Goal: Task Accomplishment & Management: Use online tool/utility

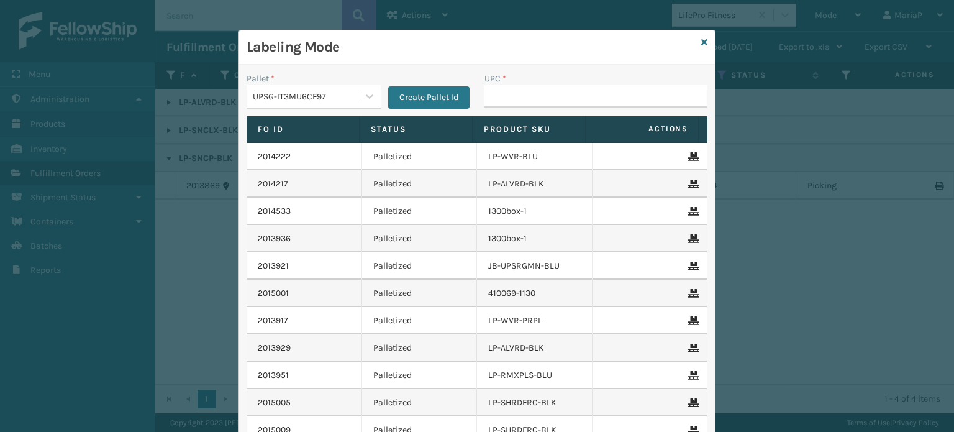
click at [317, 93] on div "UPSG-IT3MU6CF97" at bounding box center [306, 96] width 106 height 13
click at [701, 40] on icon at bounding box center [704, 42] width 6 height 9
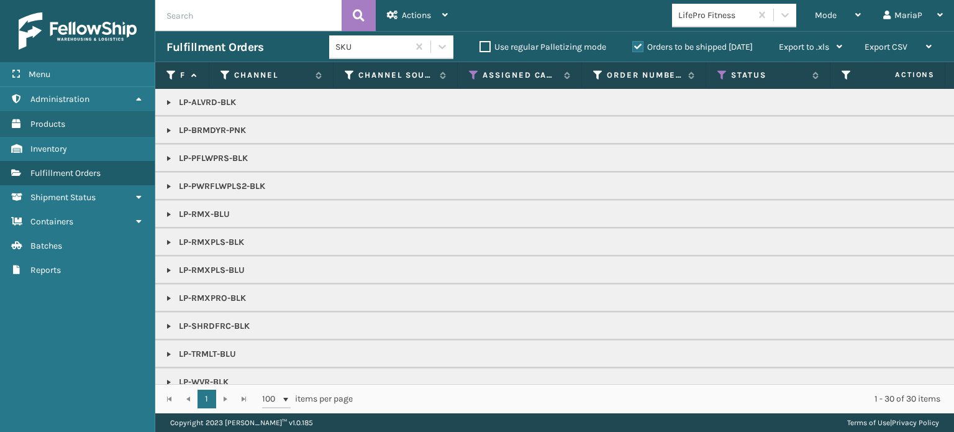
click at [832, 11] on span "Mode" at bounding box center [826, 15] width 22 height 11
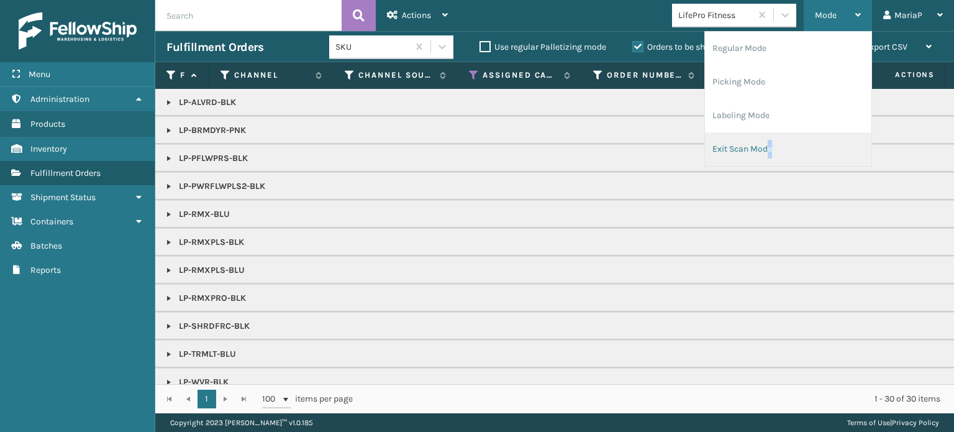
click at [760, 160] on li "Exit Scan Mode" at bounding box center [788, 149] width 166 height 34
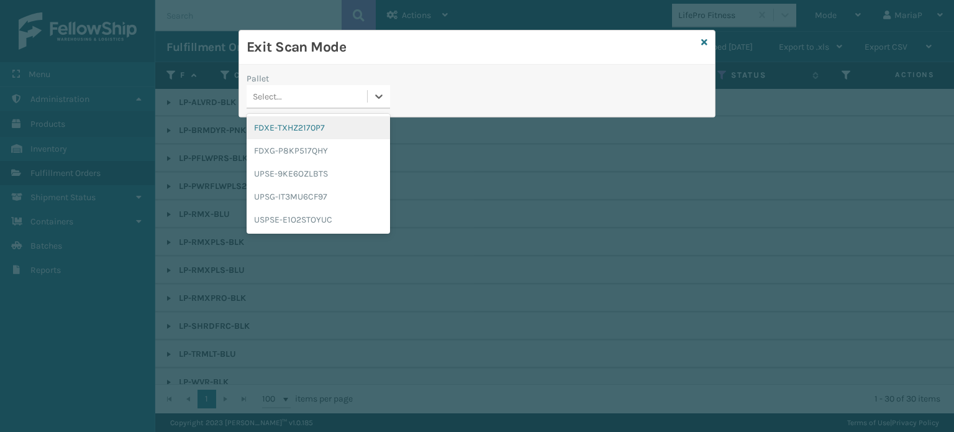
click at [301, 99] on div "Select..." at bounding box center [307, 96] width 120 height 20
click at [321, 153] on div "FDXG-P8KP517QHY" at bounding box center [318, 150] width 143 height 23
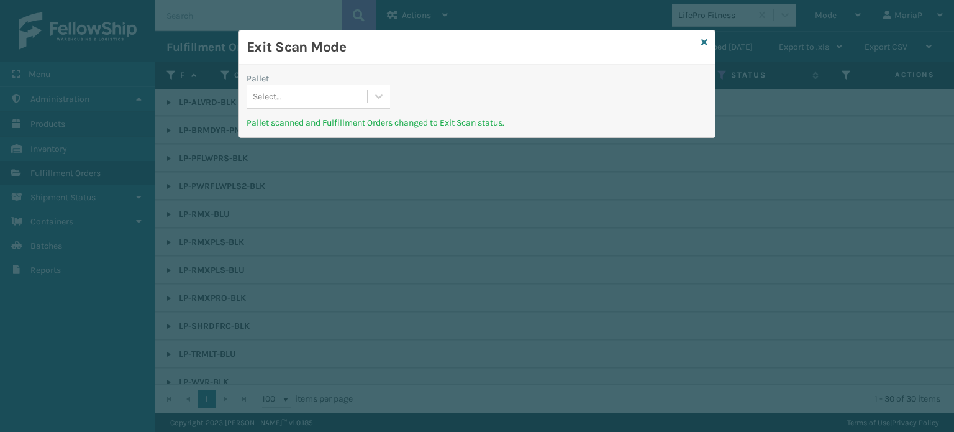
click at [330, 95] on div "Select..." at bounding box center [307, 96] width 120 height 20
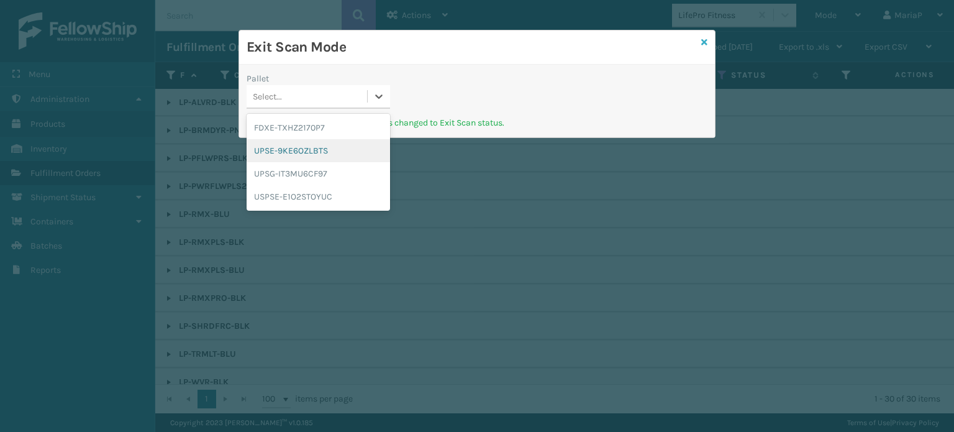
click at [707, 43] on icon at bounding box center [704, 42] width 6 height 9
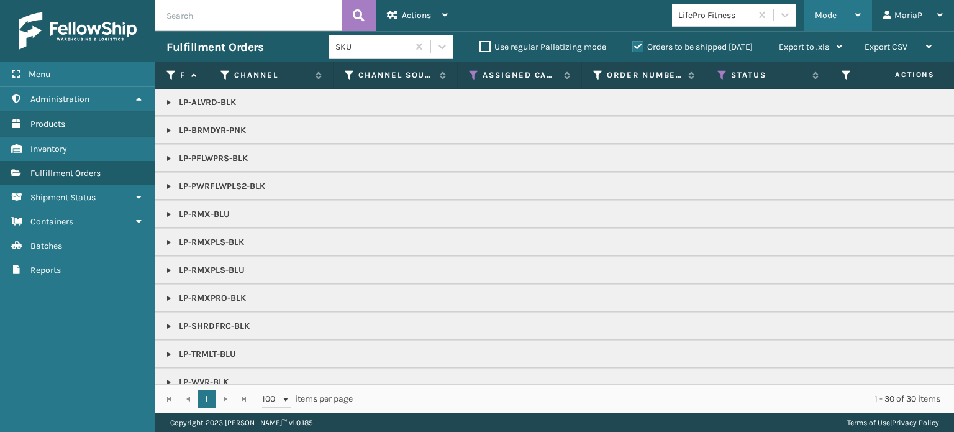
click at [833, 7] on div "Mode" at bounding box center [838, 15] width 46 height 31
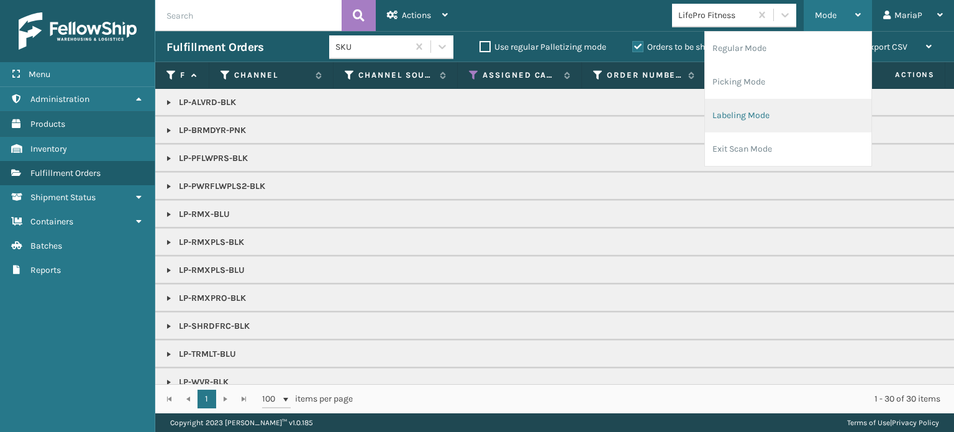
click at [739, 116] on li "Labeling Mode" at bounding box center [788, 116] width 166 height 34
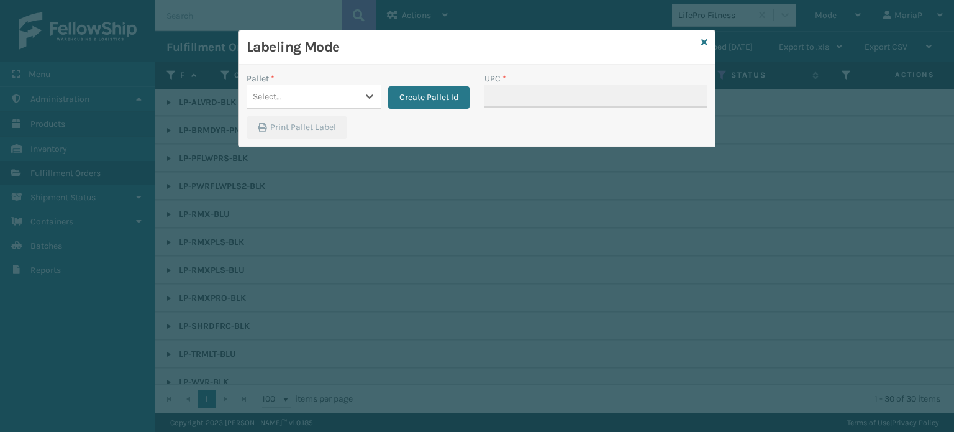
drag, startPoint x: 335, startPoint y: 84, endPoint x: 340, endPoint y: 89, distance: 7.1
click at [336, 85] on div "Select..." at bounding box center [314, 97] width 134 height 24
click at [430, 98] on button "Create Pallet Id" at bounding box center [428, 97] width 81 height 22
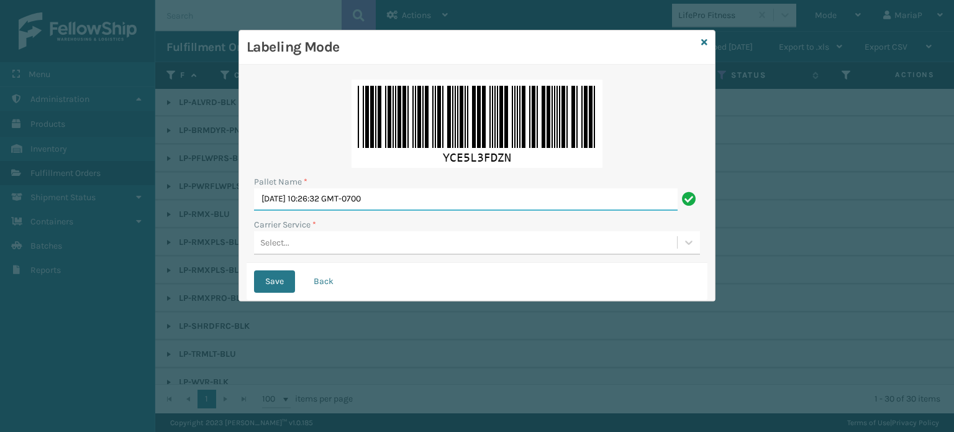
click at [425, 198] on input "[DATE] 10:26:32 GMT-0700" at bounding box center [466, 199] width 424 height 22
click at [285, 199] on input "FEDZ551602" at bounding box center [466, 199] width 424 height 22
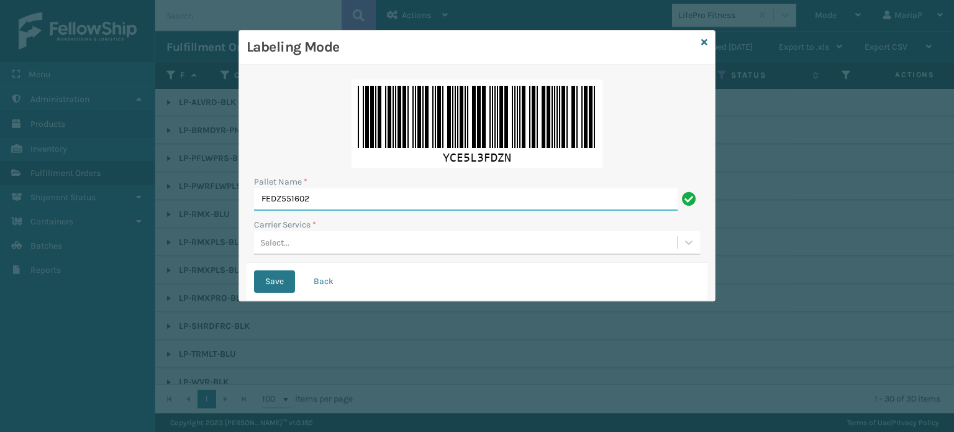
type input "FEDZ551602"
click at [329, 237] on div "Select..." at bounding box center [465, 242] width 423 height 20
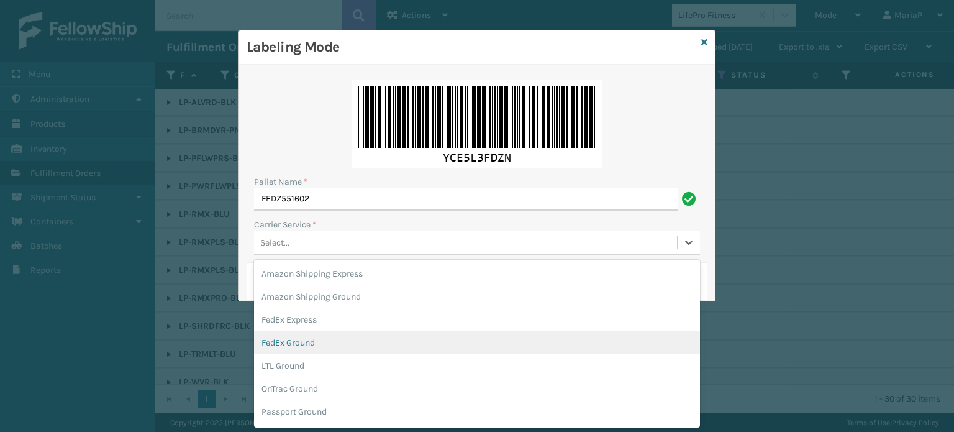
click at [300, 348] on div "FedEx Ground" at bounding box center [477, 342] width 446 height 23
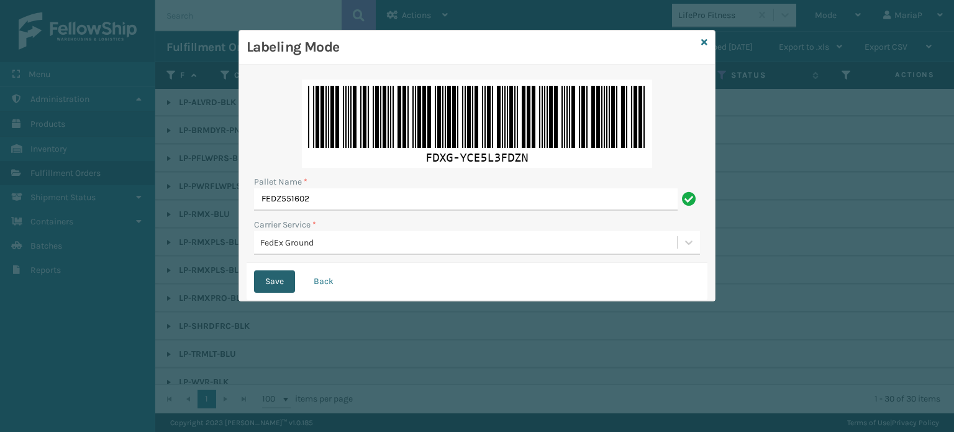
click at [275, 273] on button "Save" at bounding box center [274, 281] width 41 height 22
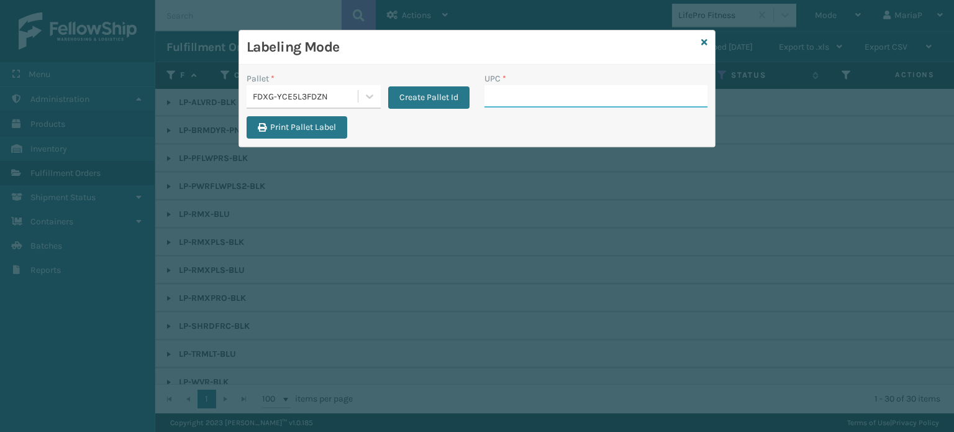
click at [558, 96] on input "UPC *" at bounding box center [595, 96] width 223 height 22
type input "853913008072"
type input "8499860"
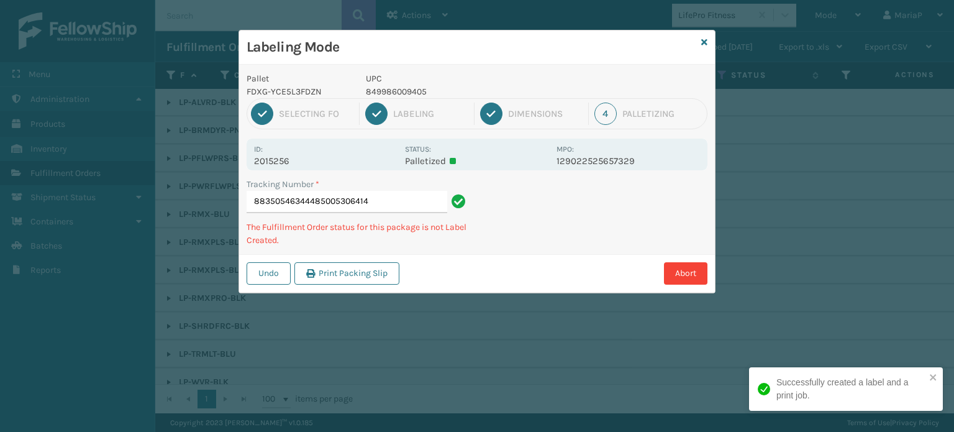
type input "883505463444850053064142"
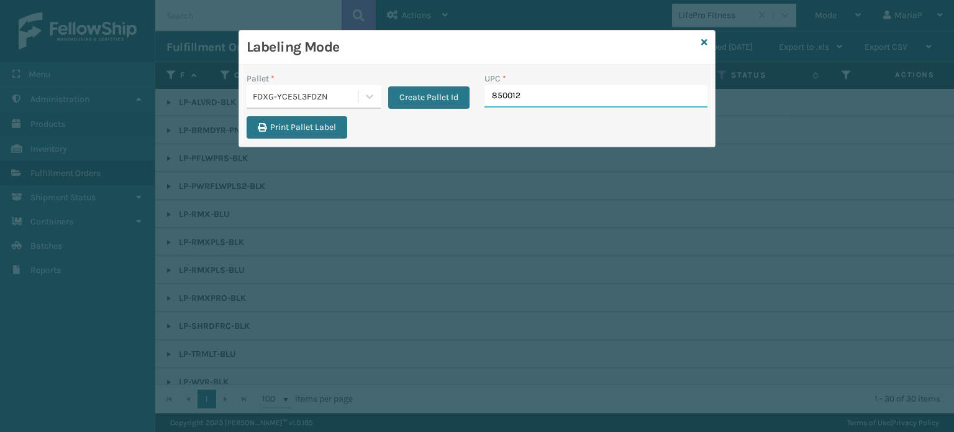
type input "8500124"
type input "10080313074148"
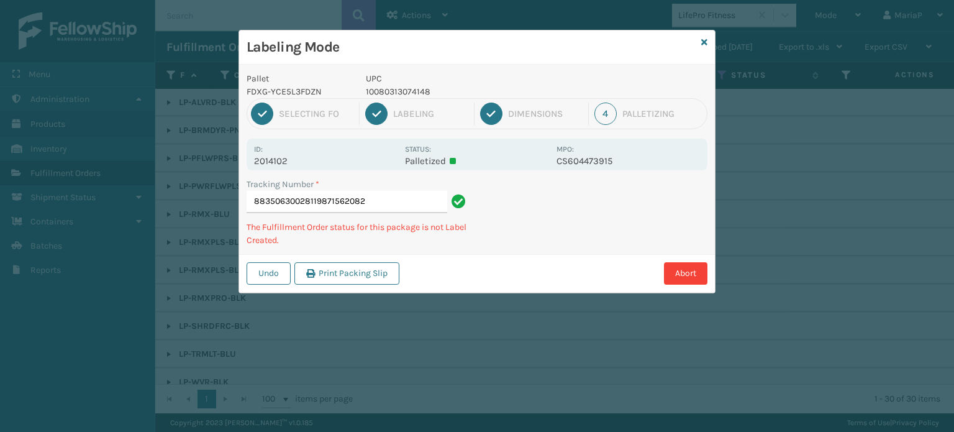
type input "883506300281198715620825"
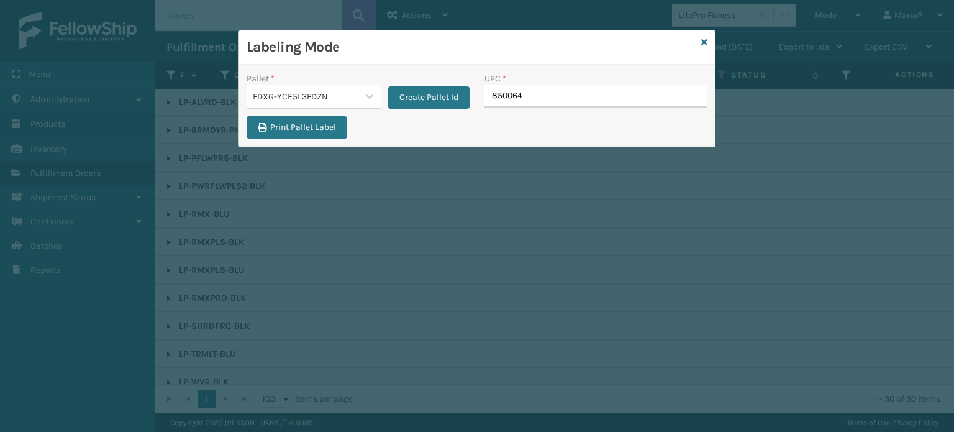
type input "8500645"
type input "85006"
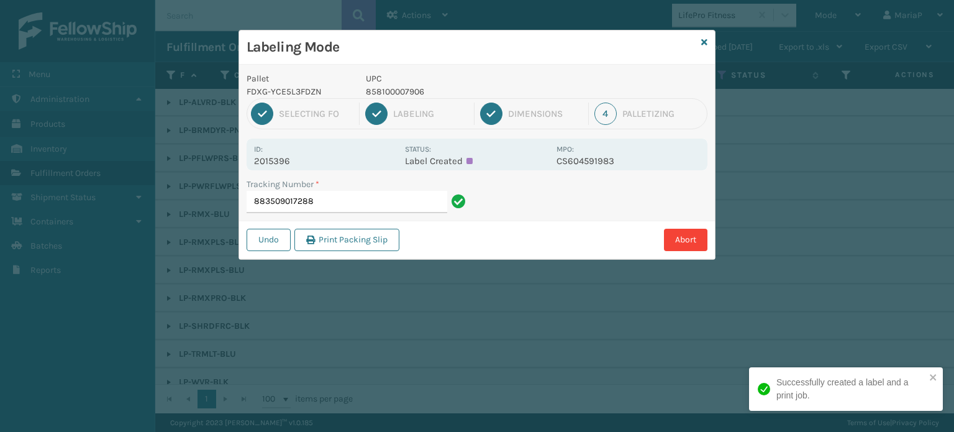
type input "883509017288."
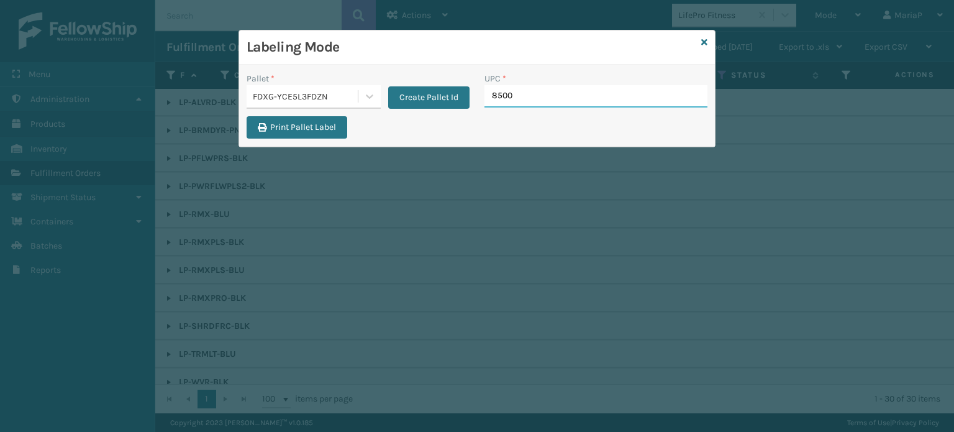
type input "85006"
type input "8409851"
click at [498, 102] on input "UPC *" at bounding box center [595, 96] width 223 height 22
type input "854403007438"
type input "8581000"
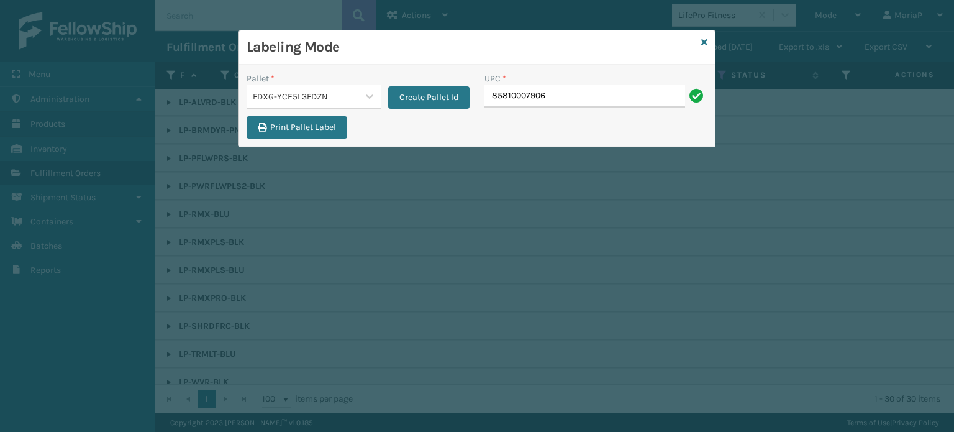
type input "85810007906"
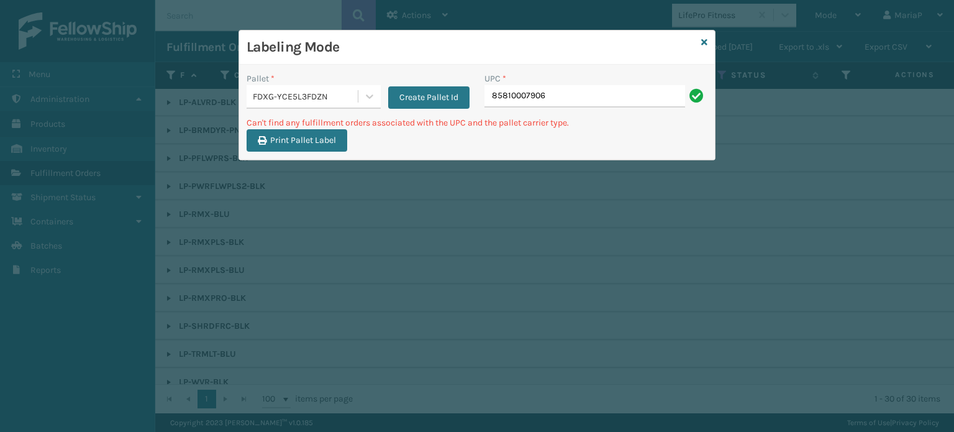
click at [516, 96] on input "85810007906" at bounding box center [584, 96] width 201 height 22
type input "858100007906"
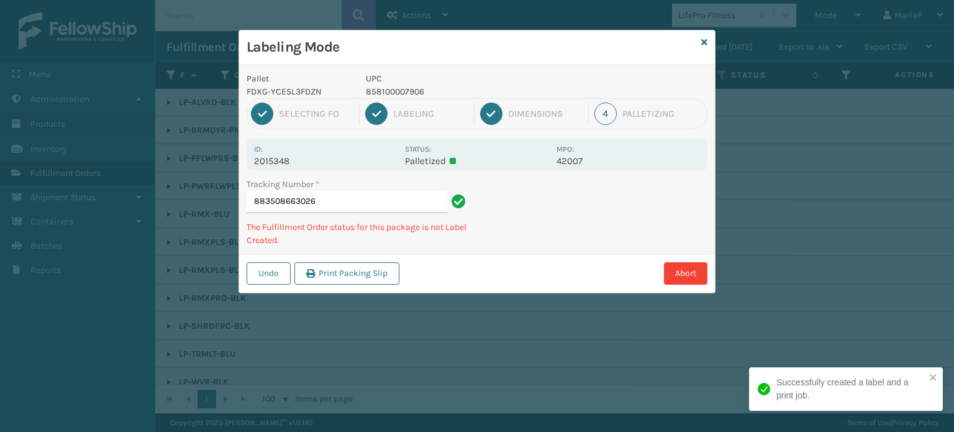
click at [391, 98] on div "1 Selecting FO 2 Labeling 3 Dimensions 4 Palletizing" at bounding box center [477, 113] width 461 height 31
click at [393, 94] on p "858100007906" at bounding box center [457, 91] width 183 height 13
copy p "858100007906"
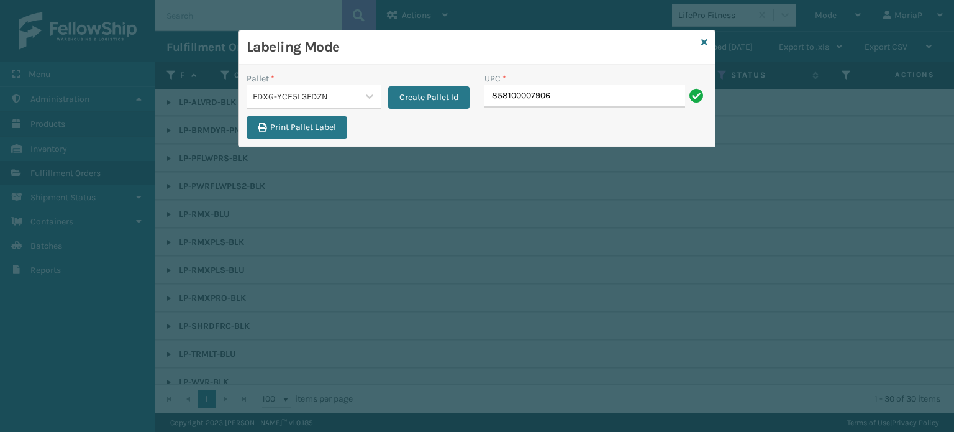
type input "858100007906"
type input "850040667639"
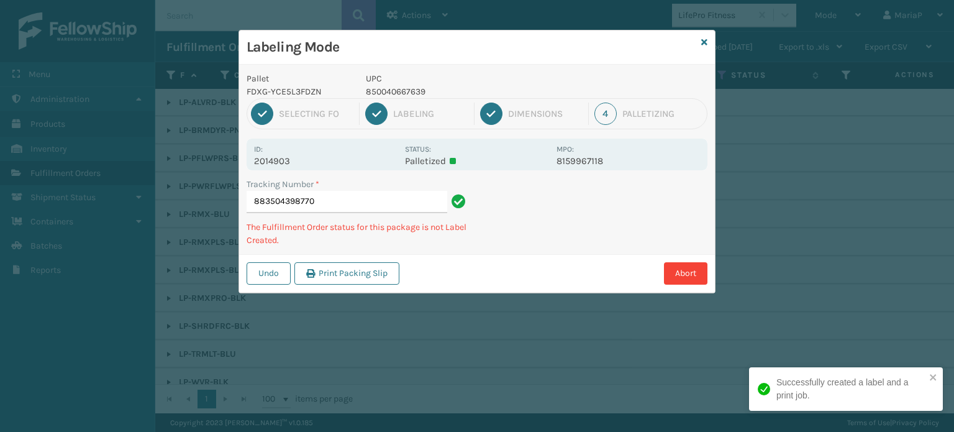
click at [409, 93] on p "850040667639" at bounding box center [457, 91] width 183 height 13
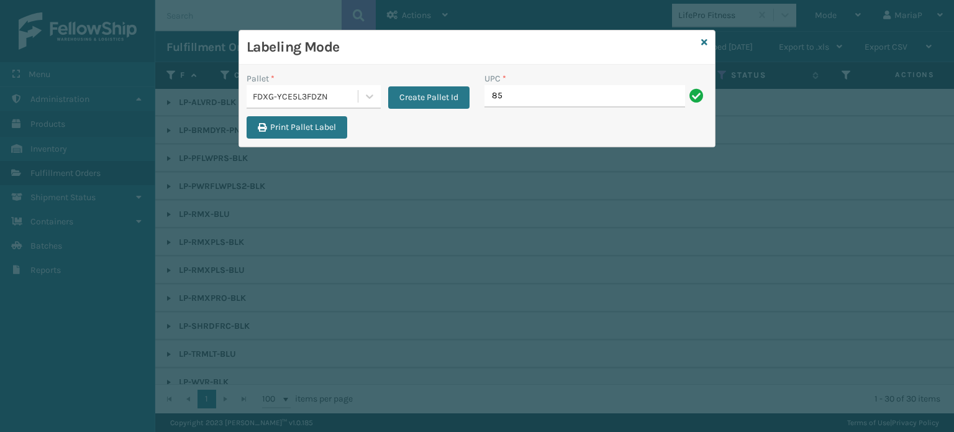
type input "8"
type input "850040667639"
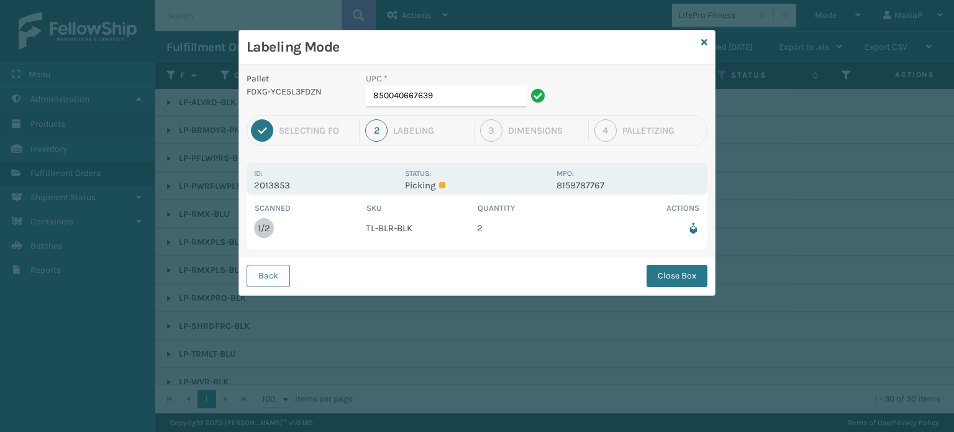
click at [708, 283] on div "Back Close Box" at bounding box center [477, 276] width 476 height 38
click at [668, 280] on button "Close Box" at bounding box center [677, 276] width 61 height 22
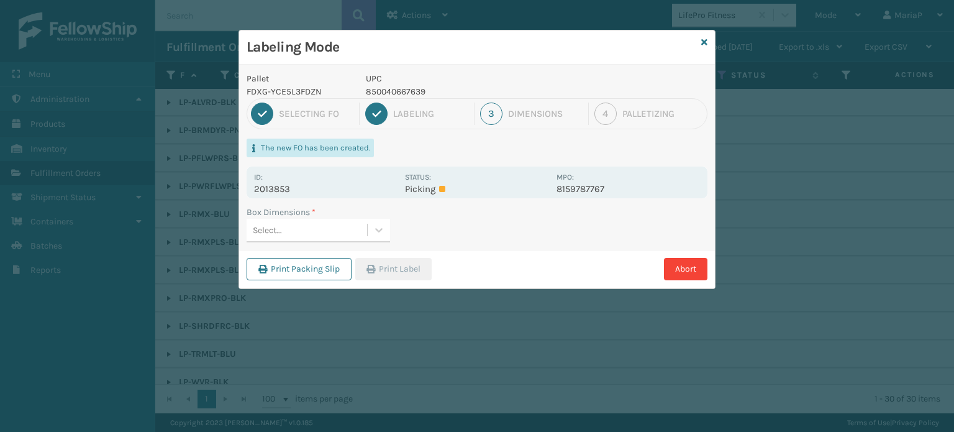
click at [347, 234] on div "Select..." at bounding box center [307, 230] width 120 height 20
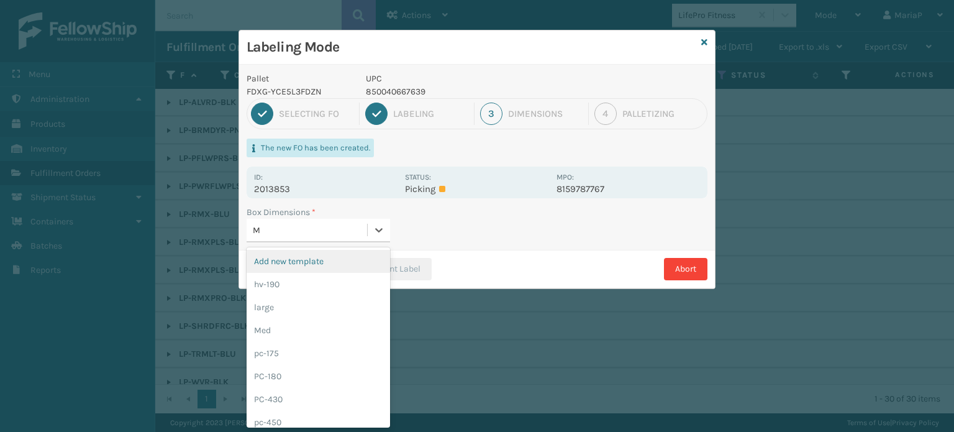
type input "MD"
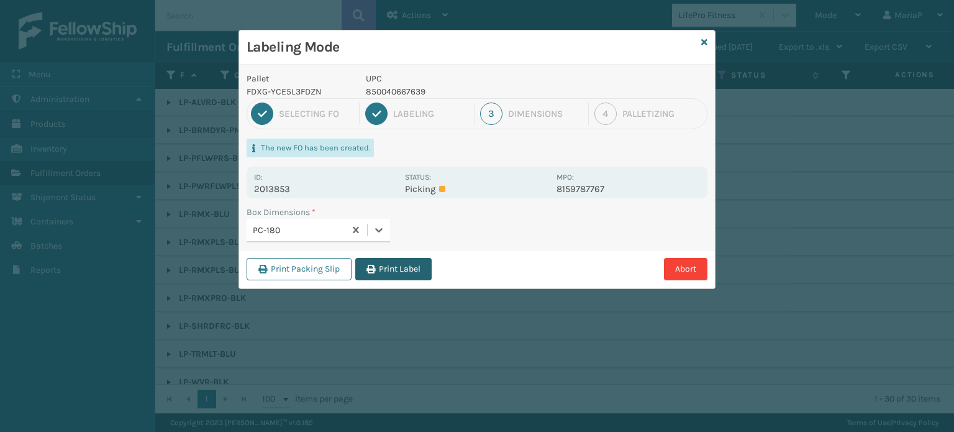
click at [384, 275] on button "Print Label" at bounding box center [393, 269] width 76 height 22
click at [384, 275] on div "Labeling Mode Pallet FDXG-YCE5L3FDZN UPC 850040667639 1 Selecting FO 2 Labeling…" at bounding box center [477, 216] width 954 height 432
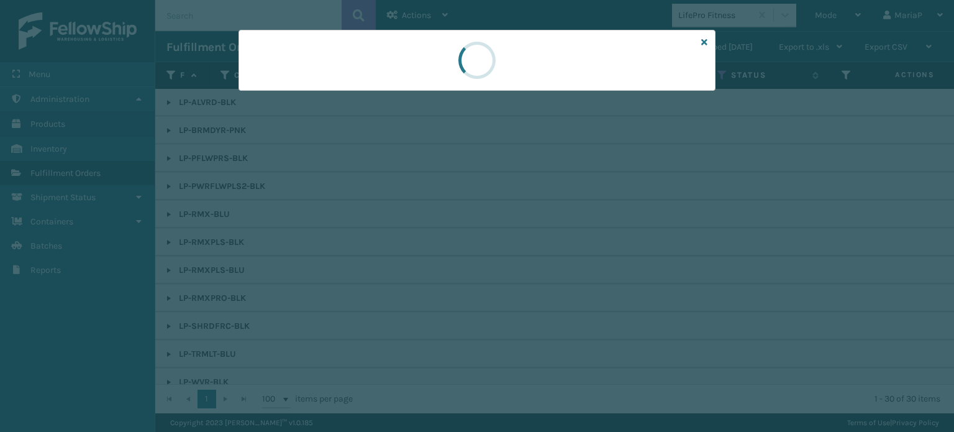
click at [384, 275] on div at bounding box center [477, 216] width 954 height 432
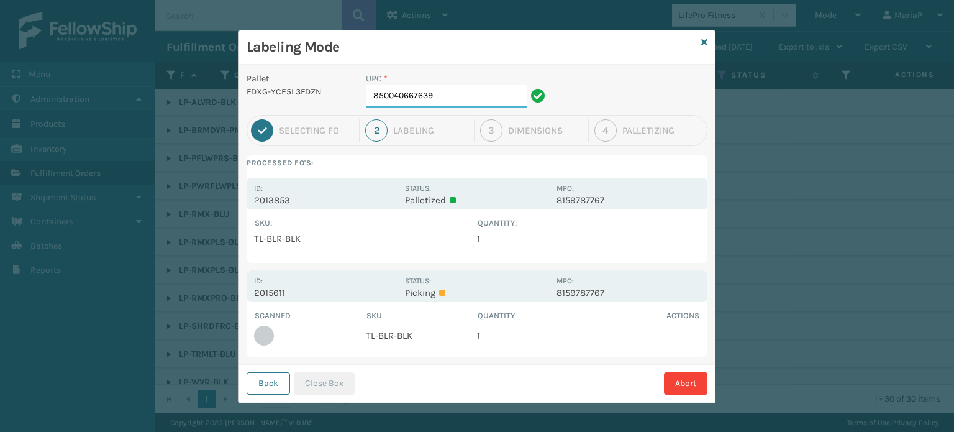
click at [468, 97] on input "850040667639" at bounding box center [446, 96] width 161 height 22
click at [321, 391] on button "Close Box" at bounding box center [324, 383] width 61 height 22
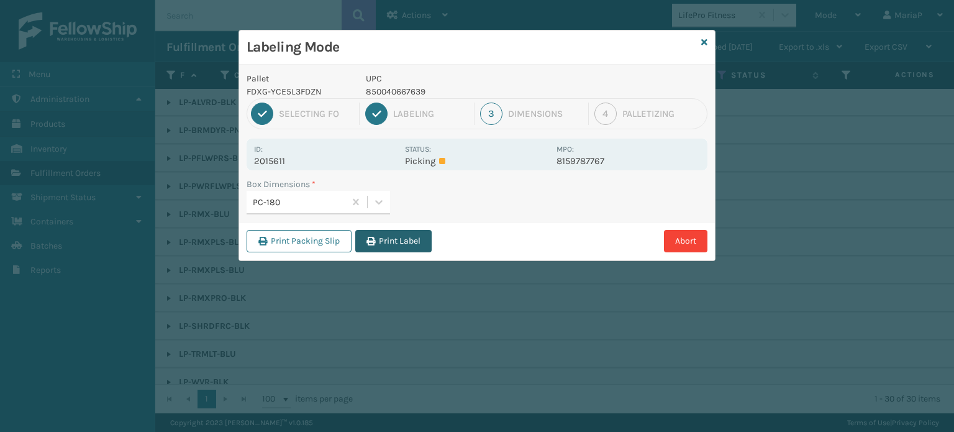
click at [398, 243] on button "Print Label" at bounding box center [393, 241] width 76 height 22
click at [398, 243] on div "Labeling Mode Pallet FDXG-YCE5L3FDZN UPC 850040667639 1 Selecting FO 2 Labeling…" at bounding box center [477, 216] width 954 height 432
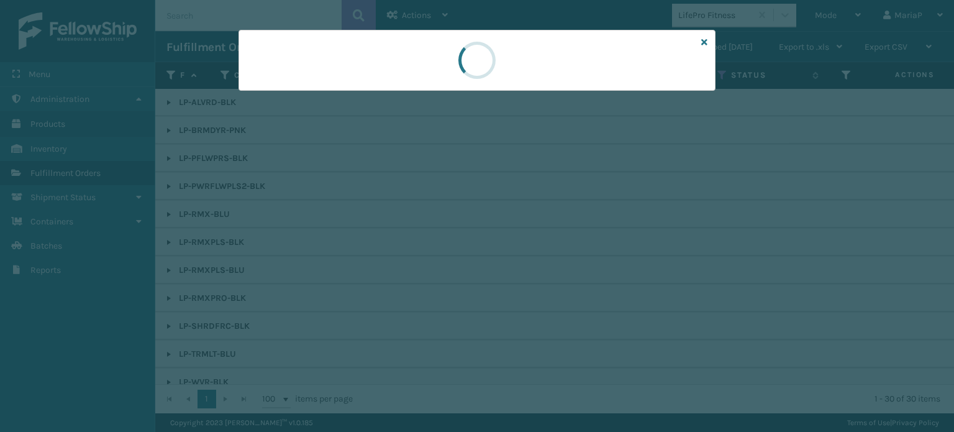
click at [398, 243] on div at bounding box center [477, 216] width 954 height 432
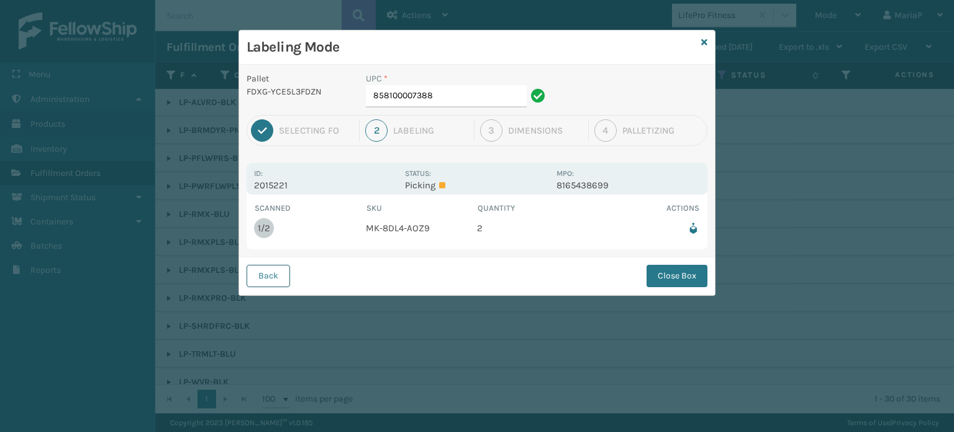
click at [280, 279] on button "Back" at bounding box center [268, 276] width 43 height 22
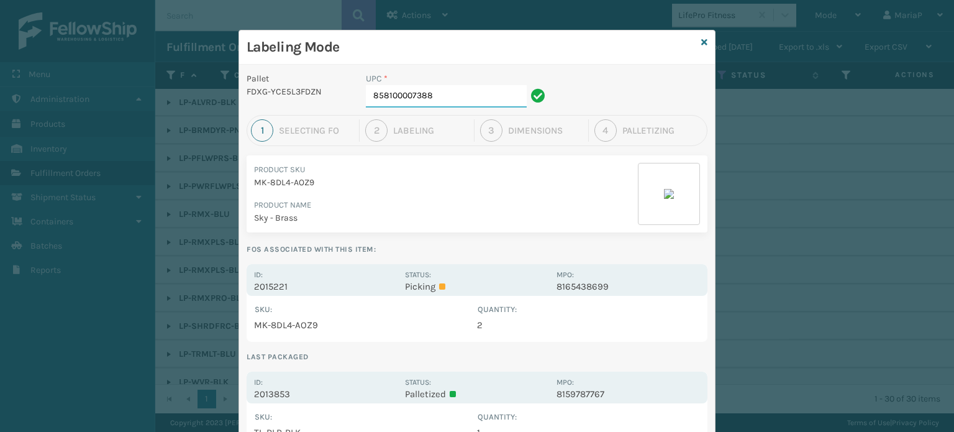
click at [445, 86] on input "858100007388" at bounding box center [446, 96] width 161 height 22
click at [442, 96] on input "858100007388" at bounding box center [446, 96] width 161 height 22
type input "850040667059"
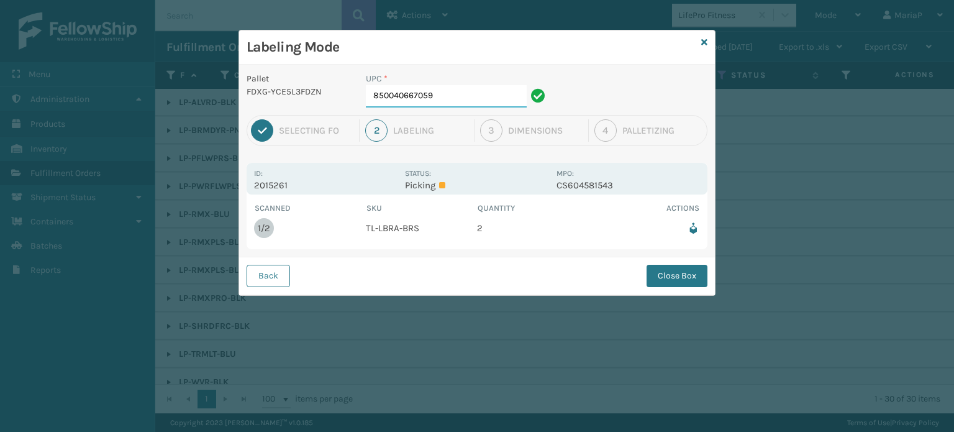
click at [455, 101] on input "850040667059" at bounding box center [446, 96] width 161 height 22
click at [691, 267] on button "Close Box" at bounding box center [677, 276] width 61 height 22
click at [691, 267] on div "Labeling Mode Pallet FDXG-YCE5L3FDZN UPC * 850040667059 1 Selecting FO 2 Labeli…" at bounding box center [477, 216] width 954 height 432
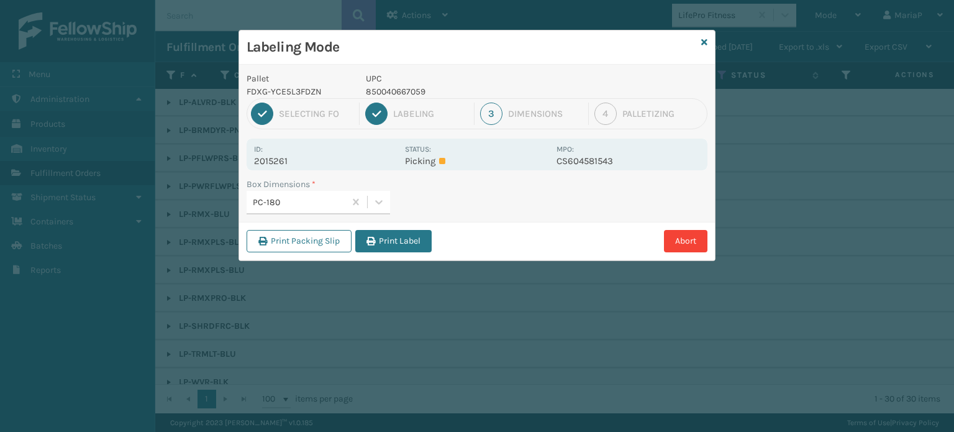
click at [416, 237] on button "Print Label" at bounding box center [393, 241] width 76 height 22
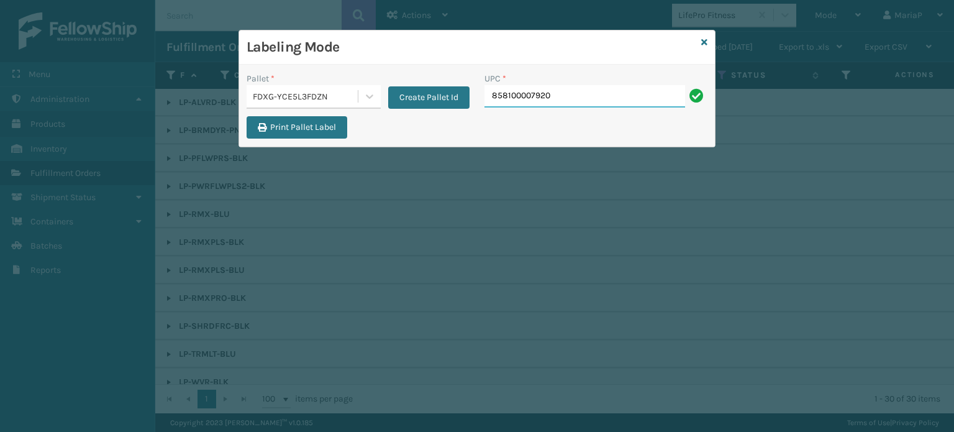
type input "858100007920"
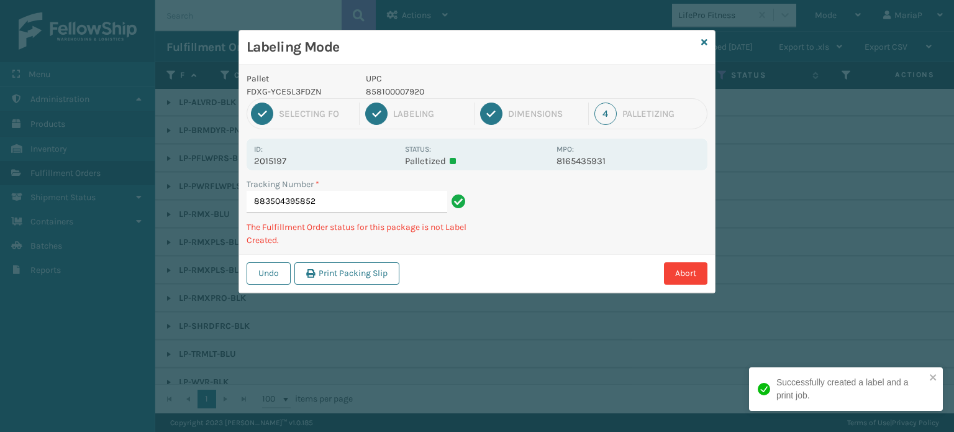
click at [388, 83] on p "UPC" at bounding box center [457, 78] width 183 height 13
click at [390, 90] on p "858100007920" at bounding box center [457, 91] width 183 height 13
click at [390, 89] on p "858100007920" at bounding box center [457, 91] width 183 height 13
copy p "858100007920"
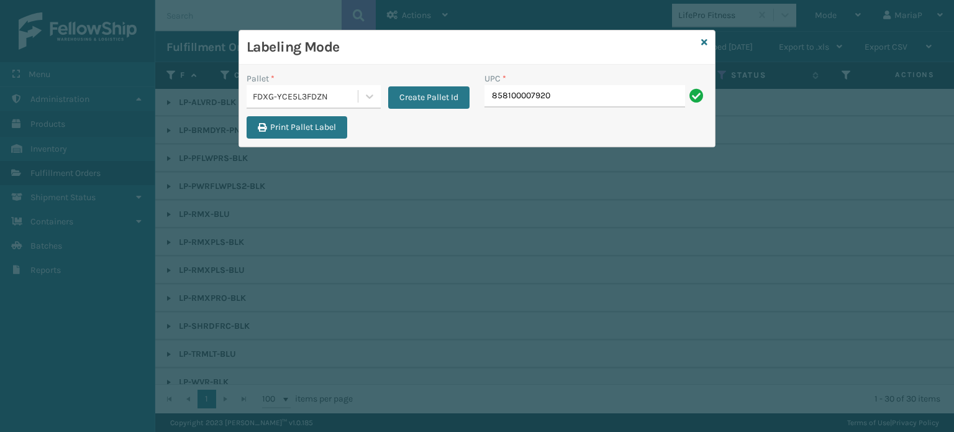
type input "858100007920"
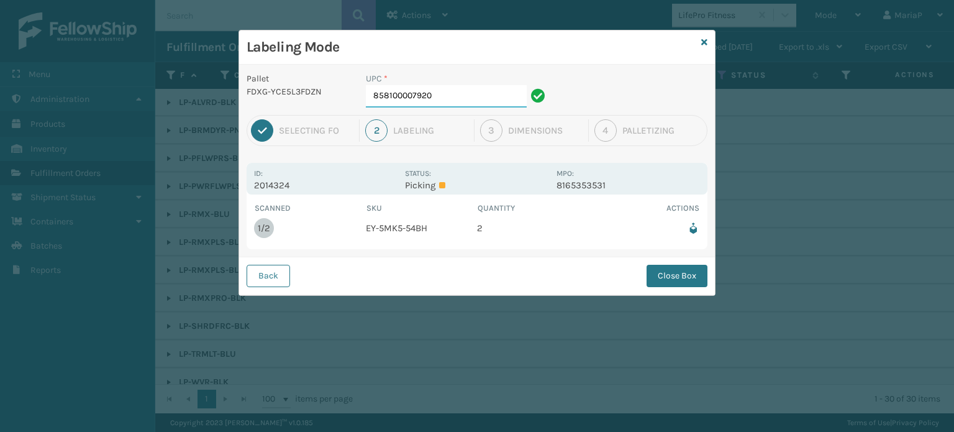
click at [458, 103] on input "858100007920" at bounding box center [446, 96] width 161 height 22
drag, startPoint x: 685, startPoint y: 273, endPoint x: 660, endPoint y: 266, distance: 25.8
click at [685, 273] on button "Close Box" at bounding box center [677, 276] width 61 height 22
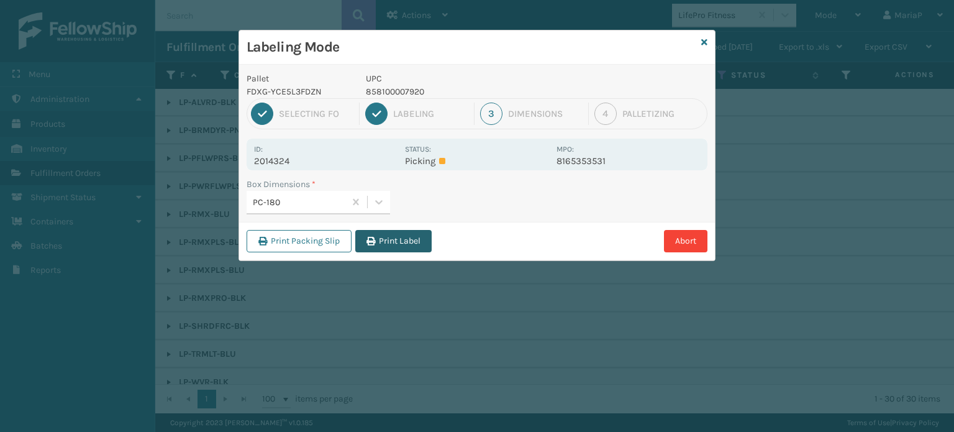
click at [403, 240] on button "Print Label" at bounding box center [393, 241] width 76 height 22
click at [403, 240] on div "Labeling Mode Pallet FDXG-YCE5L3FDZN UPC 858100007920 1 Selecting FO 2 Labeling…" at bounding box center [477, 216] width 954 height 432
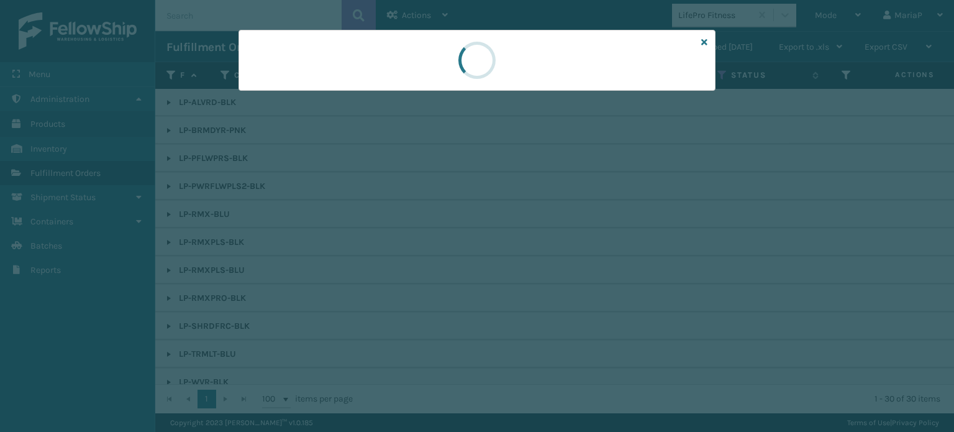
click at [404, 240] on div at bounding box center [477, 216] width 954 height 432
click at [405, 240] on div at bounding box center [477, 216] width 954 height 432
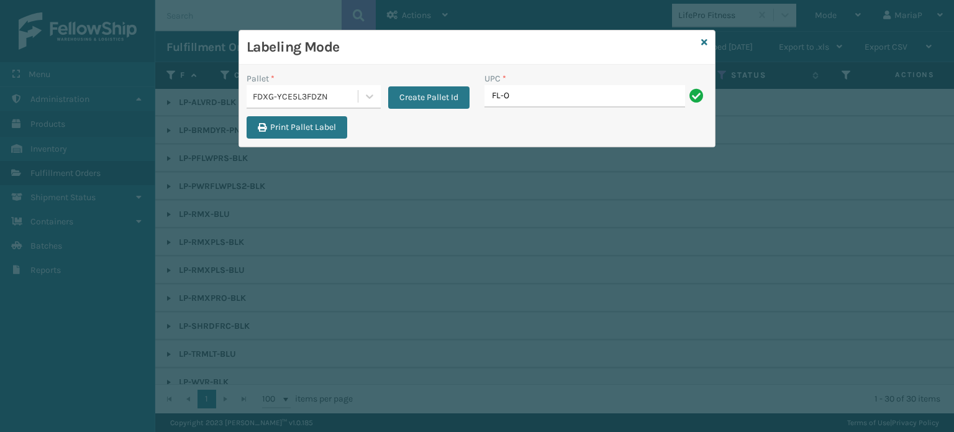
type input "FL-OLVA-CRM"
click at [352, 96] on div "FDXG-YCE5L3FDZN" at bounding box center [306, 96] width 106 height 13
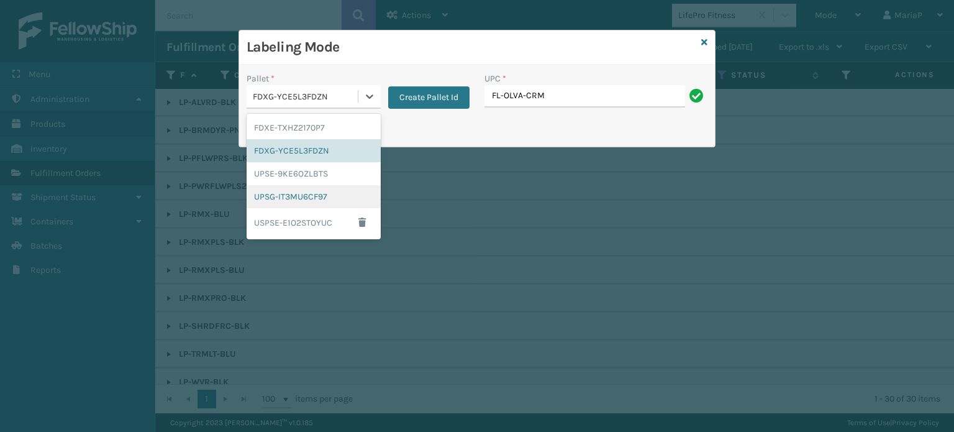
click at [283, 191] on div "UPSG-IT3MU6CF97" at bounding box center [314, 196] width 134 height 23
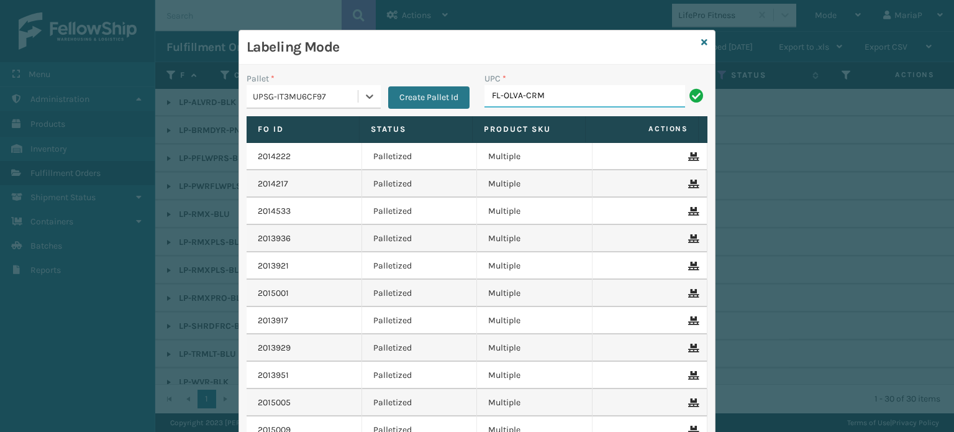
click at [558, 99] on input "FL-OLVA-CRM" at bounding box center [584, 96] width 201 height 22
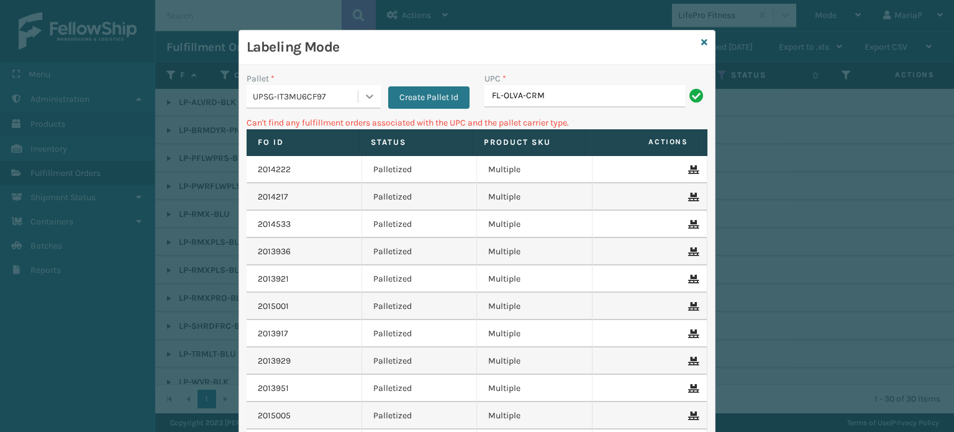
click at [358, 93] on div at bounding box center [369, 96] width 22 height 22
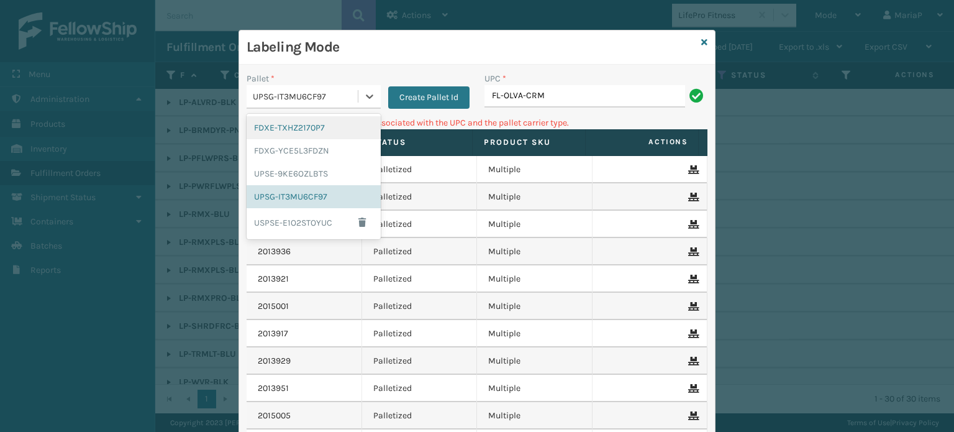
click at [304, 117] on div "FDXE-TXHZ2170P7" at bounding box center [314, 127] width 134 height 23
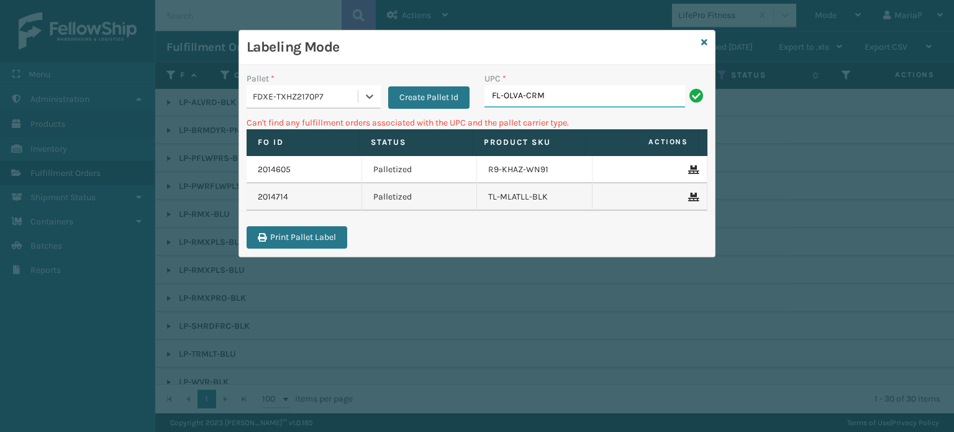
click at [548, 97] on input "FL-OLVA-CRM" at bounding box center [584, 96] width 201 height 22
click at [325, 99] on div "FDXE-TXHZ2170P7" at bounding box center [306, 96] width 106 height 13
click at [706, 43] on icon at bounding box center [704, 42] width 6 height 9
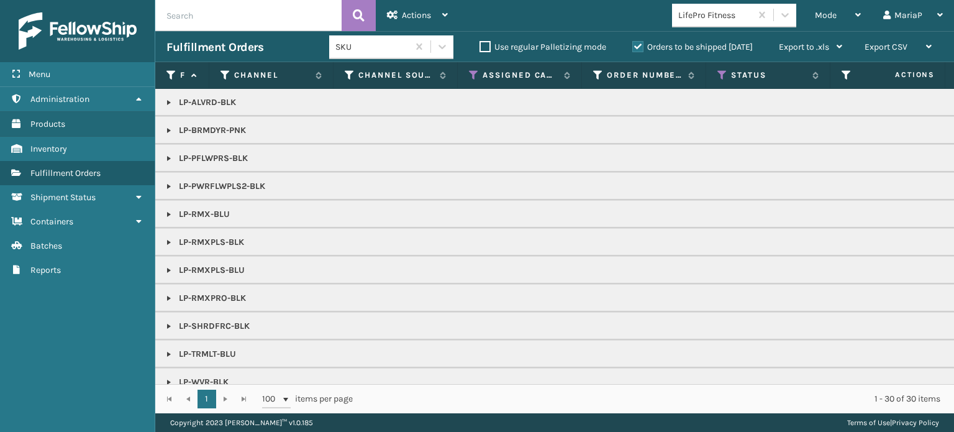
click at [706, 22] on div "LifePro Fitness" at bounding box center [711, 15] width 79 height 20
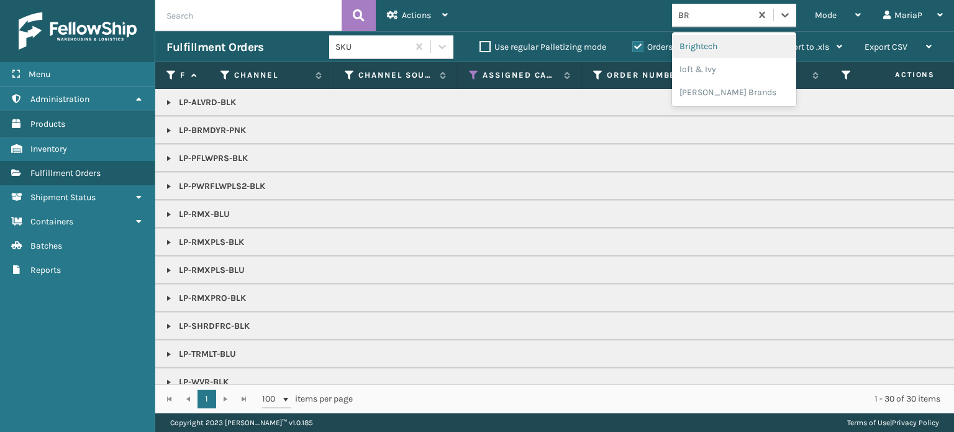
type input "BRI"
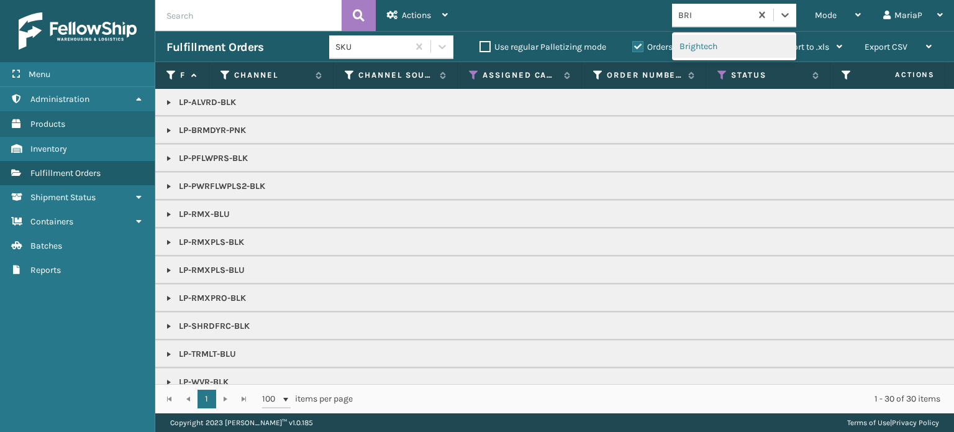
click at [730, 56] on div "Brightech" at bounding box center [734, 46] width 124 height 23
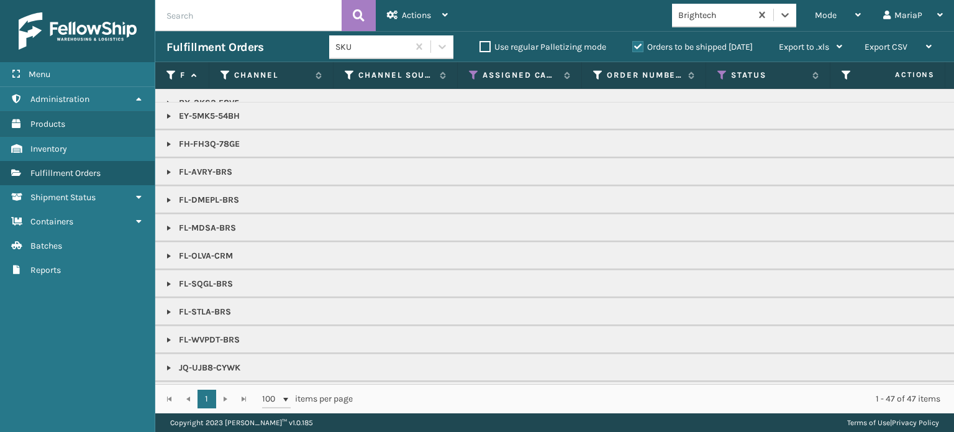
scroll to position [248, 0]
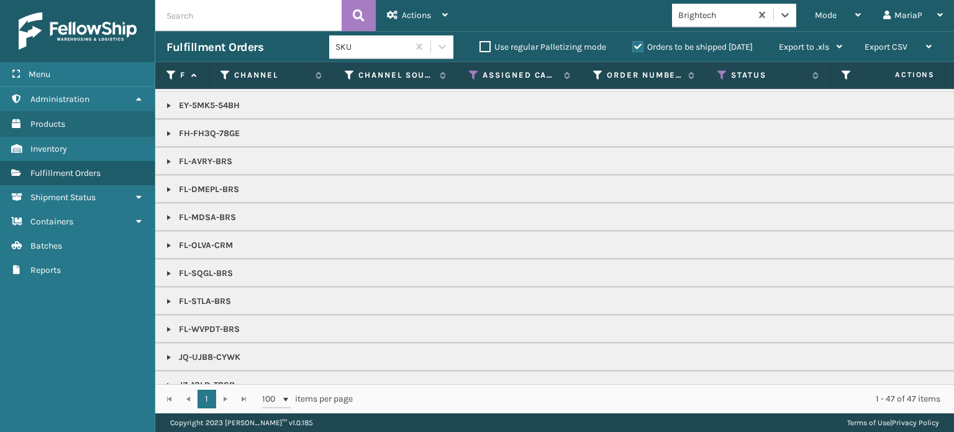
click at [165, 243] on link at bounding box center [169, 245] width 10 height 10
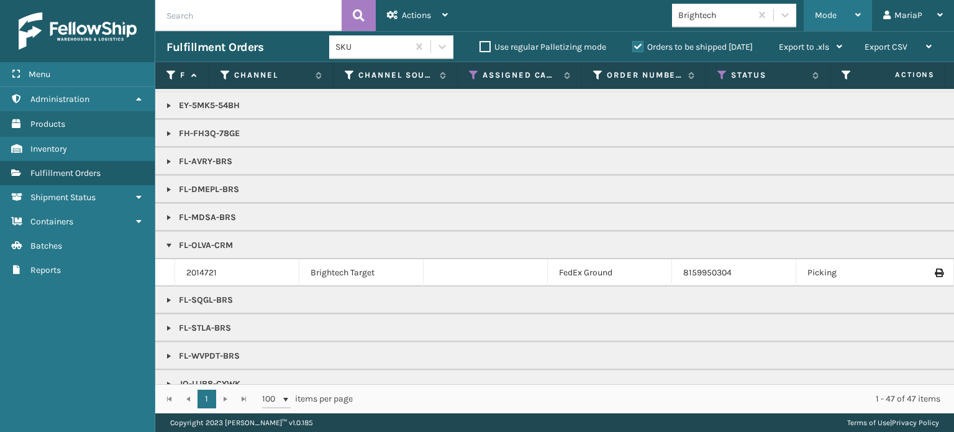
click at [827, 12] on span "Mode" at bounding box center [826, 15] width 22 height 11
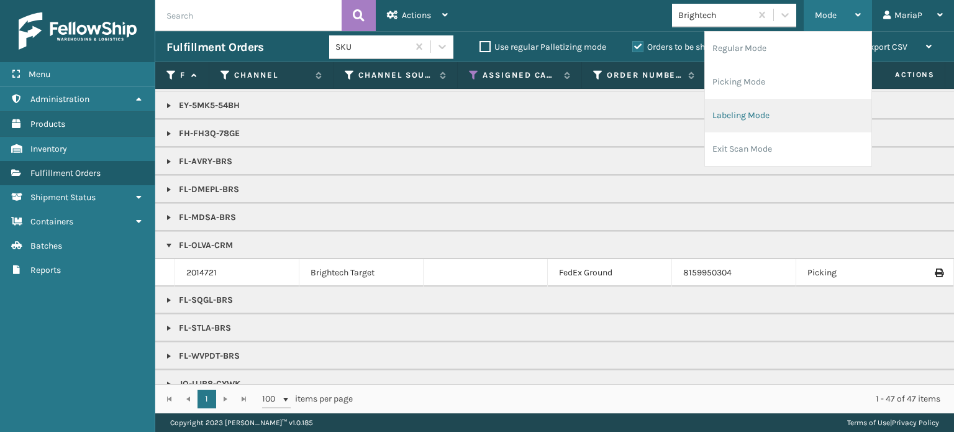
click at [743, 114] on li "Labeling Mode" at bounding box center [788, 116] width 166 height 34
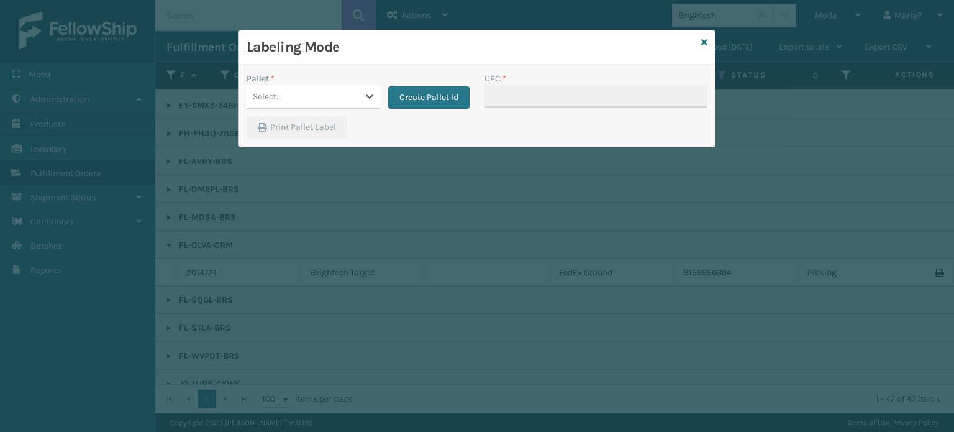
click at [341, 84] on div "Pallet *" at bounding box center [314, 78] width 134 height 13
click at [335, 97] on div "Select..." at bounding box center [302, 96] width 111 height 20
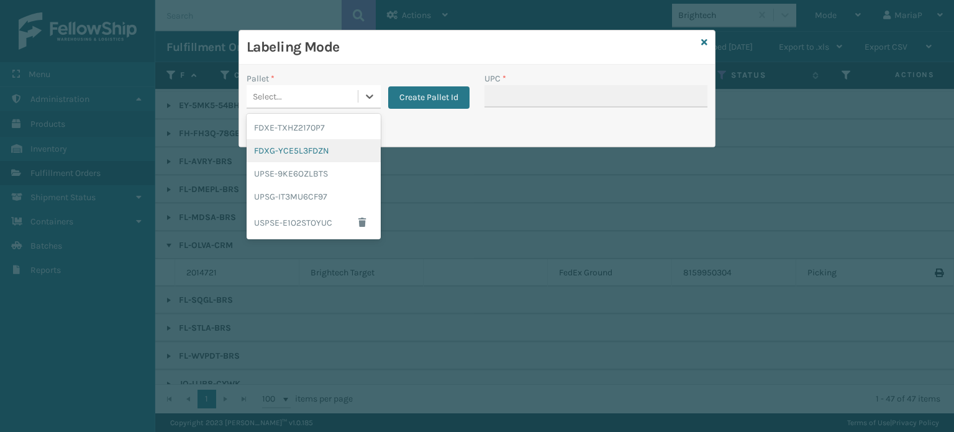
click at [329, 152] on div "FDXG-YCE5L3FDZN" at bounding box center [314, 150] width 134 height 23
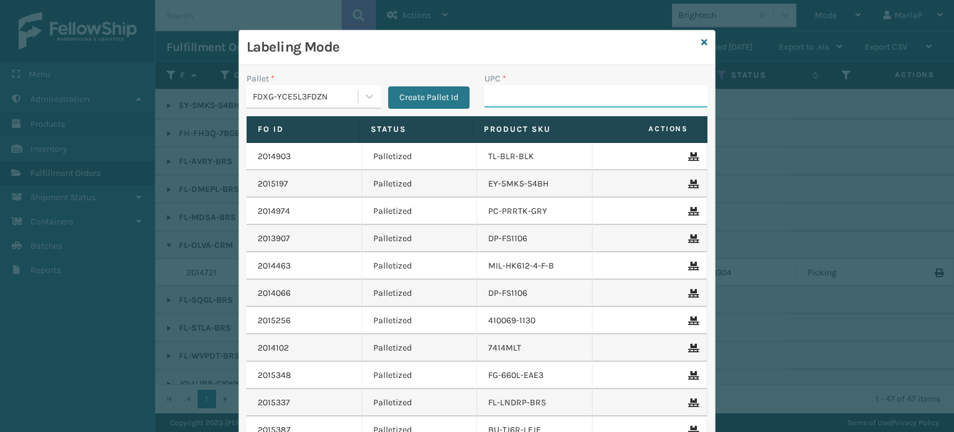
click at [486, 104] on input "UPC *" at bounding box center [595, 96] width 223 height 22
type input "FL-OLVA-CRM"
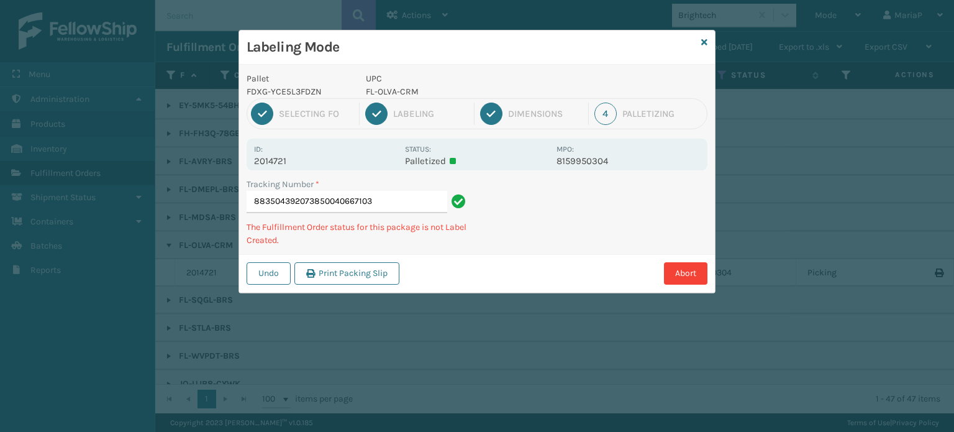
type input "883504392073850040667103"
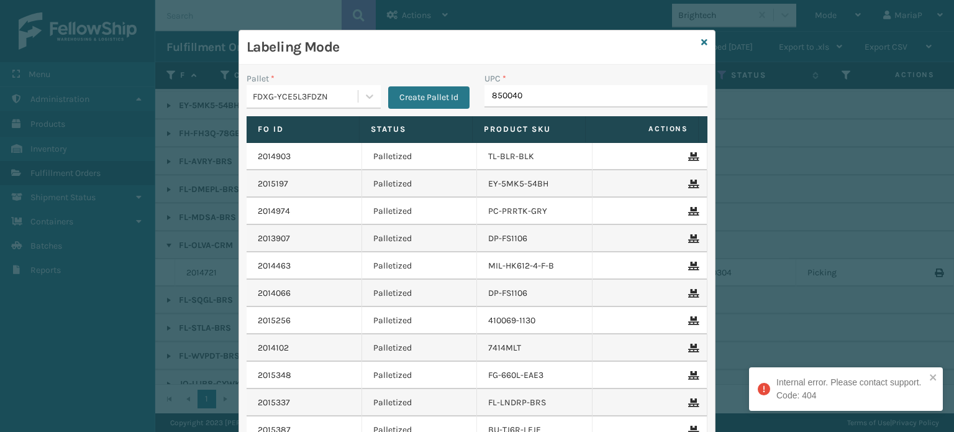
type input "8500406"
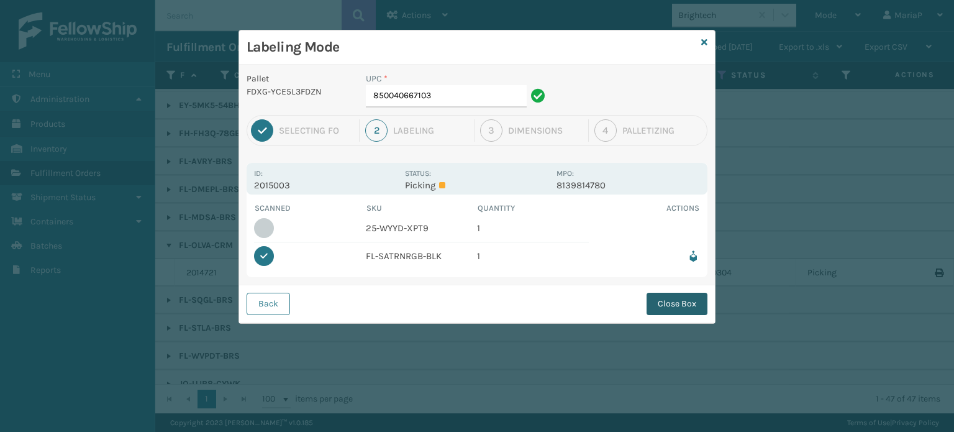
click at [672, 298] on button "Close Box" at bounding box center [677, 304] width 61 height 22
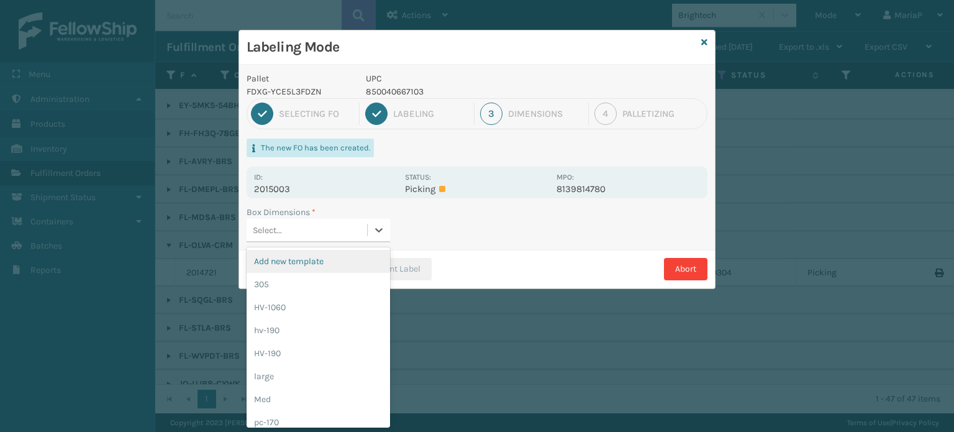
click at [307, 224] on div "Select..." at bounding box center [307, 230] width 120 height 20
type input "MED"
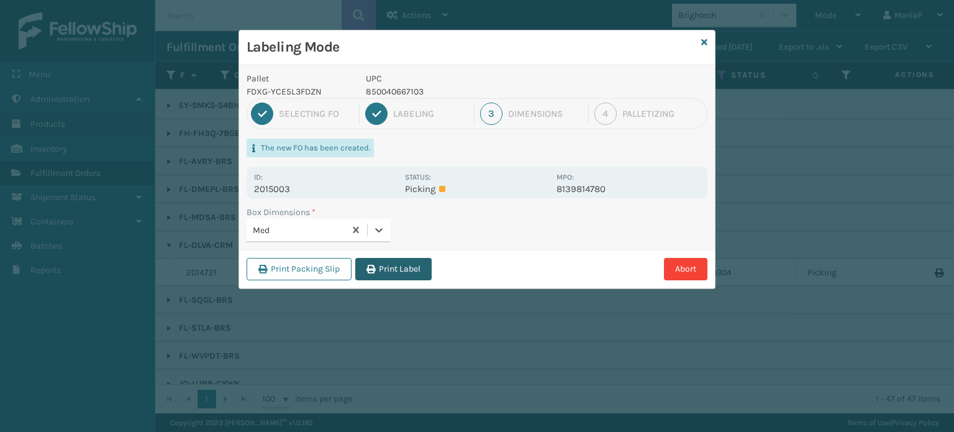
click at [411, 268] on button "Print Label" at bounding box center [393, 269] width 76 height 22
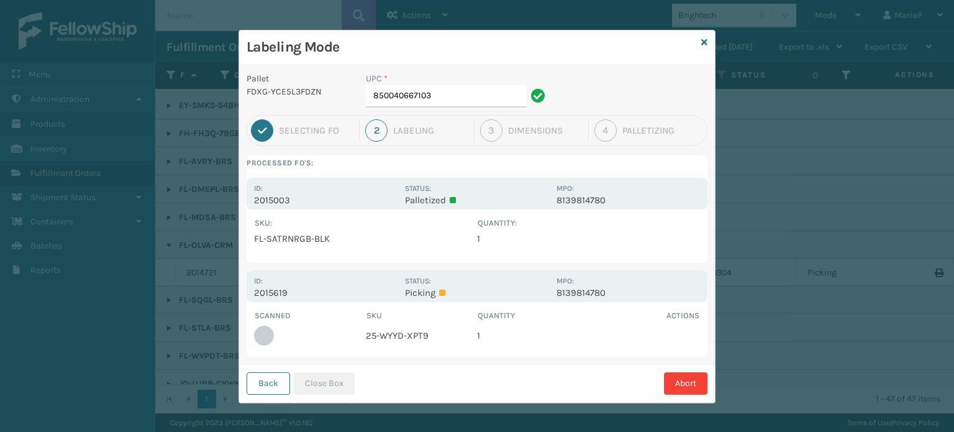
click at [261, 370] on div "Back Close Box Abort" at bounding box center [477, 383] width 476 height 38
click at [261, 376] on button "Back" at bounding box center [268, 383] width 43 height 22
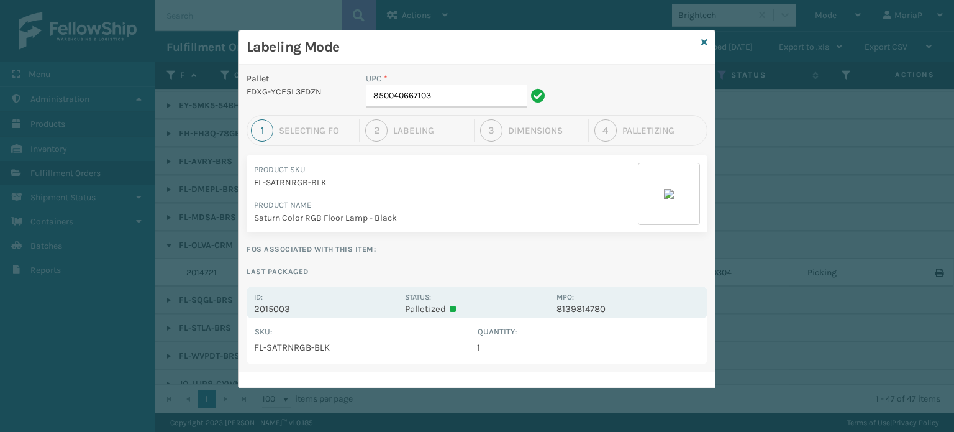
click at [708, 37] on div "Labeling Mode" at bounding box center [477, 47] width 476 height 34
click at [706, 44] on icon at bounding box center [704, 42] width 6 height 9
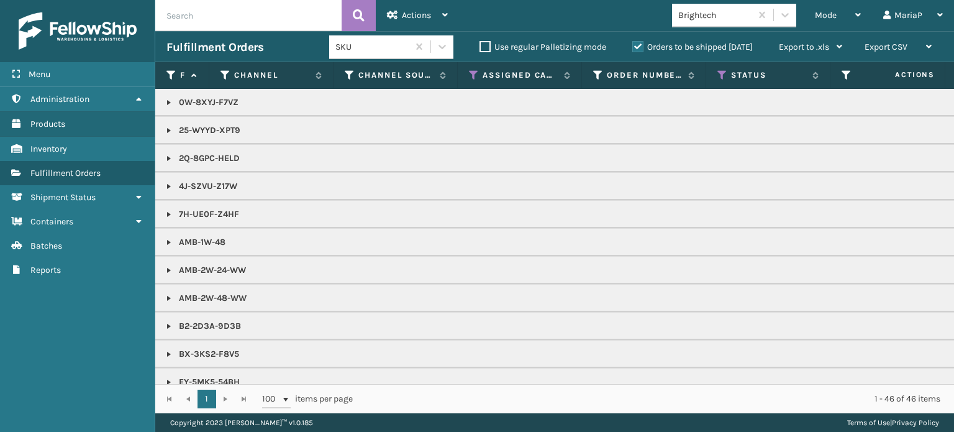
click at [828, 17] on span "Mode" at bounding box center [826, 15] width 22 height 11
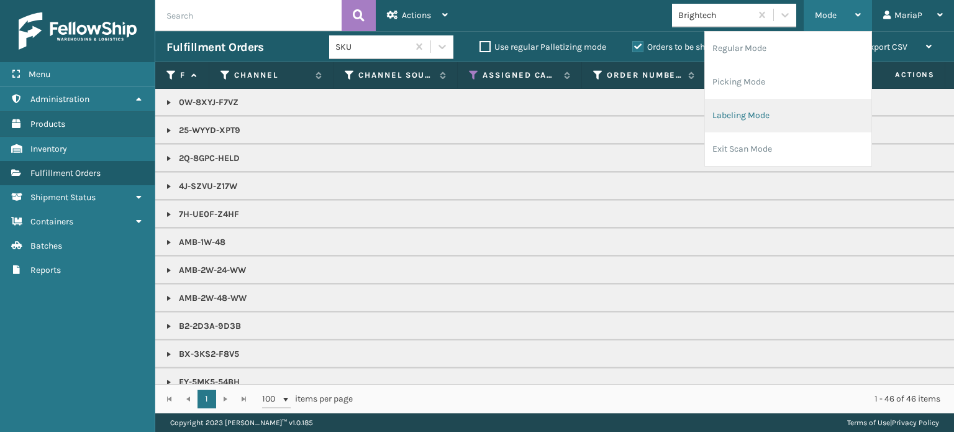
click at [770, 114] on li "Labeling Mode" at bounding box center [788, 116] width 166 height 34
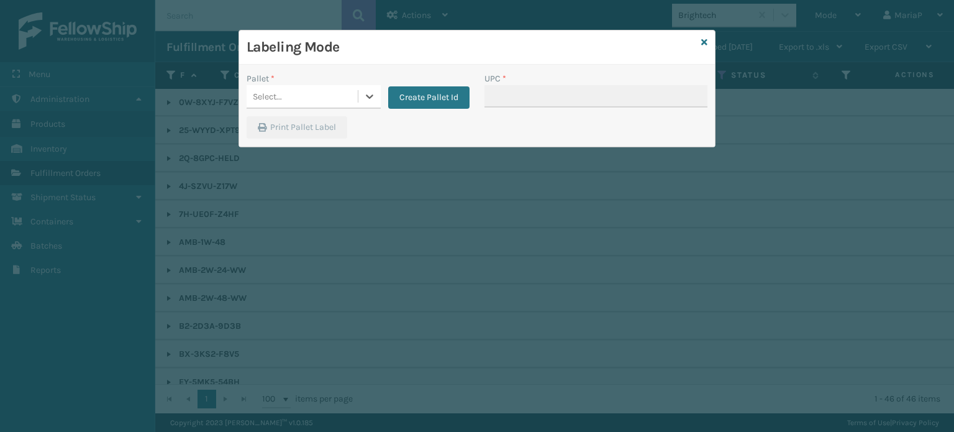
click at [333, 94] on div "Select..." at bounding box center [302, 96] width 111 height 20
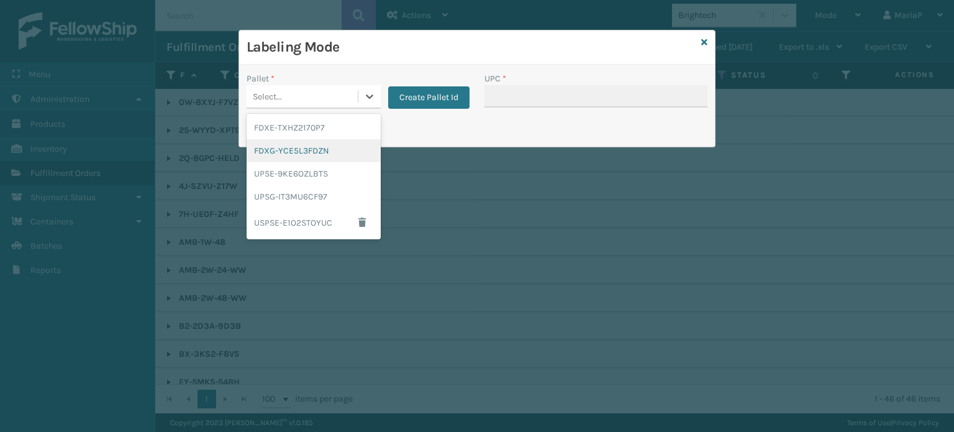
click at [296, 147] on div "FDXG-YCE5L3FDZN" at bounding box center [314, 150] width 134 height 23
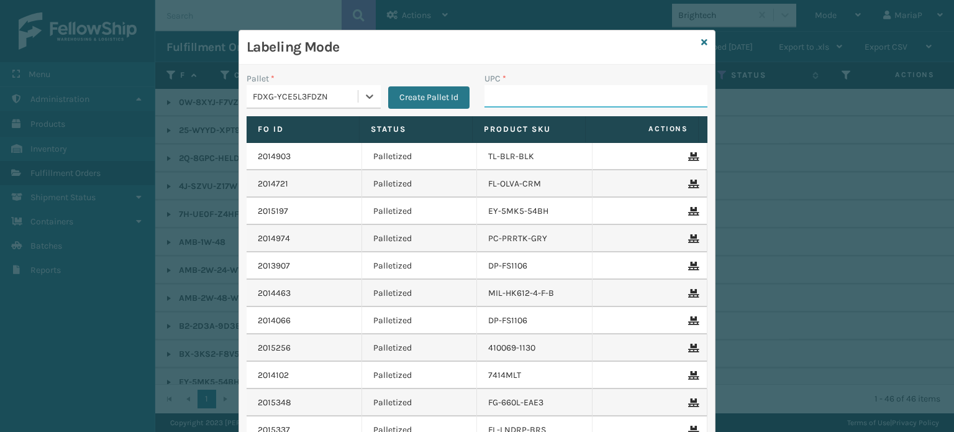
click at [527, 91] on input "UPC *" at bounding box center [595, 96] width 223 height 22
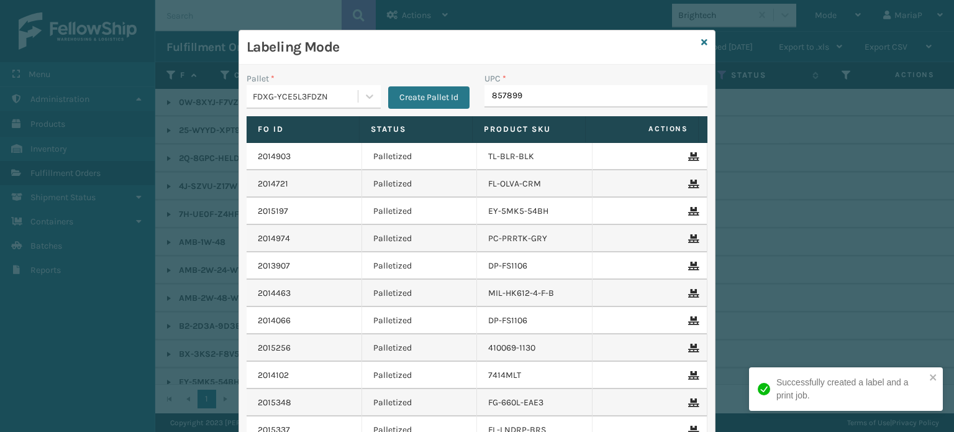
type input "8578990"
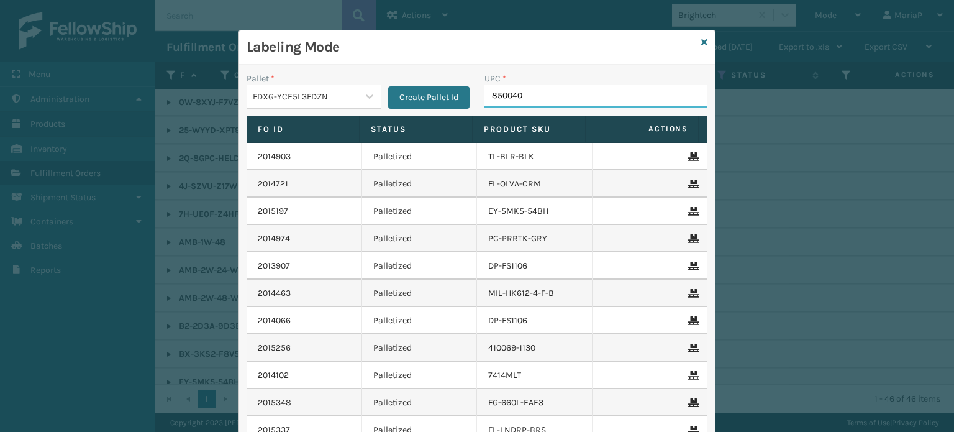
type input "8500406"
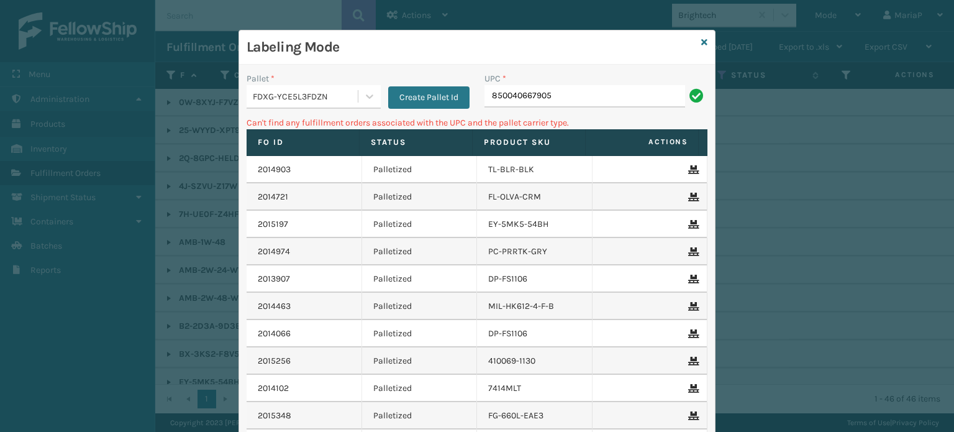
click at [344, 91] on div "FDXG-YCE5L3FDZN" at bounding box center [306, 96] width 106 height 13
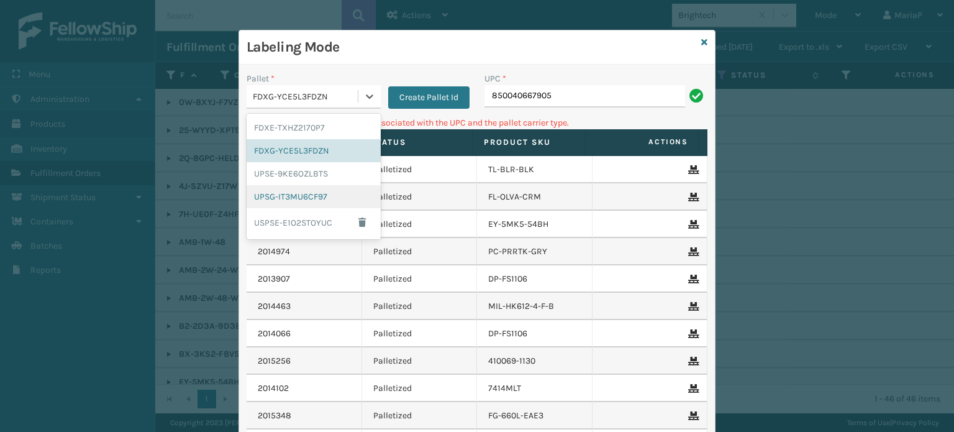
click at [304, 201] on div "UPSG-IT3MU6CF97" at bounding box center [314, 196] width 134 height 23
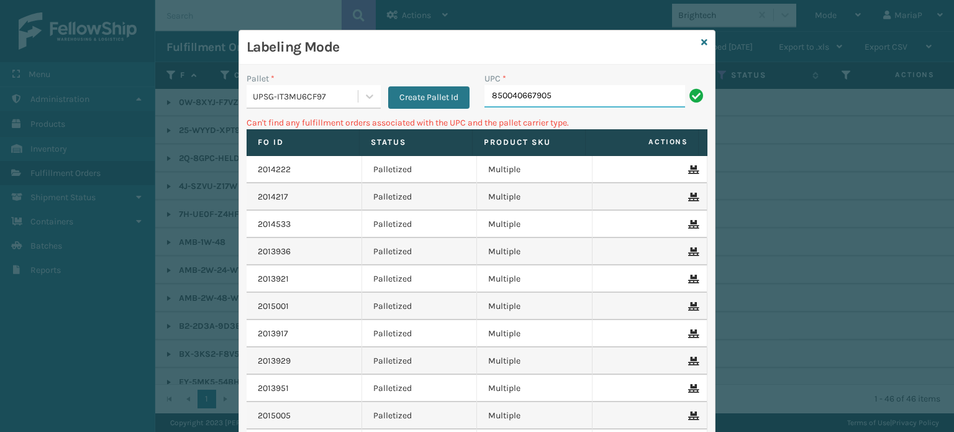
click at [566, 104] on input "850040667905" at bounding box center [584, 96] width 201 height 22
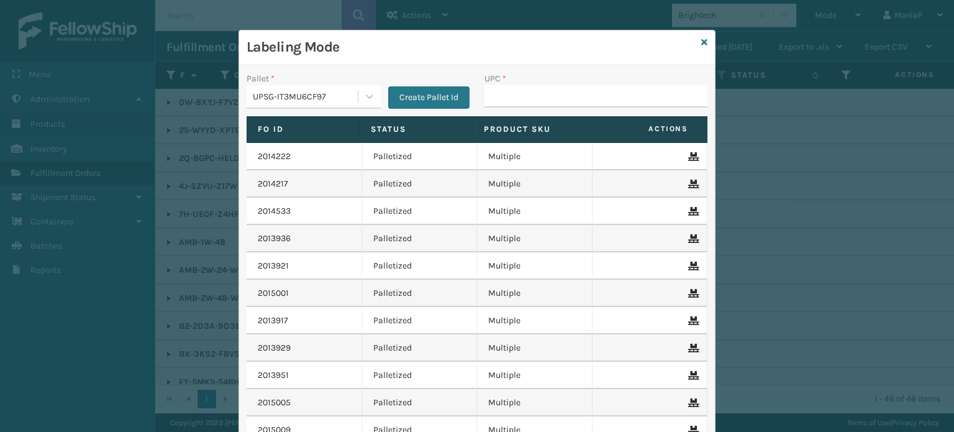
click at [312, 98] on div "UPSG-IT3MU6CF97" at bounding box center [306, 96] width 106 height 13
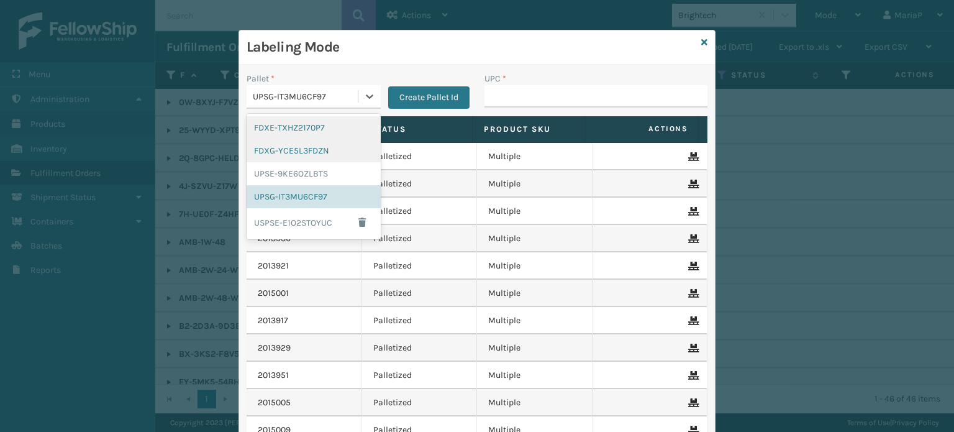
click at [303, 142] on div "FDXG-YCE5L3FDZN" at bounding box center [314, 150] width 134 height 23
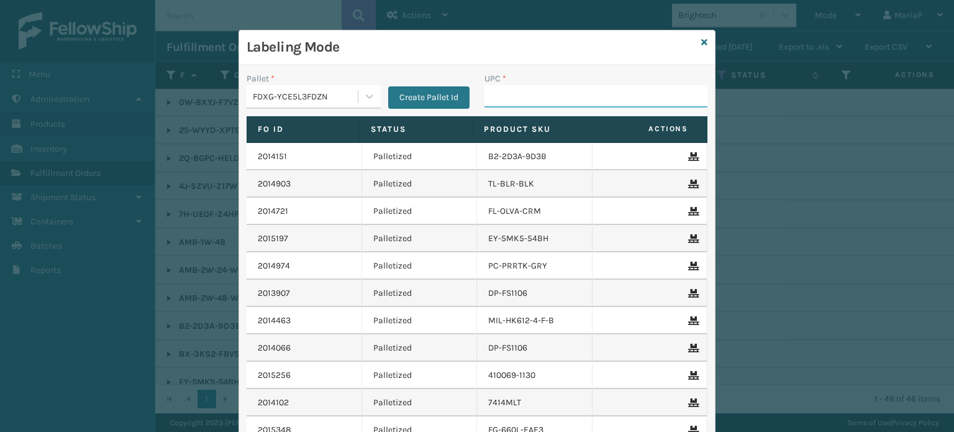
click at [491, 96] on input "UPC *" at bounding box center [595, 96] width 223 height 22
type input "854403007537"
type input "853799"
type input "8500124860"
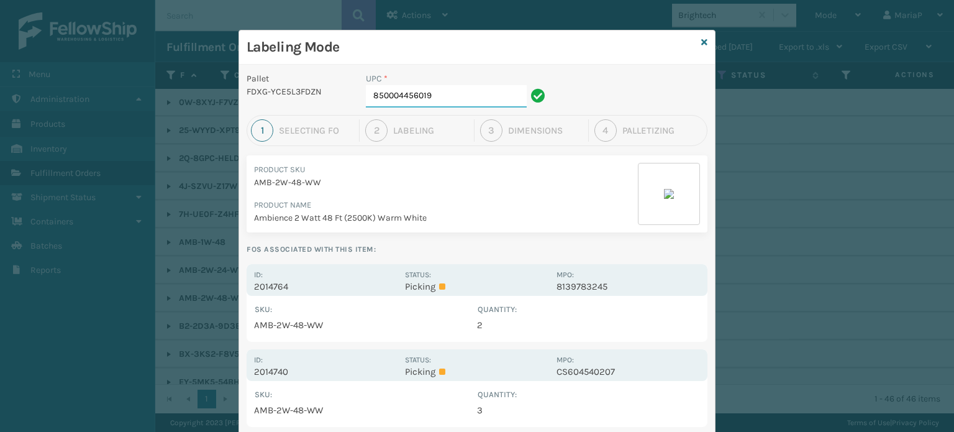
click at [491, 96] on input "850004456019" at bounding box center [446, 96] width 161 height 22
click at [448, 94] on input "850004456019" at bounding box center [446, 96] width 161 height 22
type input "858100007623"
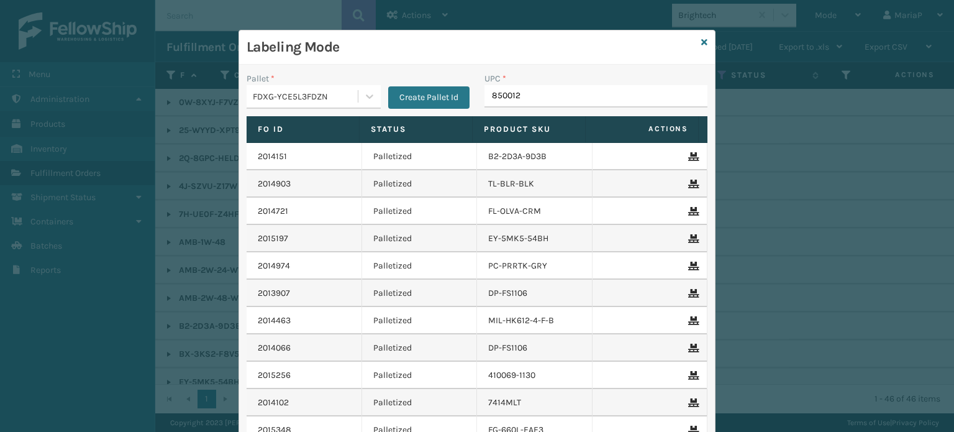
type input "8500124"
type input "8578990"
type input "854403007421"
type input "850012486763"
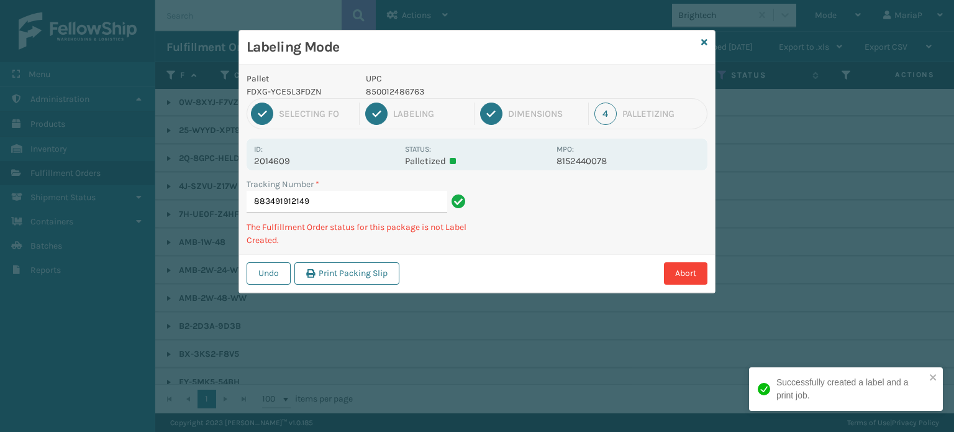
click at [384, 96] on p "850012486763" at bounding box center [457, 91] width 183 height 13
copy p "850012486763"
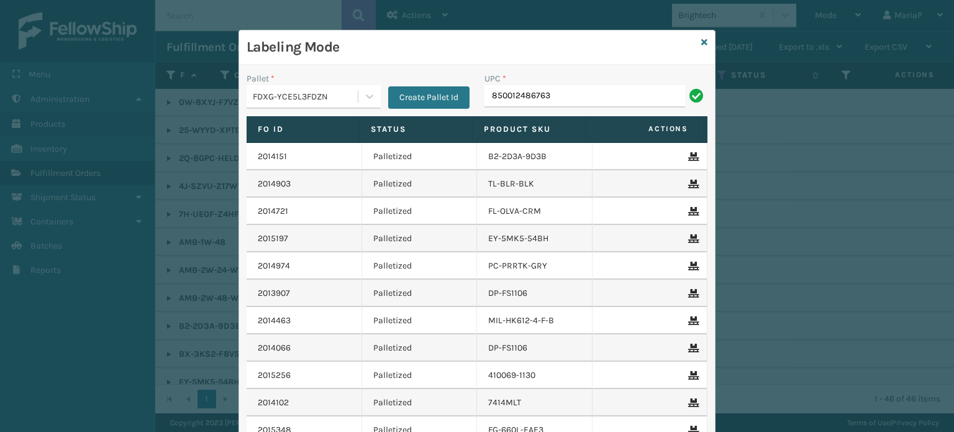
type input "850012486763"
type input "8500"
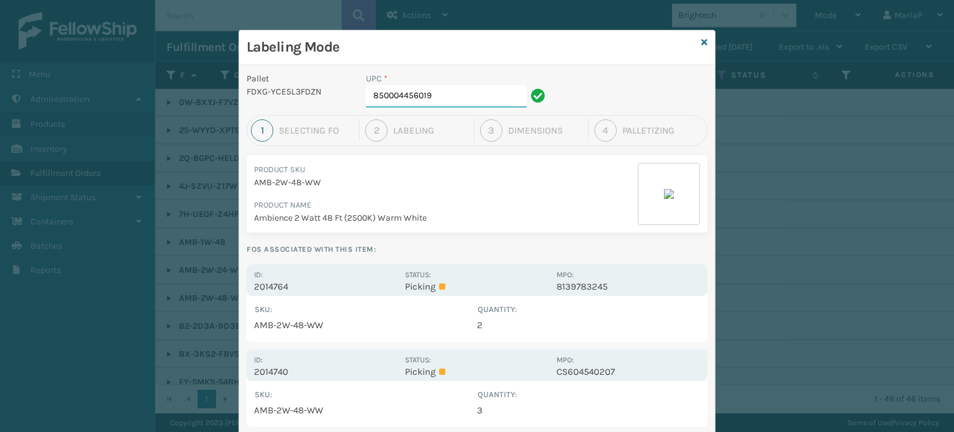
click at [477, 101] on input "850004456019" at bounding box center [446, 96] width 161 height 22
click at [286, 375] on p "2014740" at bounding box center [325, 371] width 143 height 11
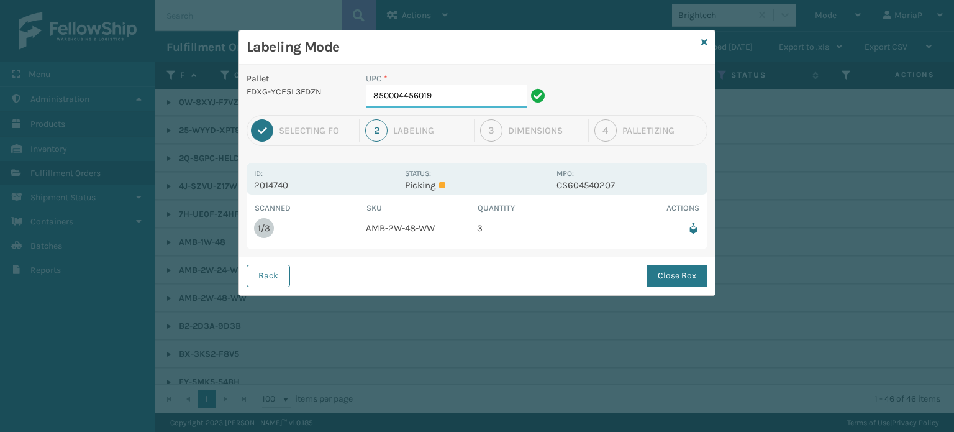
click at [454, 102] on input "850004456019" at bounding box center [446, 96] width 161 height 22
click at [676, 270] on button "Close Box" at bounding box center [677, 276] width 61 height 22
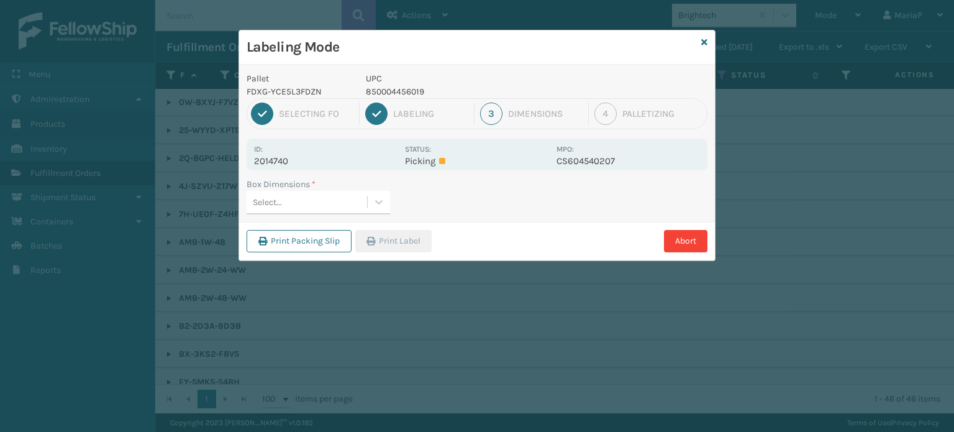
click at [330, 201] on div "Select..." at bounding box center [307, 202] width 120 height 20
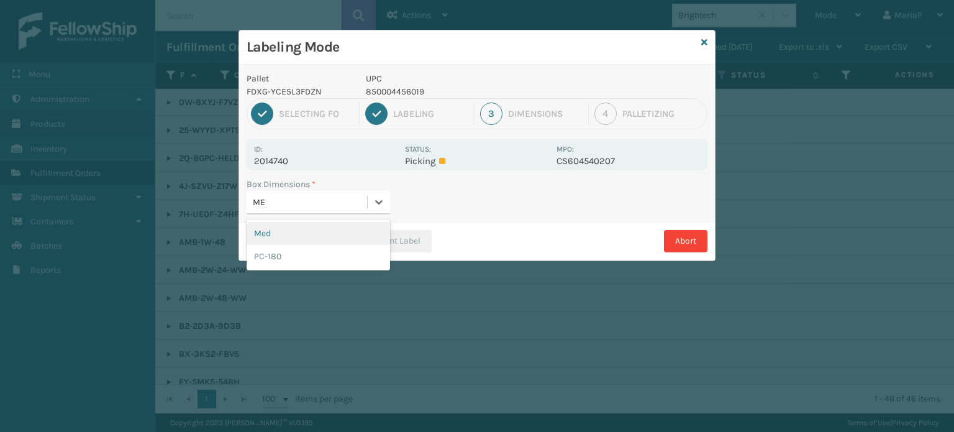
type input "MED"
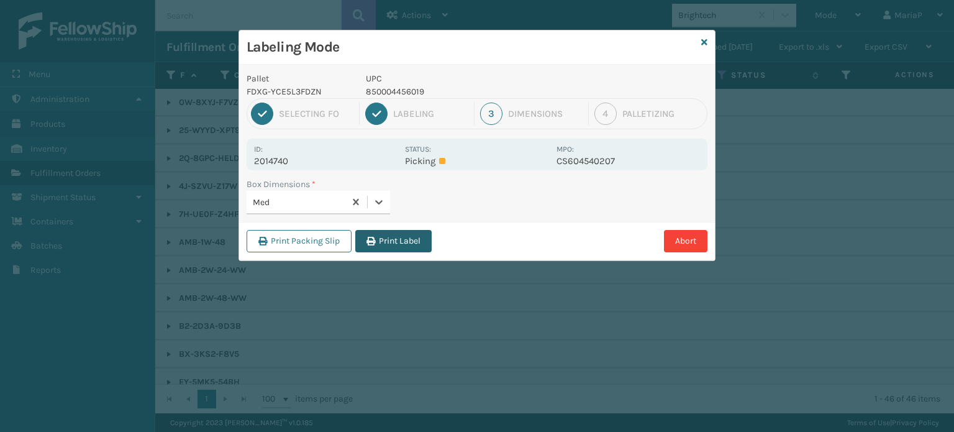
click at [409, 242] on button "Print Label" at bounding box center [393, 241] width 76 height 22
click at [409, 242] on div "Labeling Mode Pallet FDXG-YCE5L3FDZN UPC 850004456019 1 Selecting FO 2 Labeling…" at bounding box center [477, 216] width 954 height 432
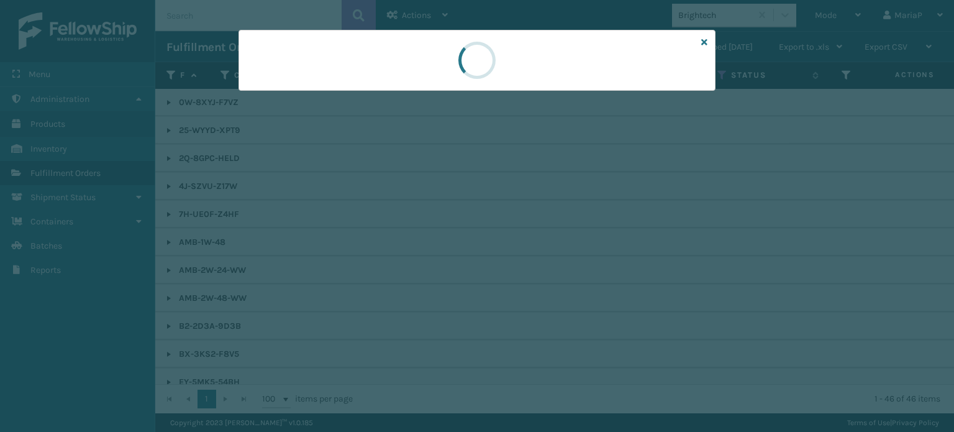
click at [409, 248] on div at bounding box center [477, 216] width 954 height 432
click at [411, 249] on div at bounding box center [477, 216] width 954 height 432
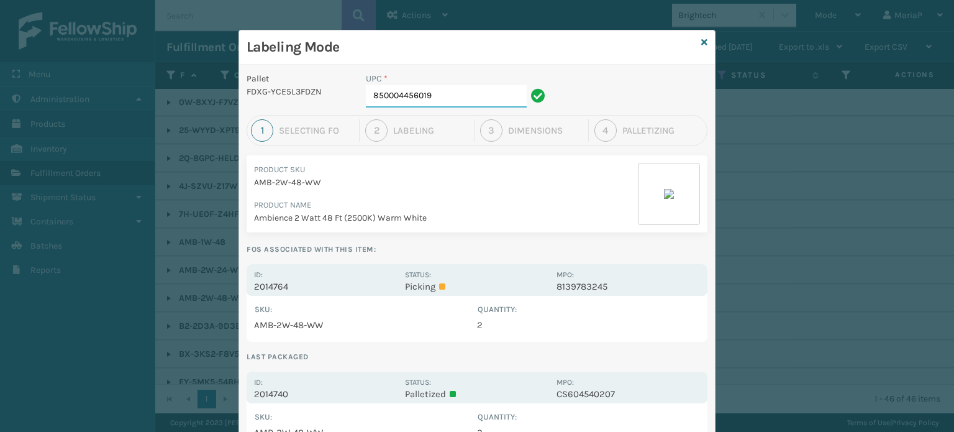
click at [447, 92] on input "850004456019" at bounding box center [446, 96] width 161 height 22
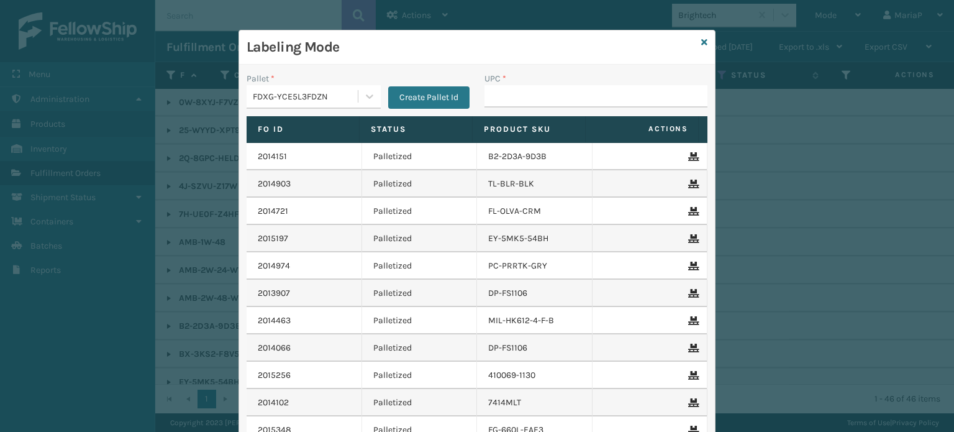
click at [306, 80] on div "Pallet *" at bounding box center [314, 78] width 134 height 13
click at [317, 98] on div "FDXG-YCE5L3FDZN" at bounding box center [306, 96] width 106 height 13
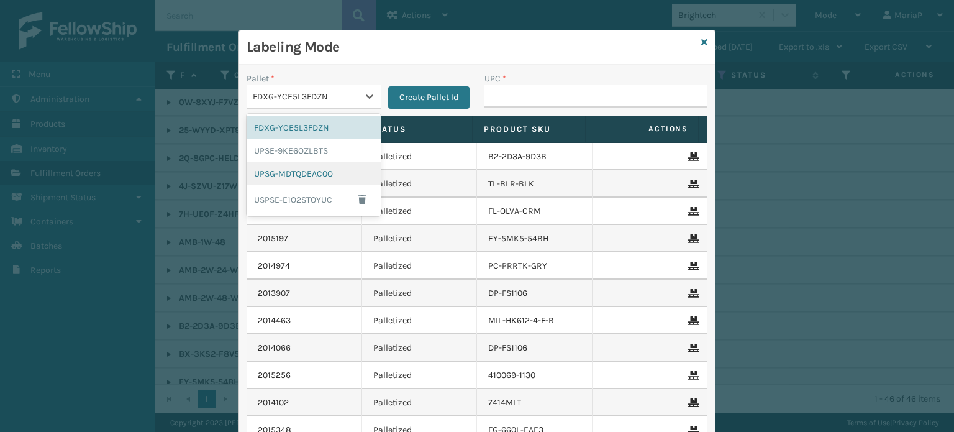
click at [281, 175] on div "UPSG-MDTQDEAC0O" at bounding box center [314, 173] width 134 height 23
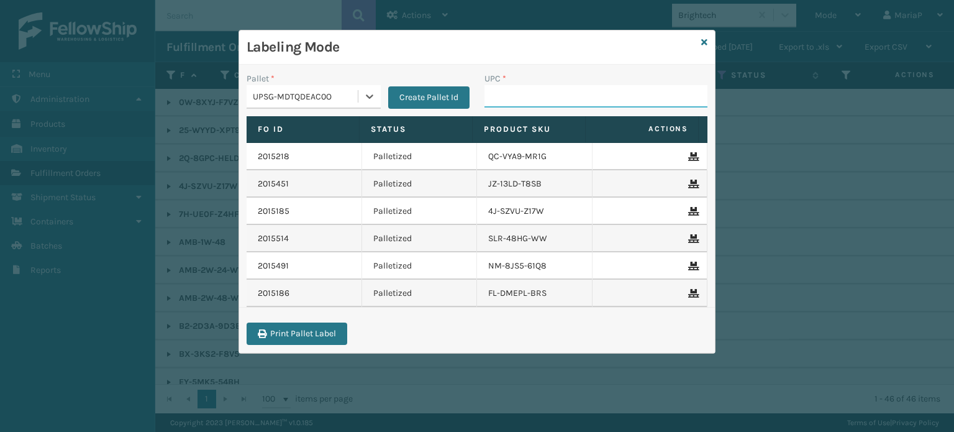
click at [516, 90] on input "UPC *" at bounding box center [595, 96] width 223 height 22
type input "8100909"
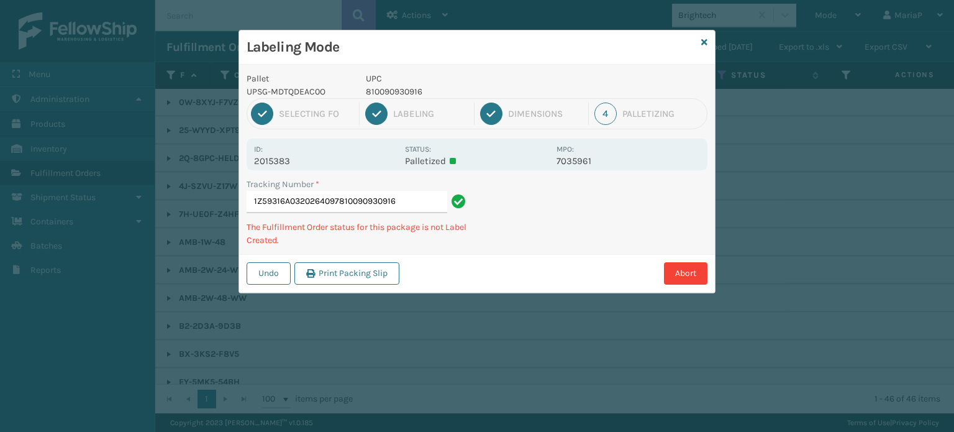
type input "1Z59316A0320264097810090930916"
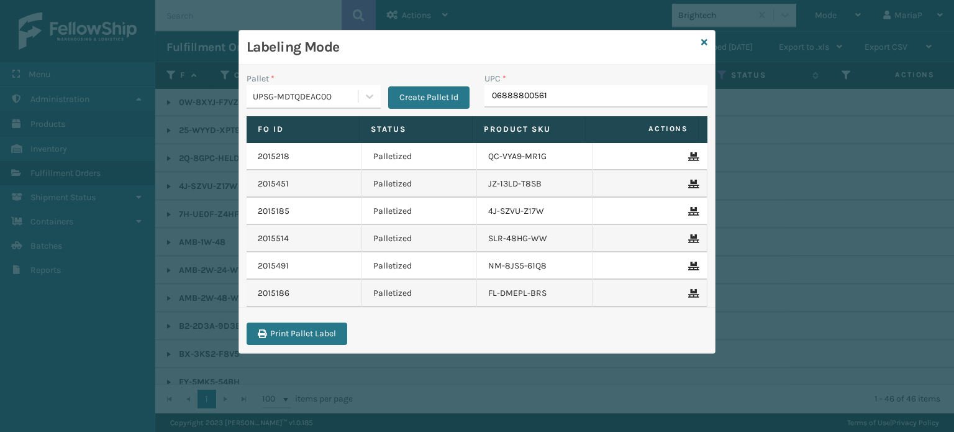
type input "068888005616"
type input "0688887"
type input "810090"
click at [586, 94] on input "UPC *" at bounding box center [595, 96] width 223 height 22
click at [504, 89] on input "UPC *" at bounding box center [595, 96] width 223 height 22
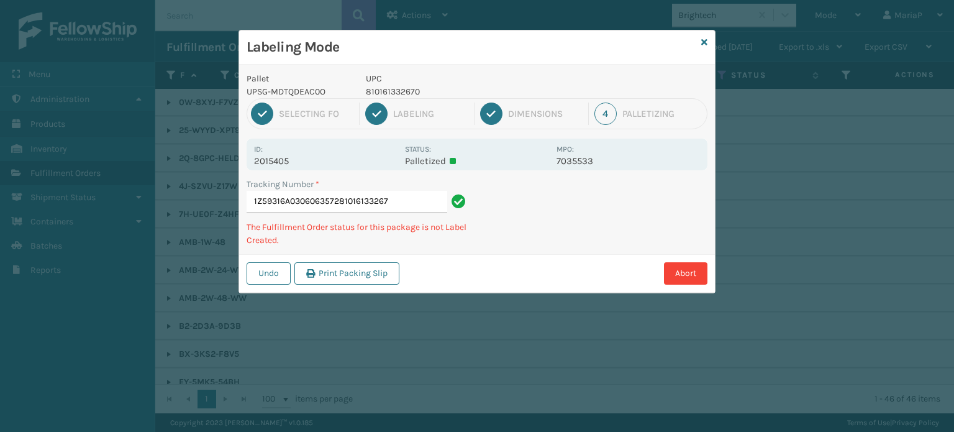
type input "1Z59316A0306063572810161332670"
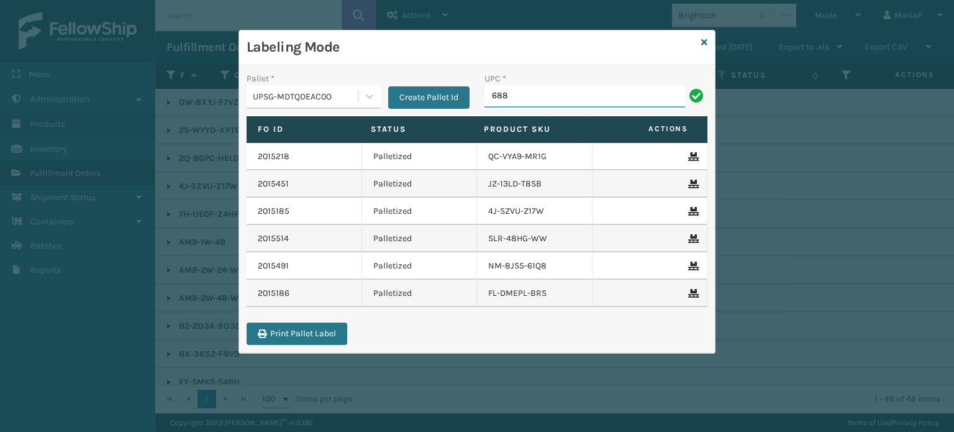
type input "68888027106"
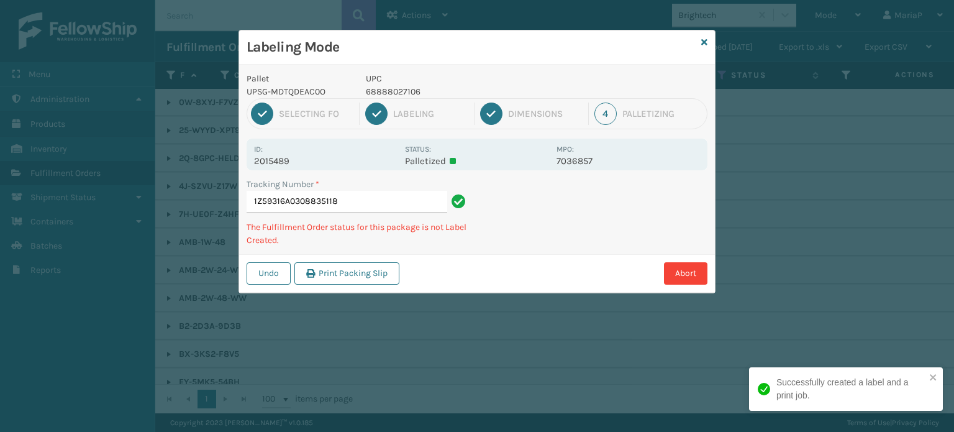
click at [390, 92] on p "68888027106" at bounding box center [457, 91] width 183 height 13
copy p "68888027106"
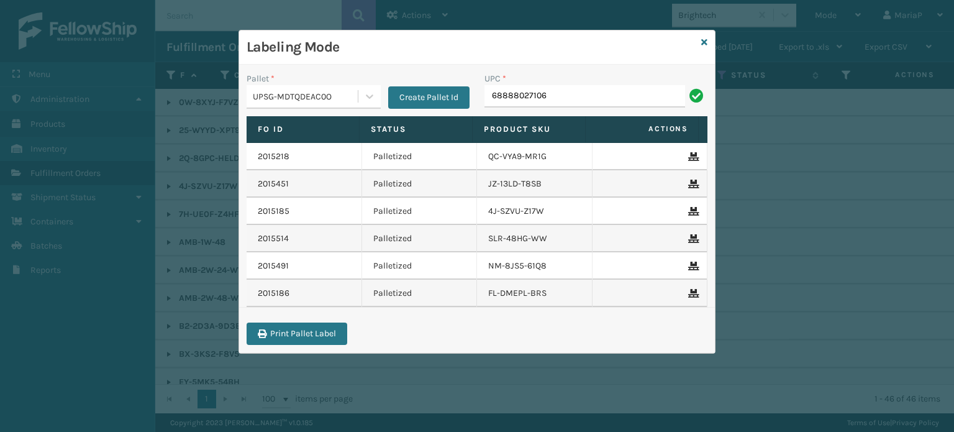
type input "68888027106"
type input "8100909"
type input "068888779"
type input "LP-RMXPLS-BLk"
type input "81009093"
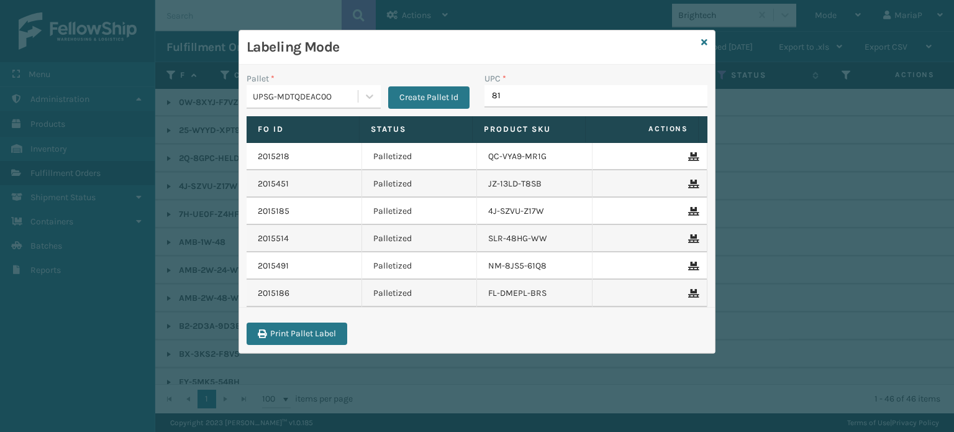
type input "810"
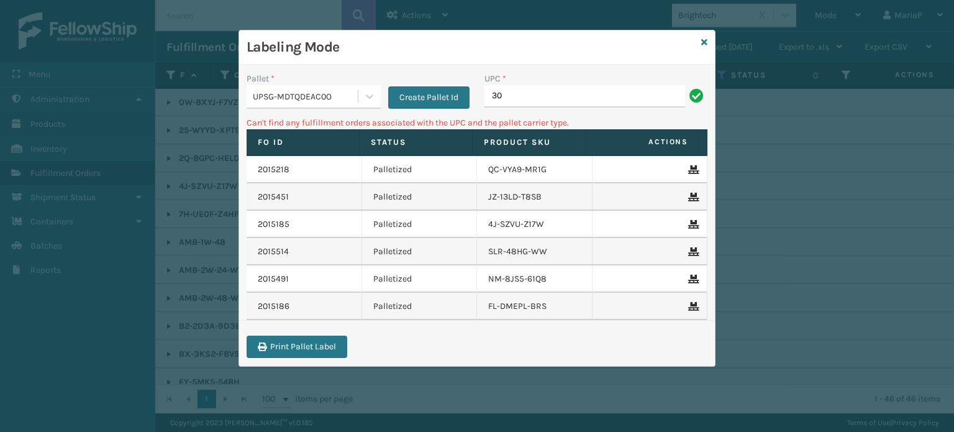
type input "3"
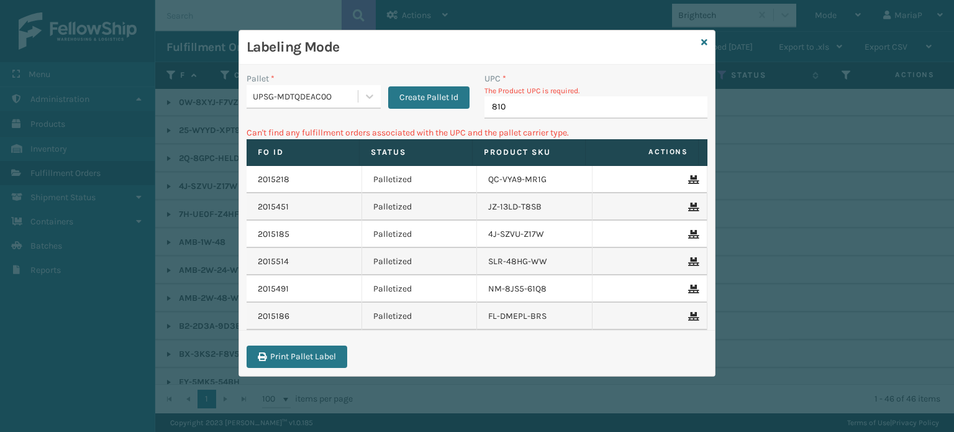
type input "8100"
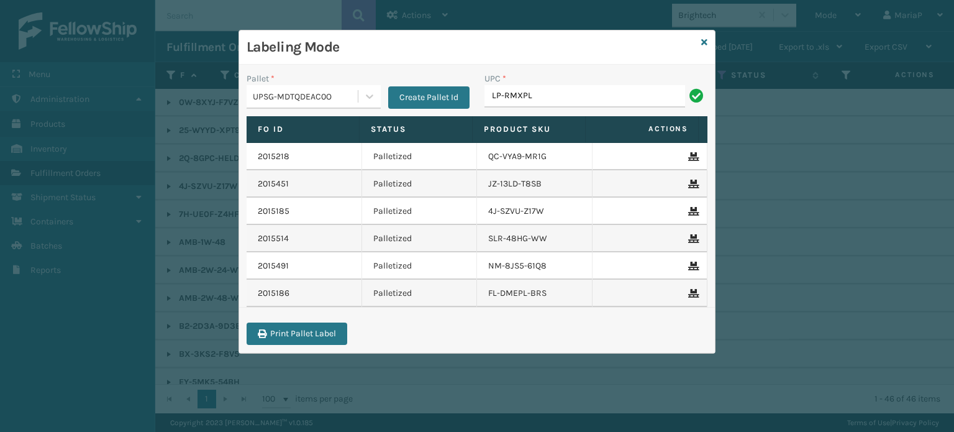
type input "LP-RMXPLS-BLk"
click at [701, 40] on icon at bounding box center [704, 42] width 6 height 9
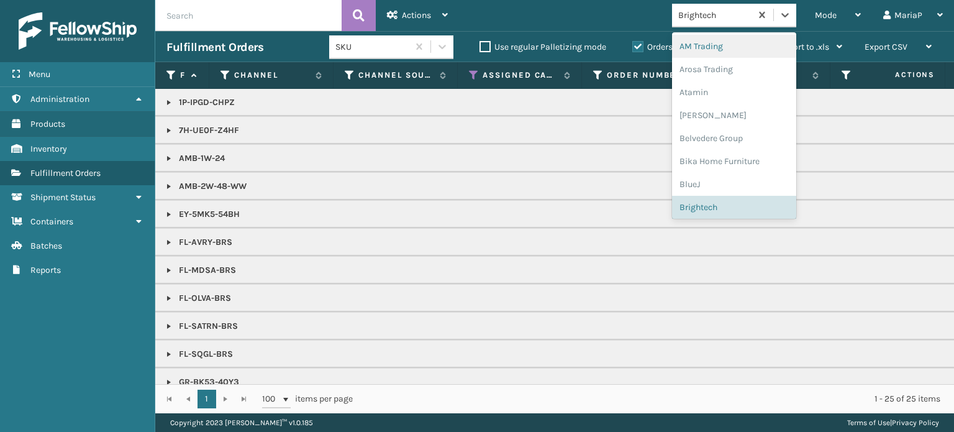
click at [708, 22] on div "Brightech" at bounding box center [711, 15] width 79 height 20
type input "LI"
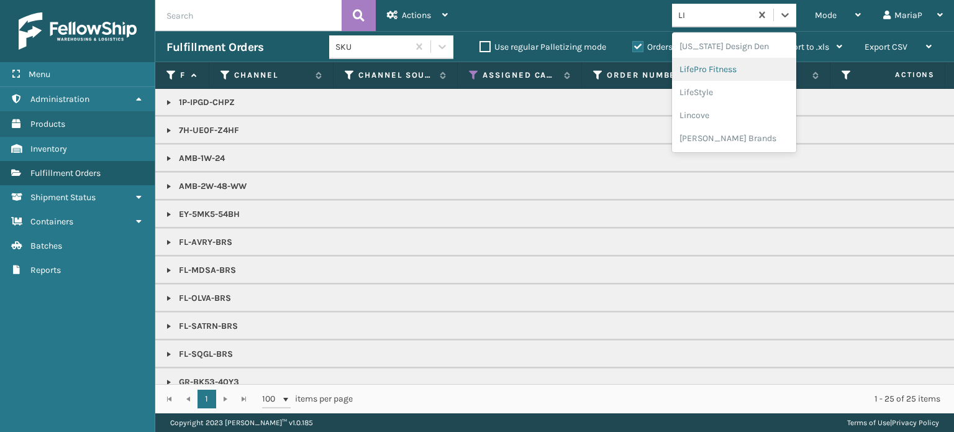
click at [719, 72] on div "LifePro Fitness" at bounding box center [734, 69] width 124 height 23
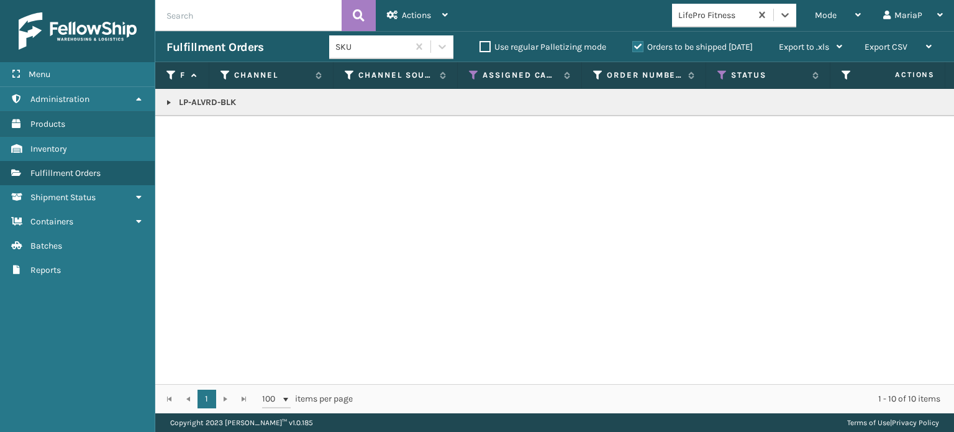
click at [168, 99] on link at bounding box center [169, 103] width 10 height 10
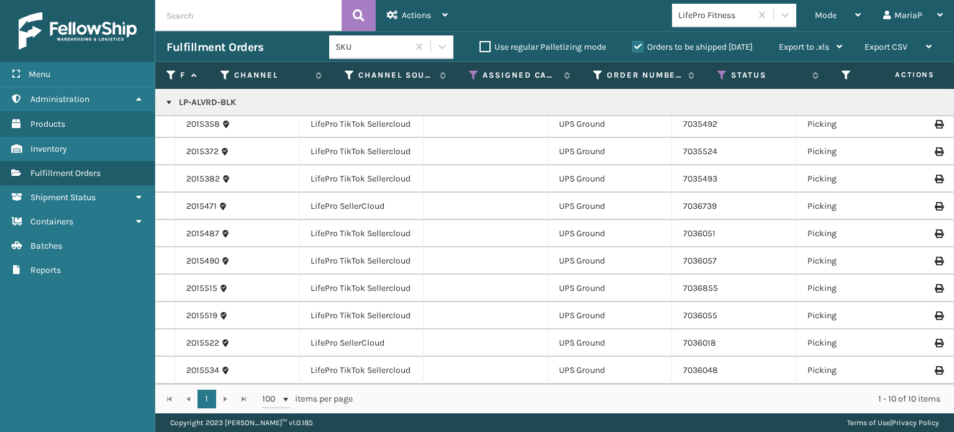
scroll to position [14, 0]
click at [196, 145] on link "2015372" at bounding box center [202, 151] width 32 height 12
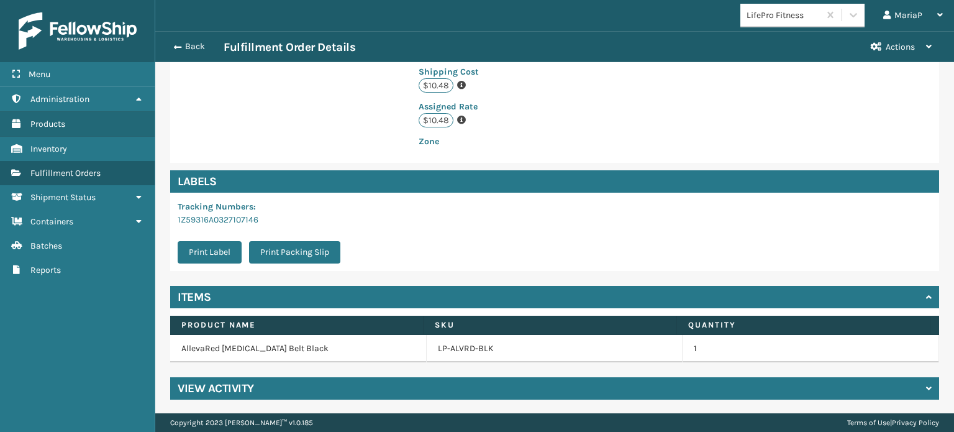
scroll to position [314, 0]
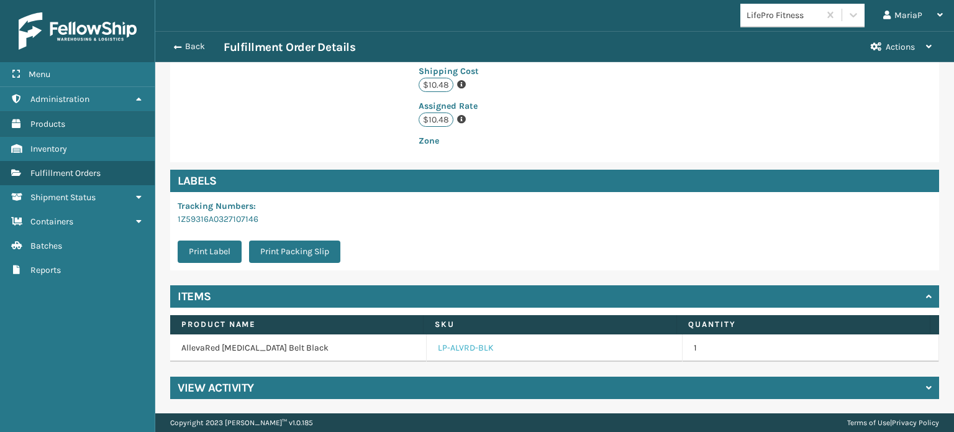
click at [473, 348] on link "LP-ALVRD-BLK" at bounding box center [466, 348] width 56 height 12
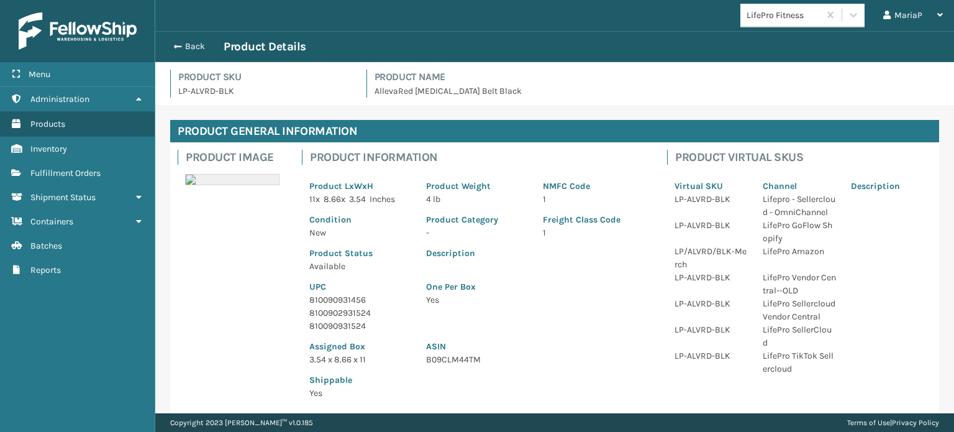
click at [348, 295] on p "810090931456" at bounding box center [360, 299] width 102 height 13
copy p "810090931456"
click at [189, 45] on button "Back" at bounding box center [194, 46] width 57 height 11
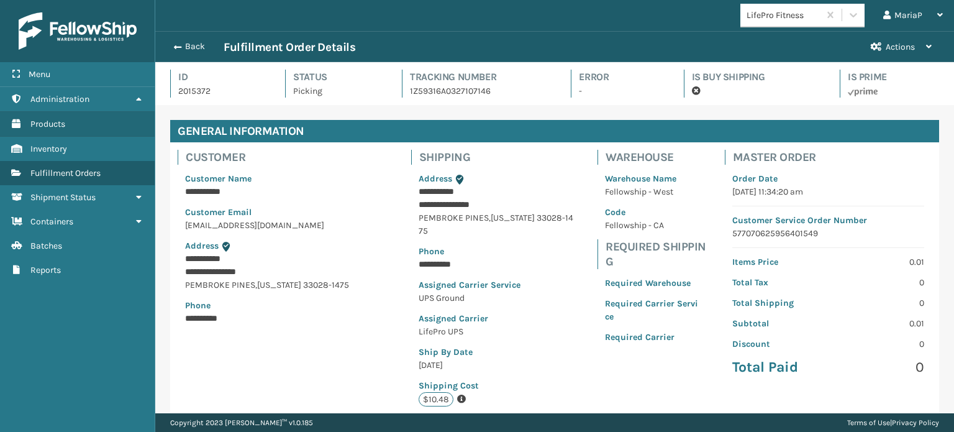
scroll to position [30, 798]
click at [188, 45] on button "Back" at bounding box center [194, 46] width 57 height 11
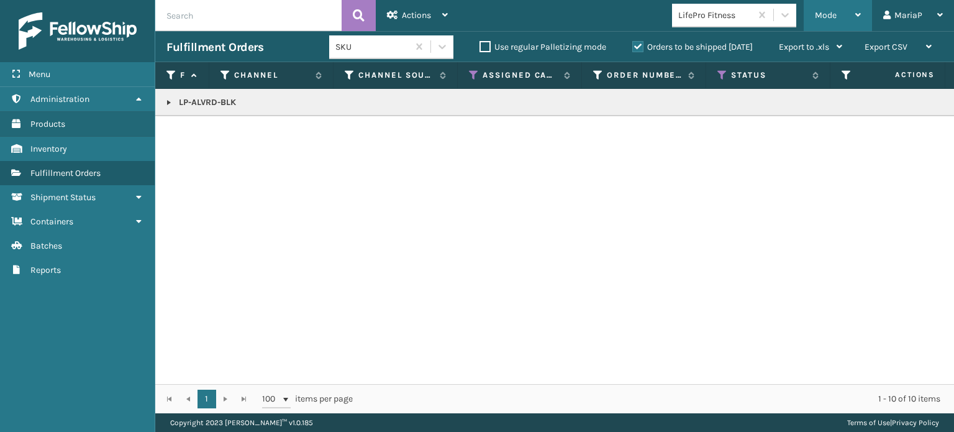
click at [805, 17] on div "Mode Regular Mode Picking Mode Labeling Mode Exit Scan Mode" at bounding box center [838, 15] width 68 height 31
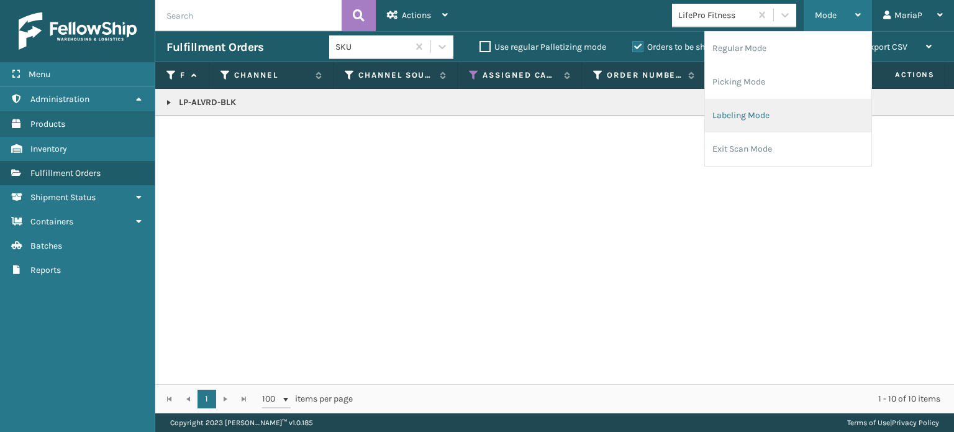
click at [755, 122] on li "Labeling Mode" at bounding box center [788, 116] width 166 height 34
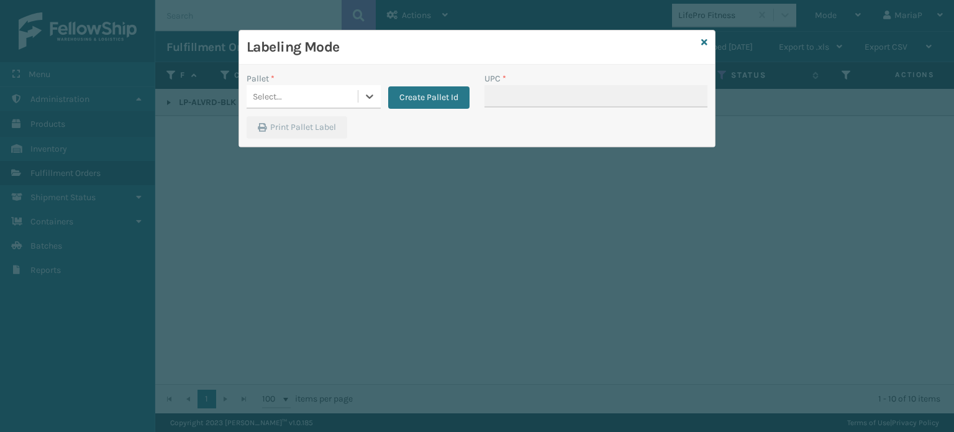
click at [321, 99] on div "Select..." at bounding box center [302, 96] width 111 height 20
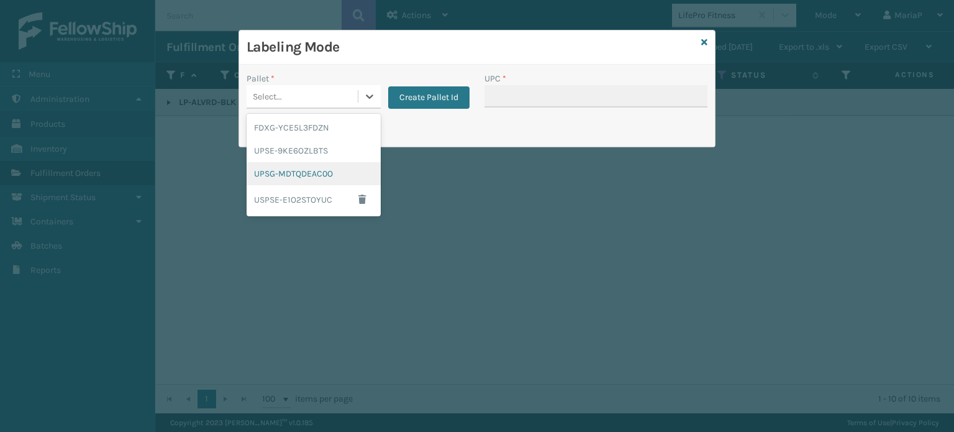
click at [325, 180] on div "UPSG-MDTQDEAC0O" at bounding box center [314, 173] width 134 height 23
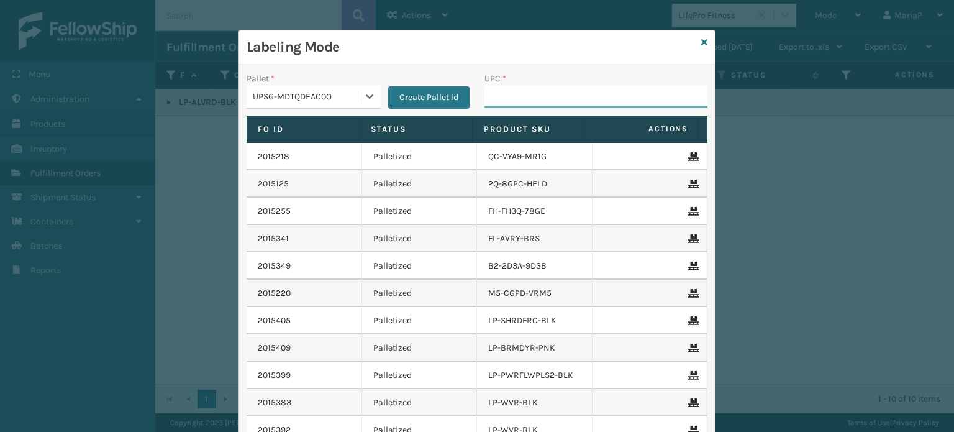
click at [511, 99] on input "UPC *" at bounding box center [595, 96] width 223 height 22
paste input "810090931456"
type input "810090931456"
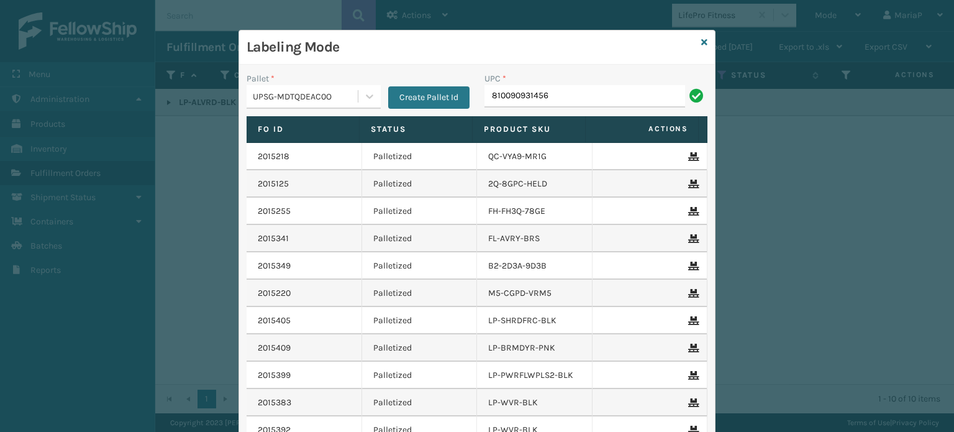
type input "810090931456"
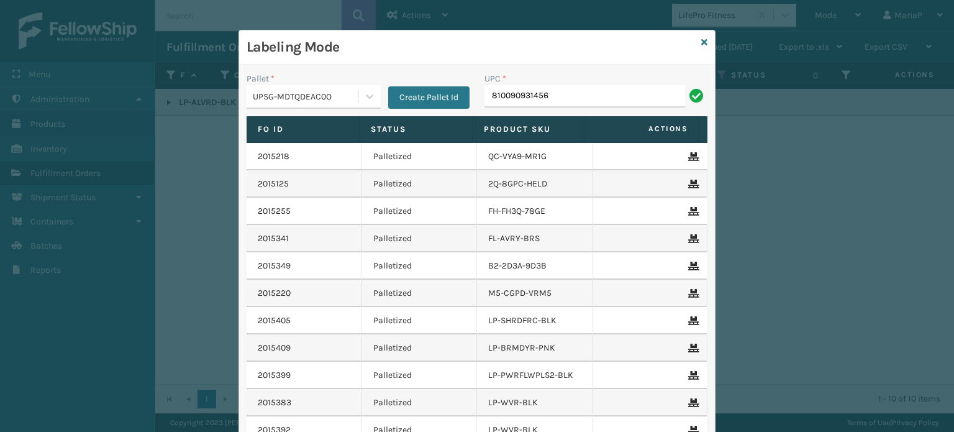
type input "810090931456"
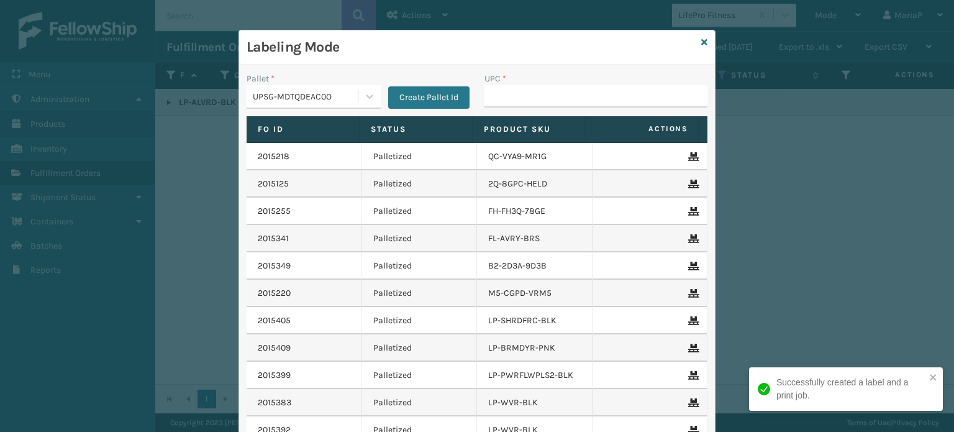
drag, startPoint x: 547, startPoint y: 79, endPoint x: 537, endPoint y: 103, distance: 26.2
click at [547, 80] on div "UPC *" at bounding box center [595, 78] width 223 height 13
click at [537, 103] on input "UPC *" at bounding box center [595, 96] width 223 height 22
paste input "810090931456"
type input "810090931456"
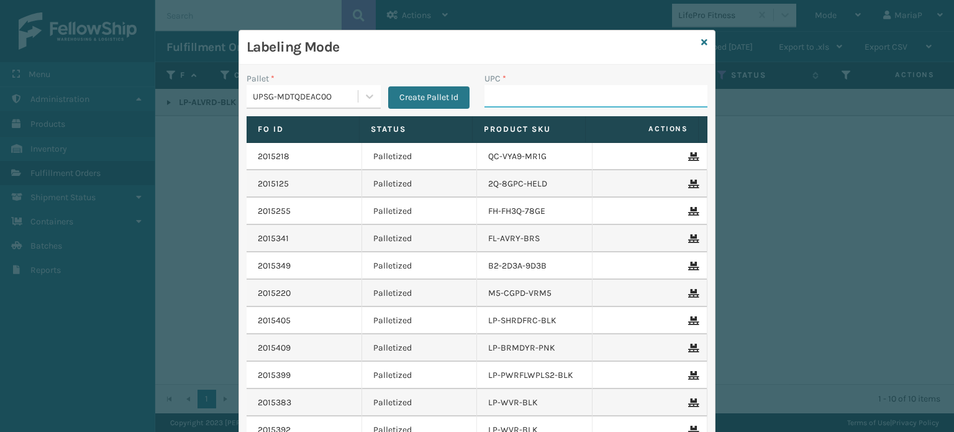
click at [540, 94] on input "UPC *" at bounding box center [595, 96] width 223 height 22
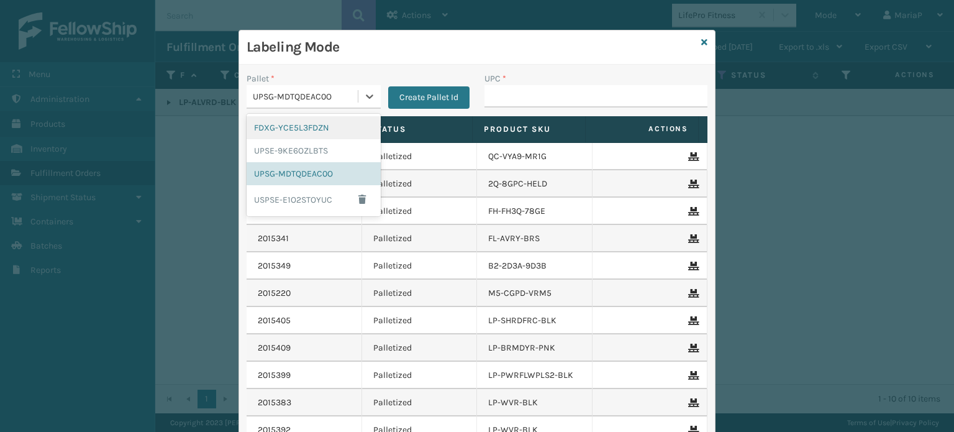
click at [329, 101] on div "UPSG-MDTQDEAC0O" at bounding box center [306, 96] width 106 height 13
click at [292, 129] on div "FDXG-YCE5L3FDZN" at bounding box center [314, 127] width 134 height 23
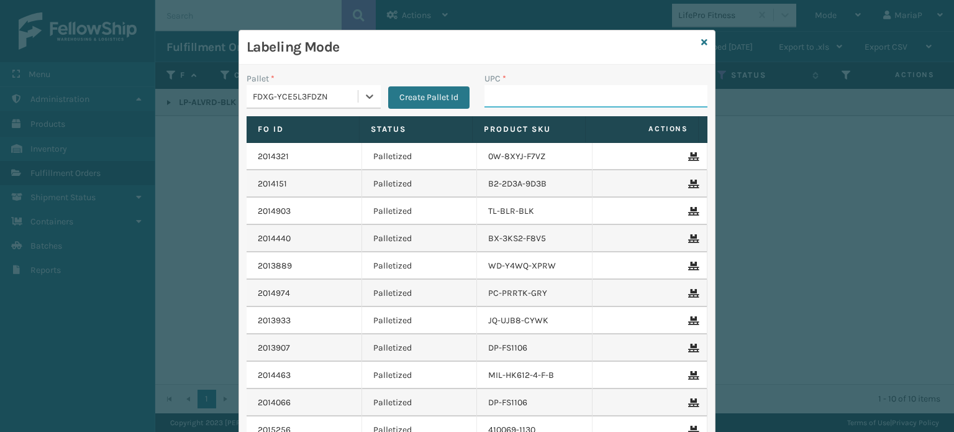
click at [486, 98] on input "UPC *" at bounding box center [595, 96] width 223 height 22
click at [506, 101] on input "UPC *" at bounding box center [595, 96] width 223 height 22
type input "8100819626"
type input "8409851204"
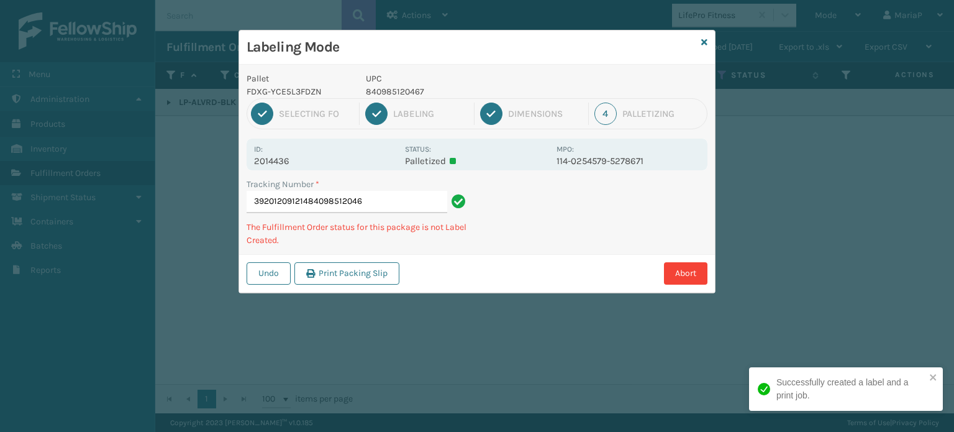
type input "392012091214840985120467"
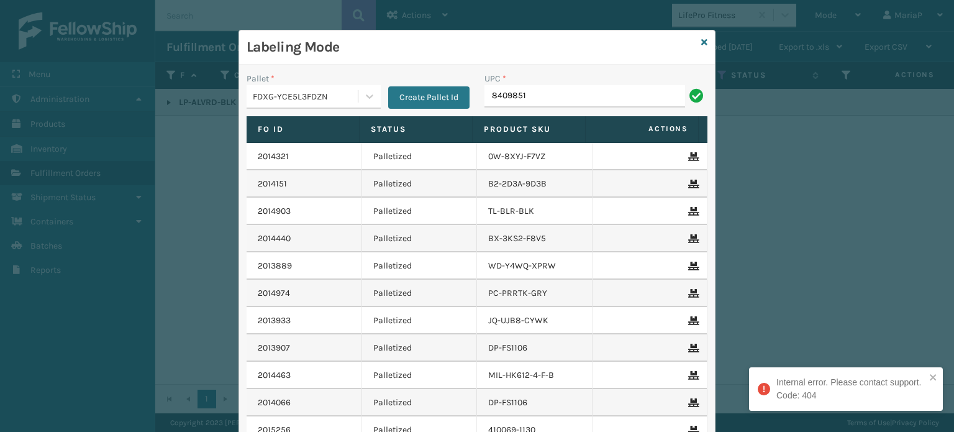
type input "84098512"
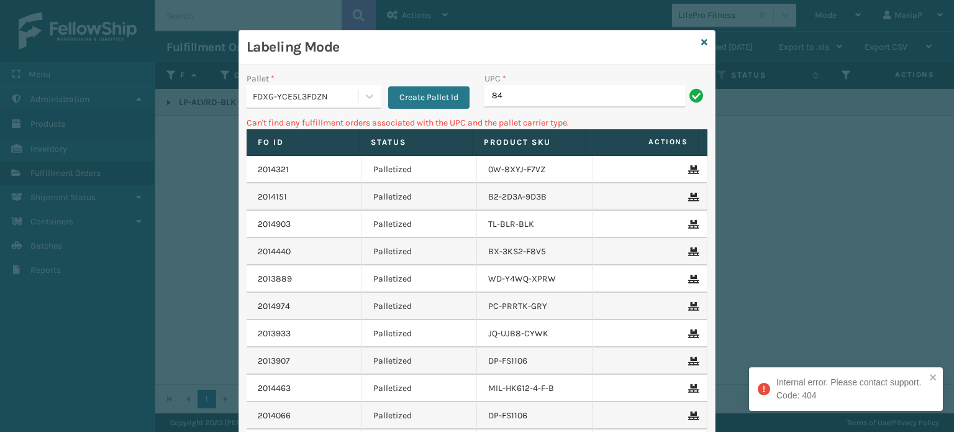
type input "8"
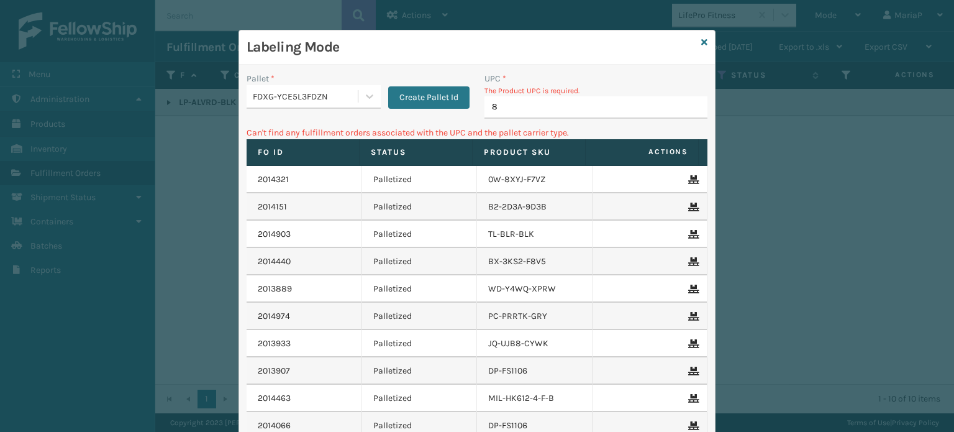
type input "84"
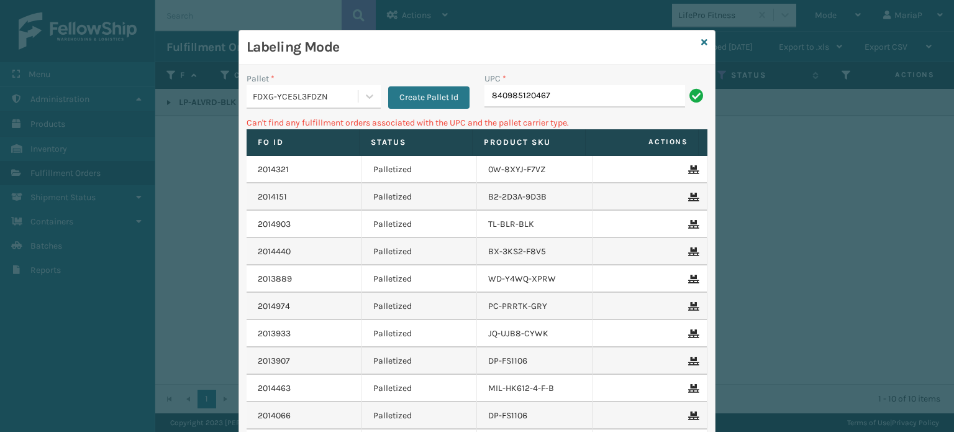
click at [315, 91] on div "FDXG-YCE5L3FDZN" at bounding box center [306, 96] width 106 height 13
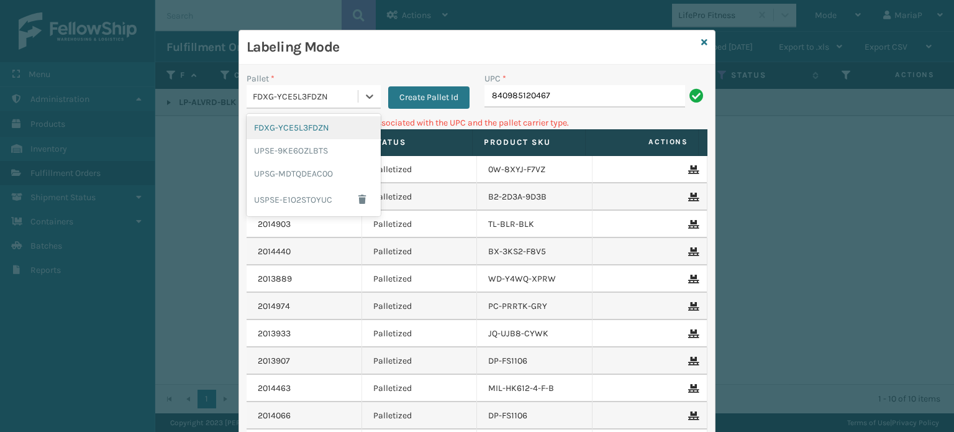
click at [288, 124] on div "FDXG-YCE5L3FDZN" at bounding box center [314, 127] width 134 height 23
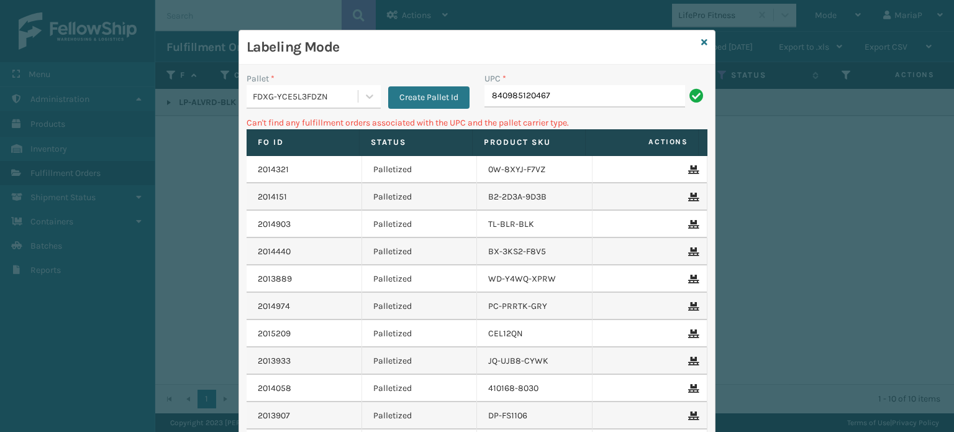
click at [543, 109] on div "UPC * 840985120467" at bounding box center [596, 94] width 238 height 44
click at [550, 104] on input "840985120467" at bounding box center [584, 96] width 201 height 22
click at [350, 102] on div "FDXG-YCE5L3FDZN" at bounding box center [306, 96] width 106 height 13
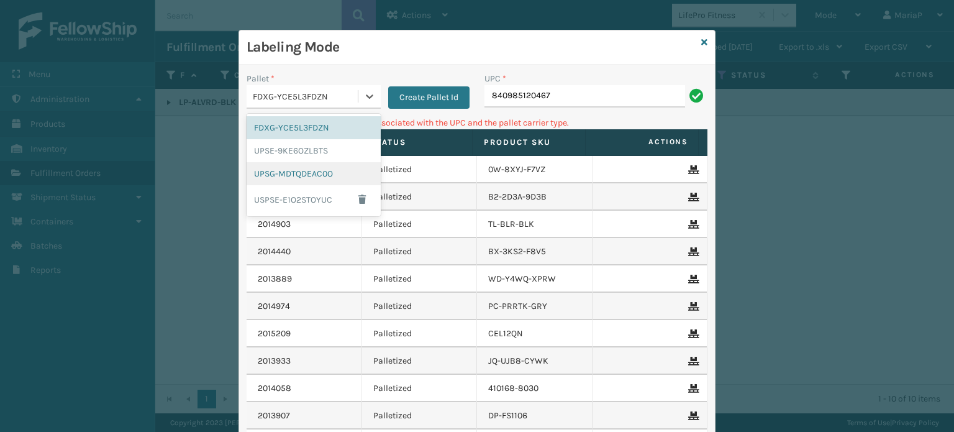
click at [292, 170] on div "UPSG-MDTQDEAC0O" at bounding box center [314, 173] width 134 height 23
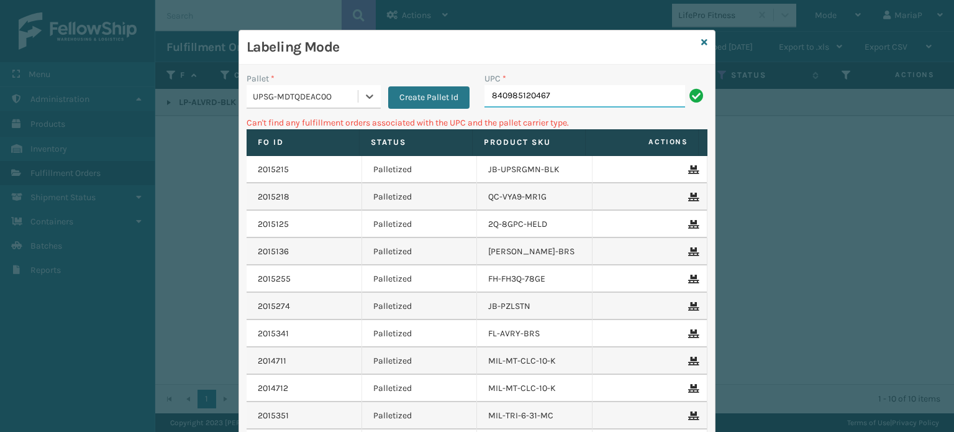
click at [540, 101] on input "840985120467" at bounding box center [584, 96] width 201 height 22
click at [701, 43] on icon at bounding box center [704, 42] width 6 height 9
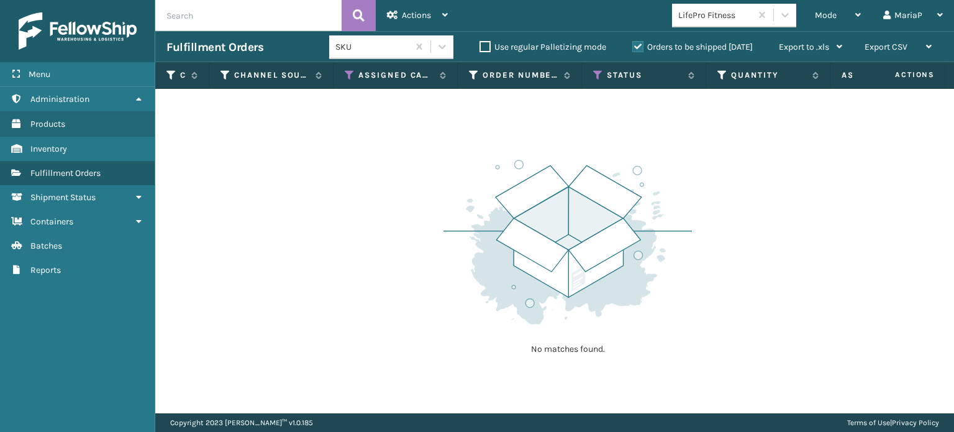
click at [713, 10] on div "LifePro Fitness" at bounding box center [715, 15] width 74 height 13
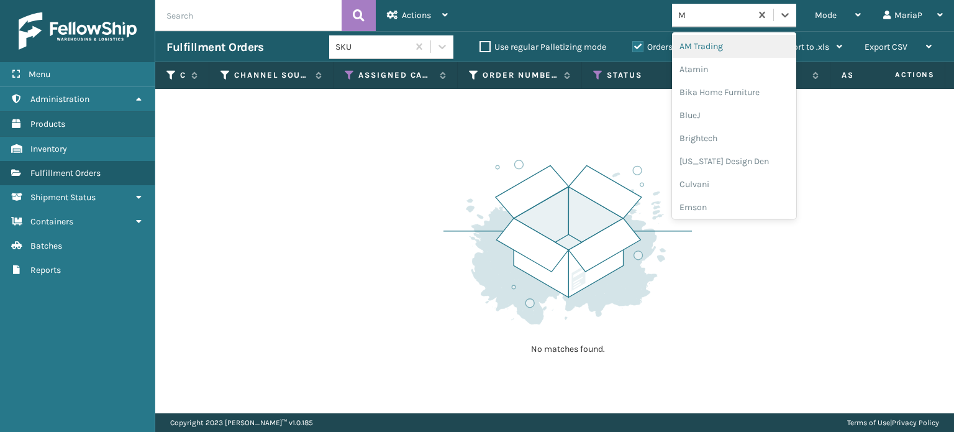
type input "MI"
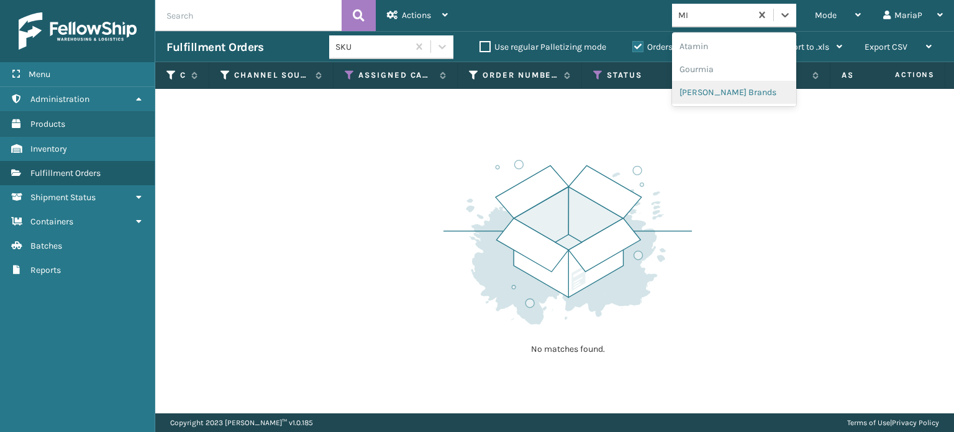
click at [716, 98] on div "[PERSON_NAME] Brands" at bounding box center [734, 92] width 124 height 23
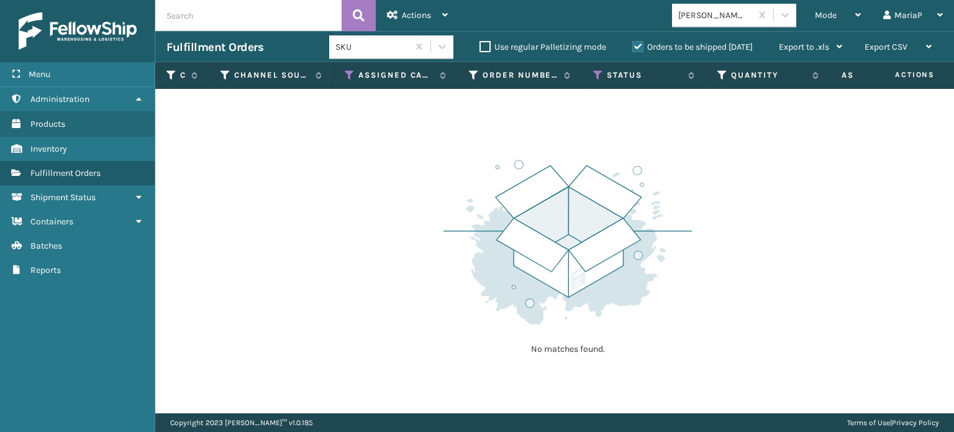
click at [638, 45] on label "Orders to be shipped [DATE]" at bounding box center [692, 47] width 120 height 11
click at [633, 45] on input "Orders to be shipped [DATE]" at bounding box center [632, 44] width 1 height 8
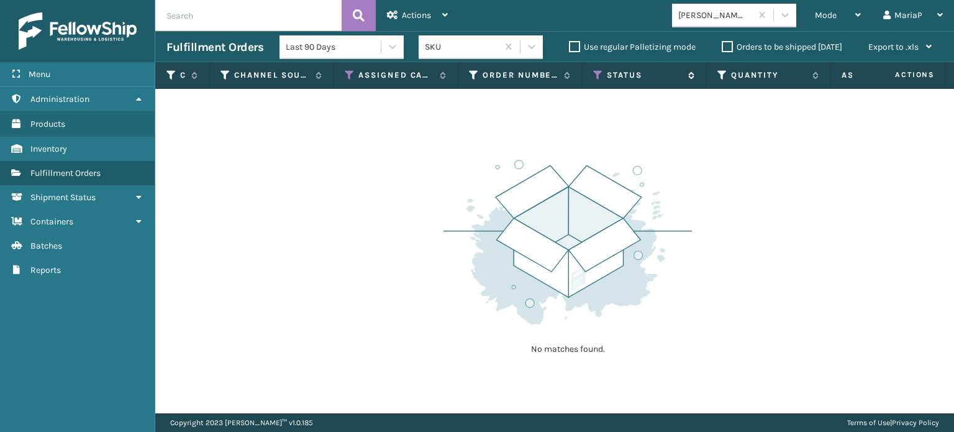
click at [653, 78] on label "Status" at bounding box center [644, 75] width 75 height 11
drag, startPoint x: 805, startPoint y: 67, endPoint x: 911, endPoint y: 120, distance: 118.1
click at [807, 62] on th "Quantity" at bounding box center [768, 75] width 124 height 27
click at [829, 19] on span "Mode" at bounding box center [826, 15] width 22 height 11
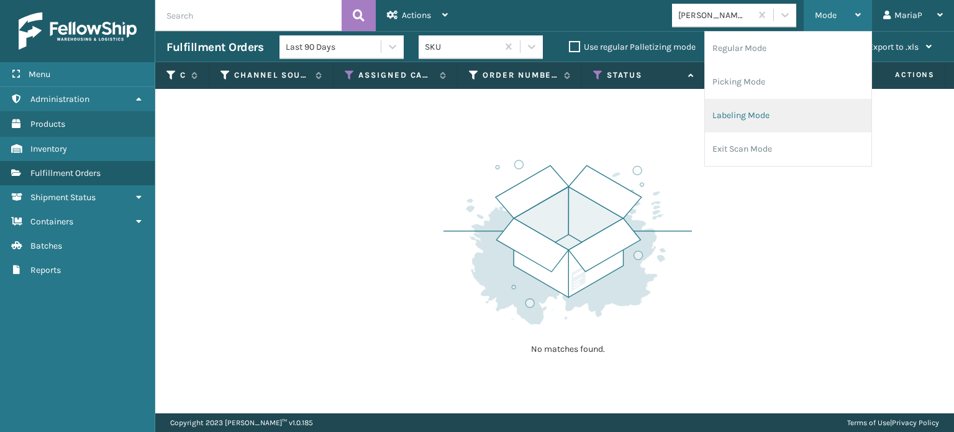
click at [748, 108] on li "Labeling Mode" at bounding box center [788, 116] width 166 height 34
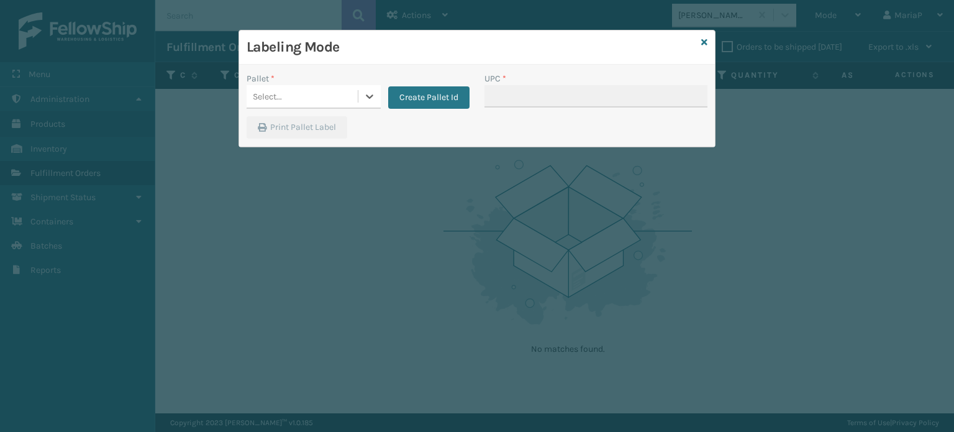
click at [321, 94] on div "Select..." at bounding box center [302, 96] width 111 height 20
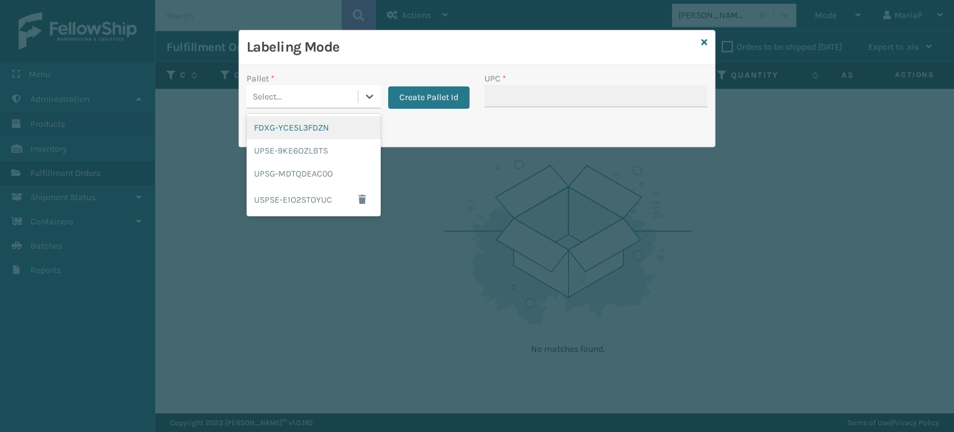
click at [311, 131] on div "FDXG-YCE5L3FDZN" at bounding box center [314, 127] width 134 height 23
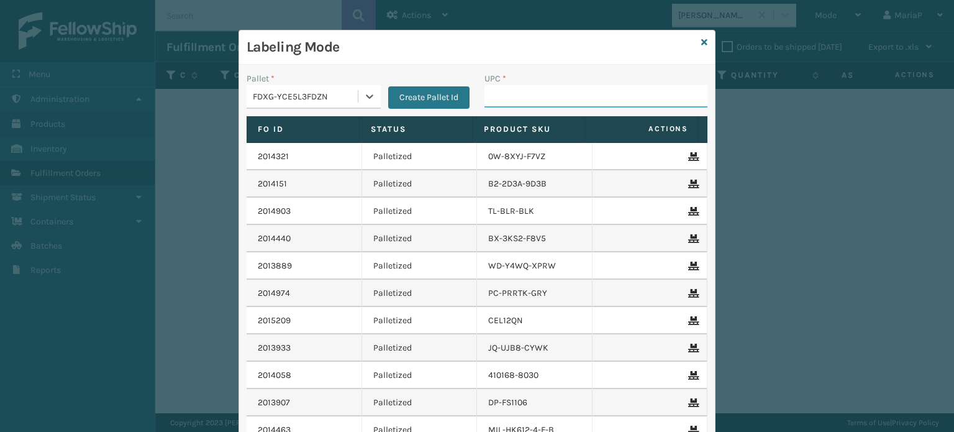
click at [517, 88] on input "UPC *" at bounding box center [595, 96] width 223 height 22
click at [701, 42] on icon at bounding box center [704, 42] width 6 height 9
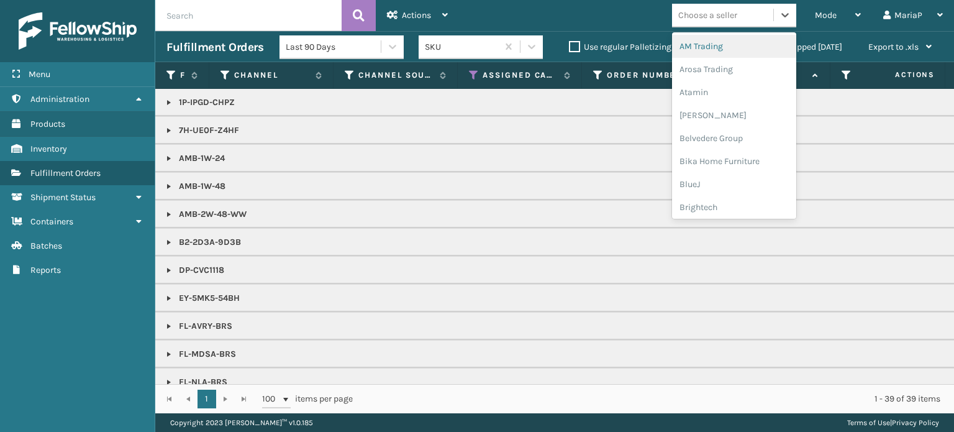
click at [721, 16] on div "Choose a seller" at bounding box center [707, 15] width 59 height 13
type input "MI"
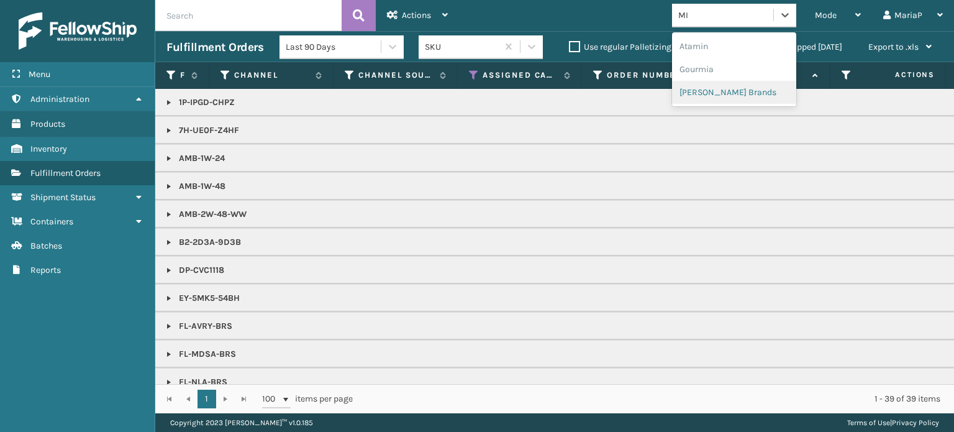
click at [738, 96] on div "[PERSON_NAME] Brands" at bounding box center [734, 92] width 124 height 23
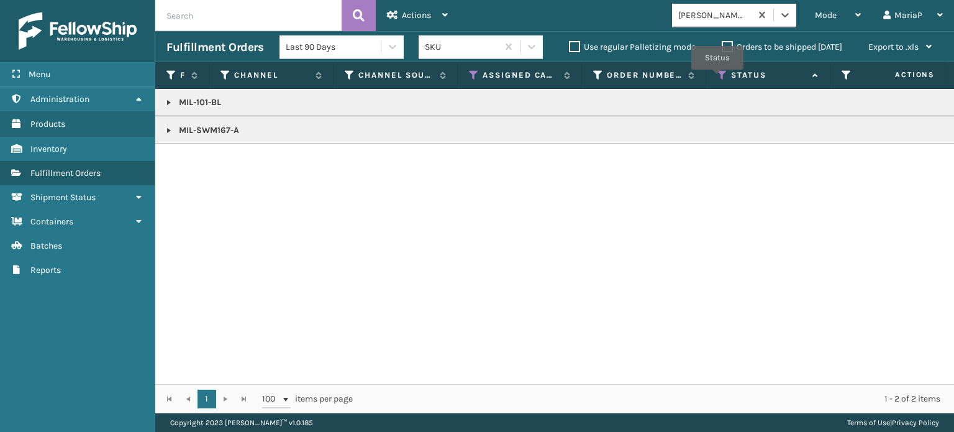
click at [717, 78] on icon at bounding box center [722, 75] width 10 height 11
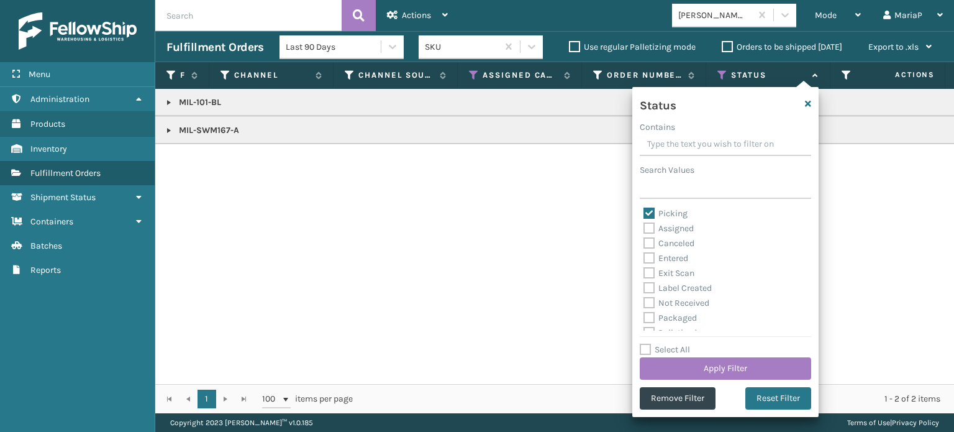
click at [650, 206] on div "Status Contains Search Values Picking Assigned Canceled Entered Exit Scan Label…" at bounding box center [725, 252] width 186 height 330
click at [655, 211] on label "Picking" at bounding box center [665, 213] width 44 height 11
click at [644, 211] on input "Picking" at bounding box center [643, 210] width 1 height 8
checkbox input "false"
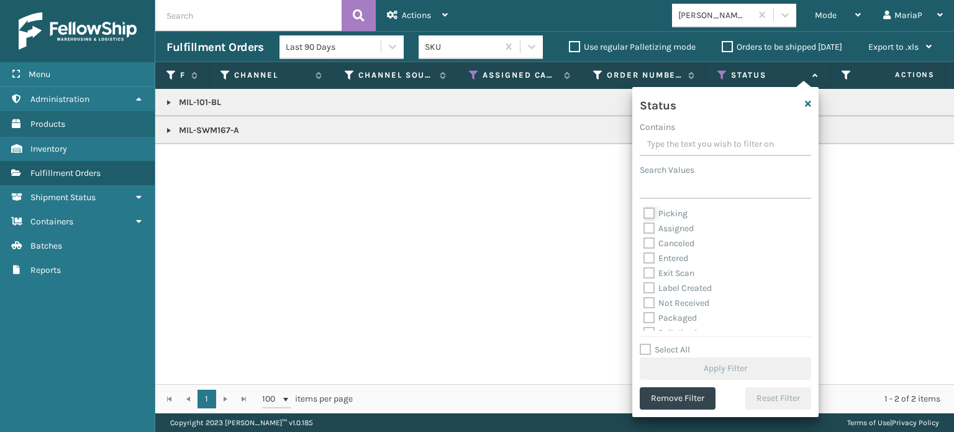
scroll to position [62, 0]
click at [652, 274] on label "Palletized" at bounding box center [669, 270] width 53 height 11
click at [644, 271] on input "Palletized" at bounding box center [643, 267] width 1 height 8
checkbox input "true"
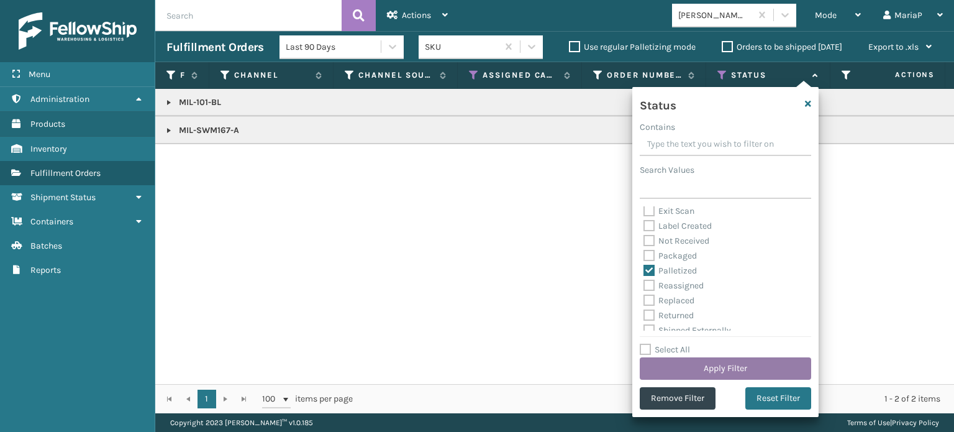
click at [729, 370] on button "Apply Filter" at bounding box center [725, 368] width 171 height 22
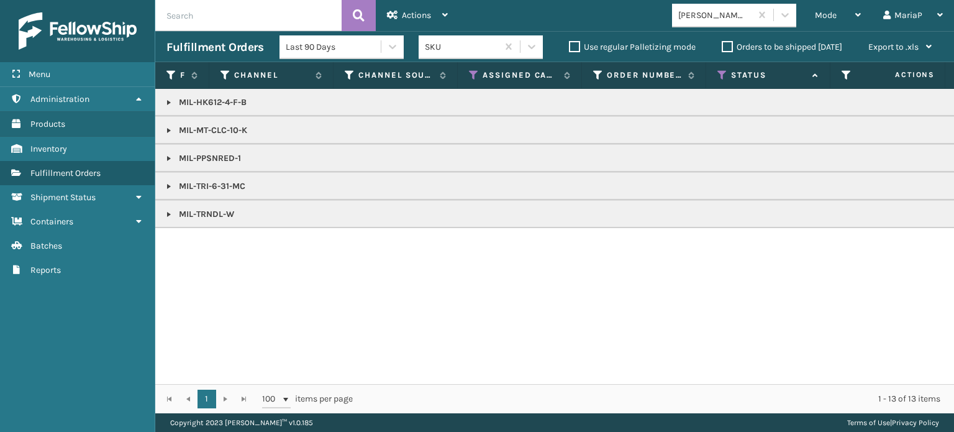
click at [166, 133] on link at bounding box center [169, 130] width 10 height 10
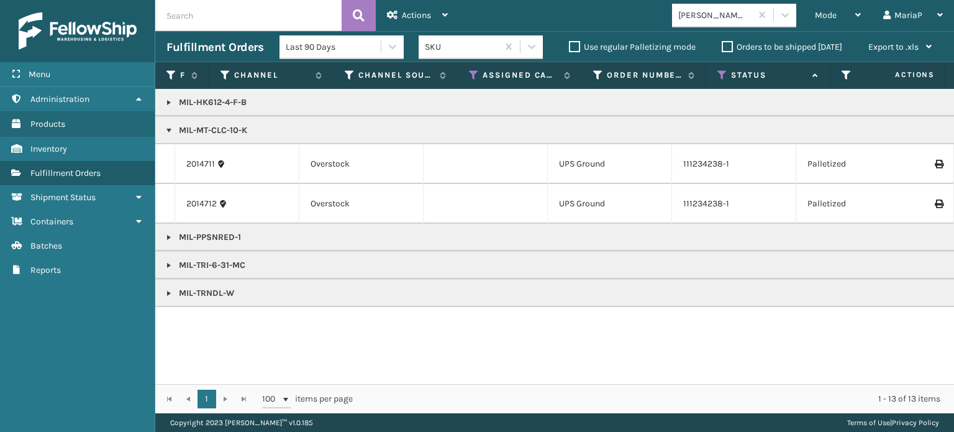
click at [935, 160] on icon at bounding box center [938, 164] width 7 height 9
click at [935, 199] on icon at bounding box center [938, 203] width 7 height 9
click at [252, 365] on div "MIL-HK612-4-F-B MIL-MT-CLC-10-K 2014711 Overstock UPS Ground 111234238-1 Pallet…" at bounding box center [554, 236] width 799 height 295
click at [726, 17] on div "[PERSON_NAME] Brands" at bounding box center [715, 15] width 74 height 13
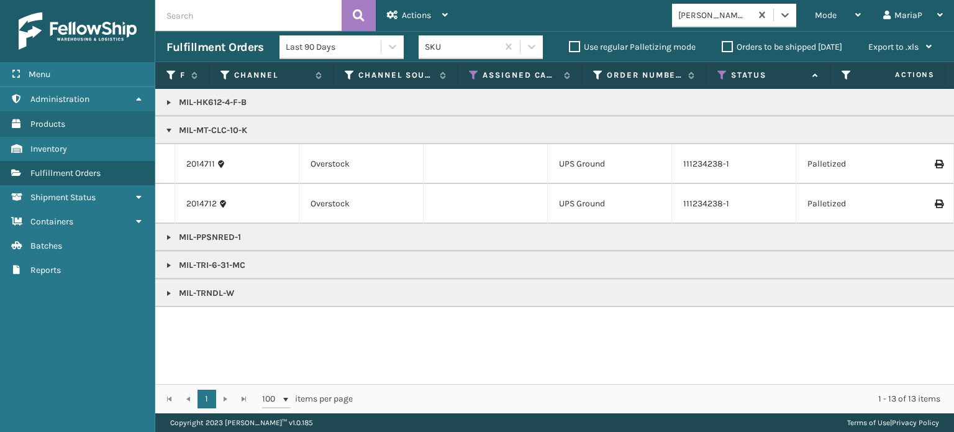
click at [726, 17] on div "[PERSON_NAME] Brands" at bounding box center [715, 15] width 74 height 13
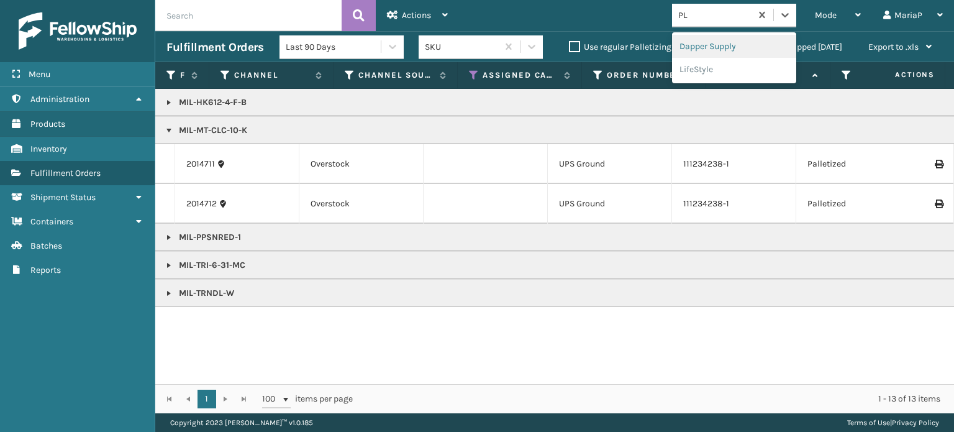
type input "PLU"
click at [720, 38] on div "Plush Collections" at bounding box center [734, 46] width 124 height 23
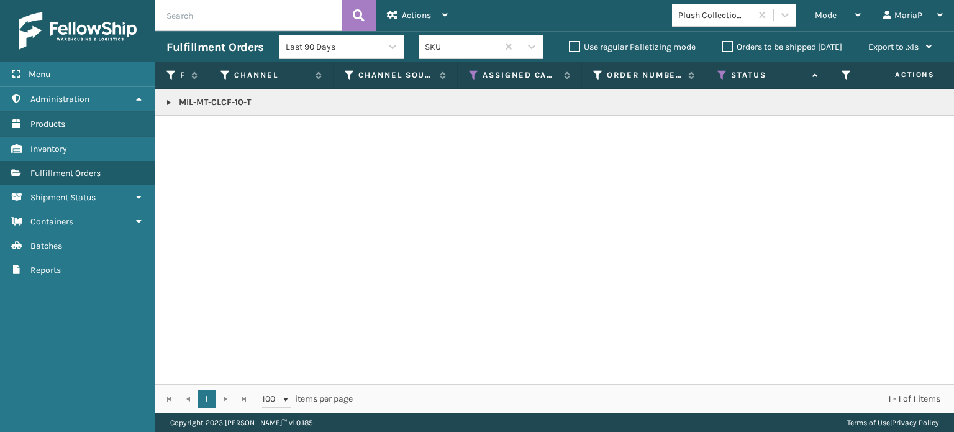
click at [169, 101] on link at bounding box center [169, 103] width 10 height 10
click at [718, 70] on icon at bounding box center [722, 75] width 10 height 11
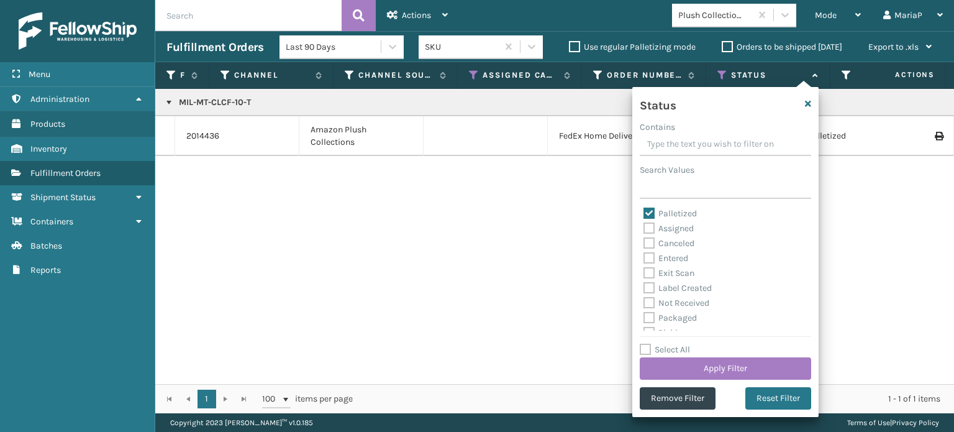
click at [650, 213] on label "Palletized" at bounding box center [669, 213] width 53 height 11
click at [644, 213] on input "Palletized" at bounding box center [643, 210] width 1 height 8
checkbox input "false"
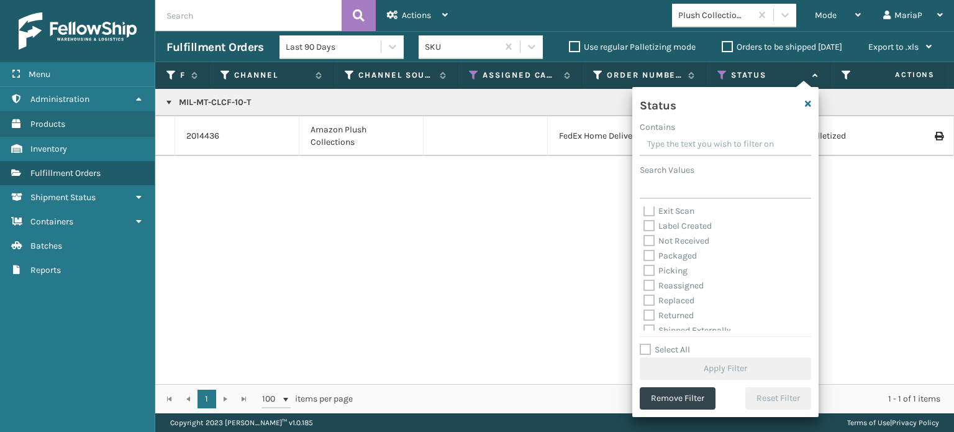
drag, startPoint x: 653, startPoint y: 269, endPoint x: 657, endPoint y: 296, distance: 27.5
click at [654, 269] on label "Picking" at bounding box center [665, 270] width 44 height 11
click at [644, 269] on input "Picking" at bounding box center [643, 267] width 1 height 8
checkbox input "true"
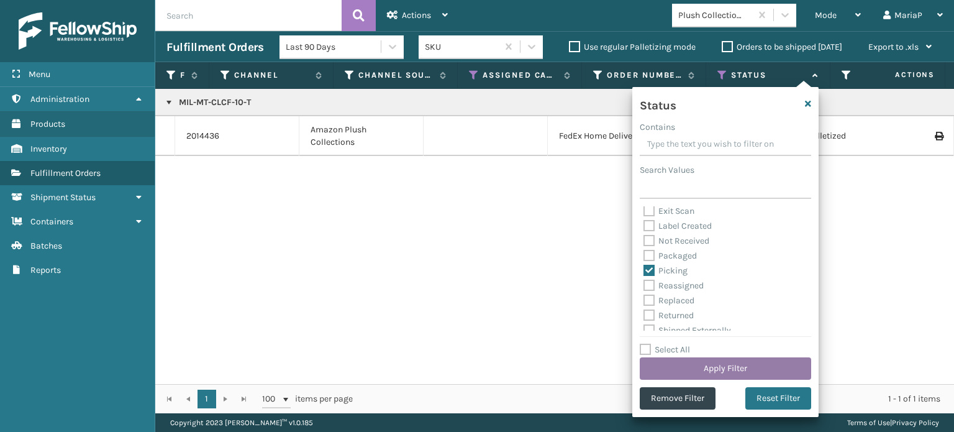
click at [760, 365] on button "Apply Filter" at bounding box center [725, 368] width 171 height 22
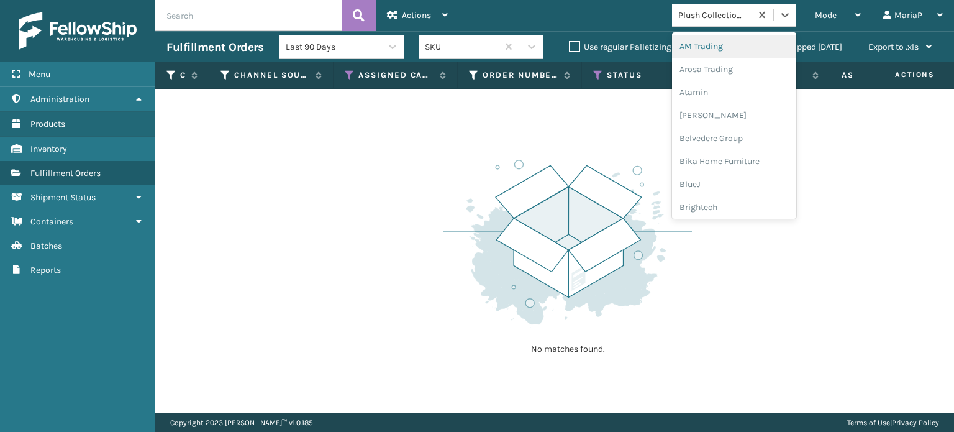
click at [743, 25] on div "Plush Collections" at bounding box center [734, 16] width 124 height 24
